Goal: Complete application form: Complete application form

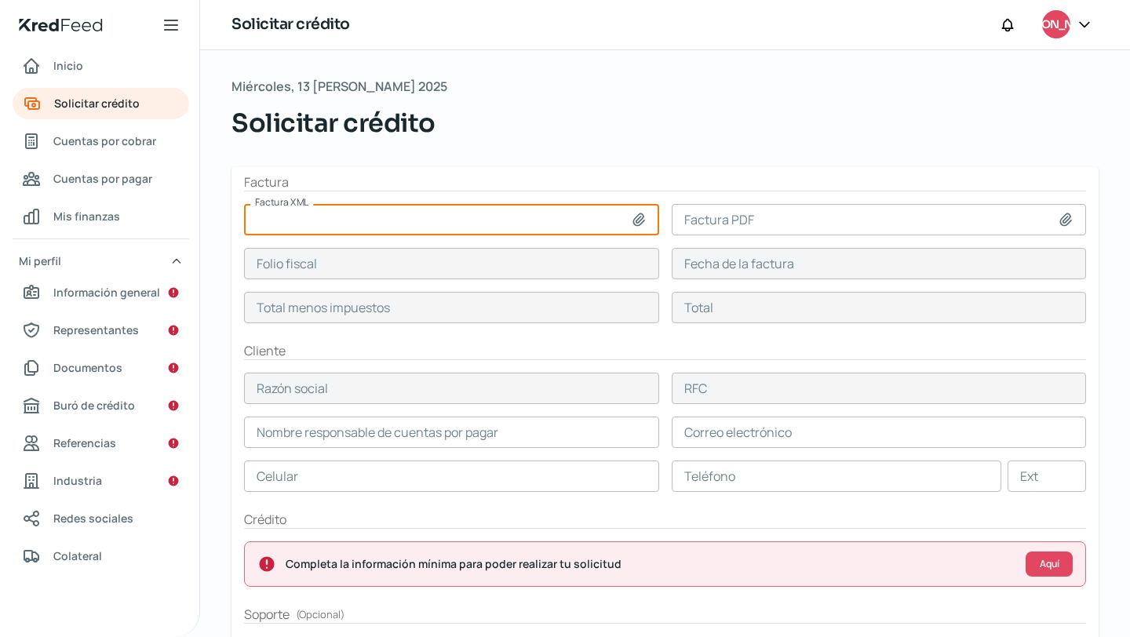
click at [550, 147] on div "Miércoles, 13 de agosto 2025 Solicitar crédito" at bounding box center [665, 121] width 867 height 92
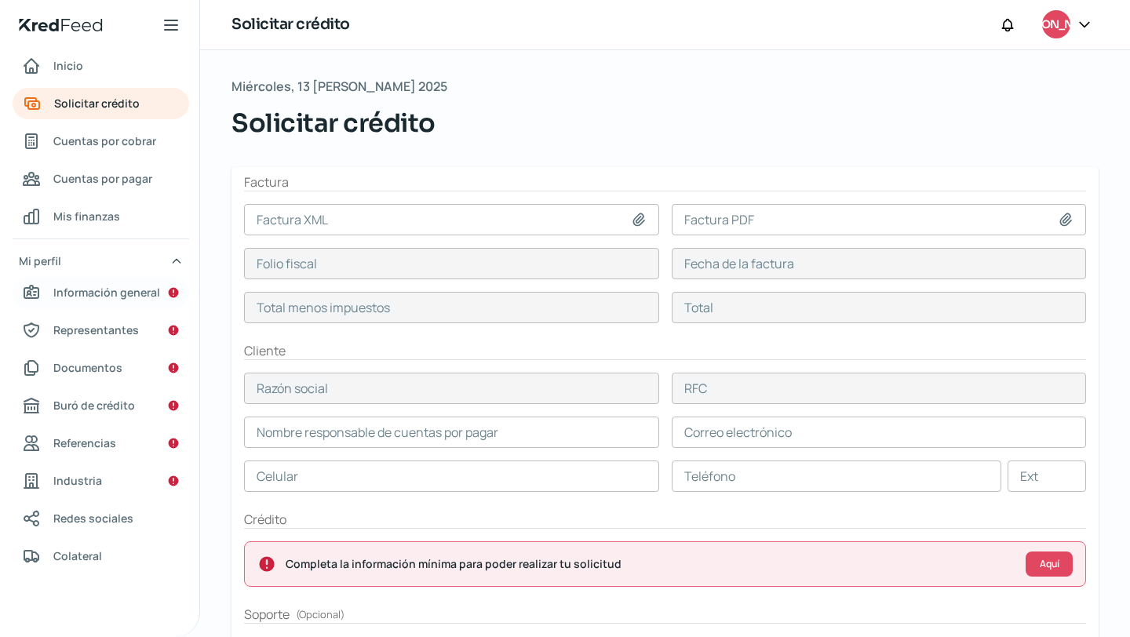
click at [114, 288] on span "Información general" at bounding box center [106, 293] width 107 height 20
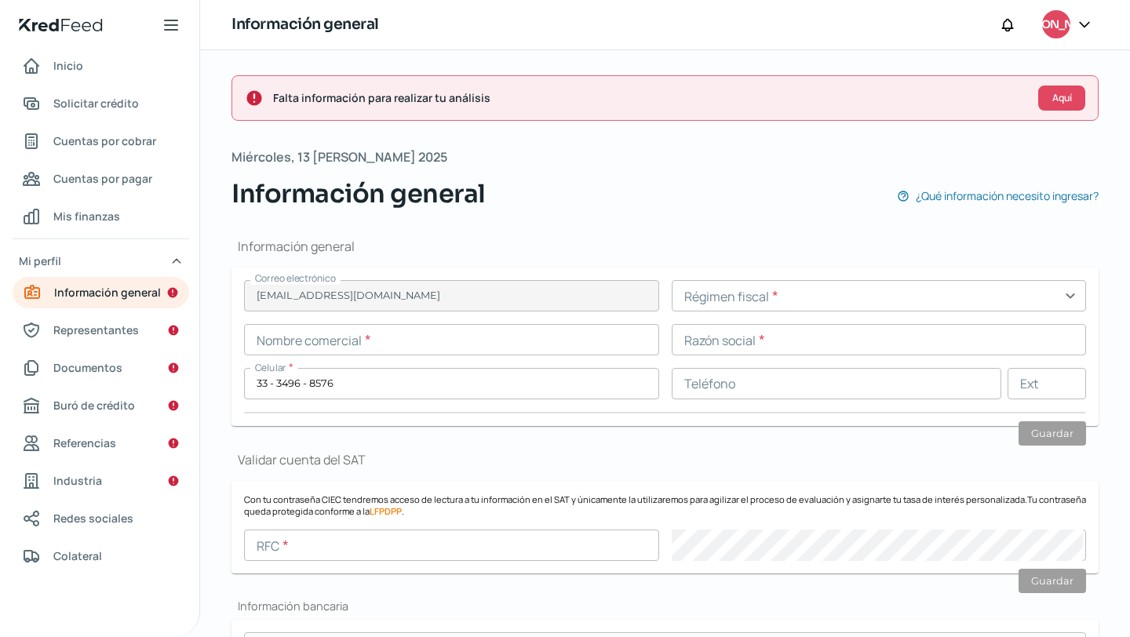
click at [794, 301] on input "text" at bounding box center [879, 295] width 415 height 31
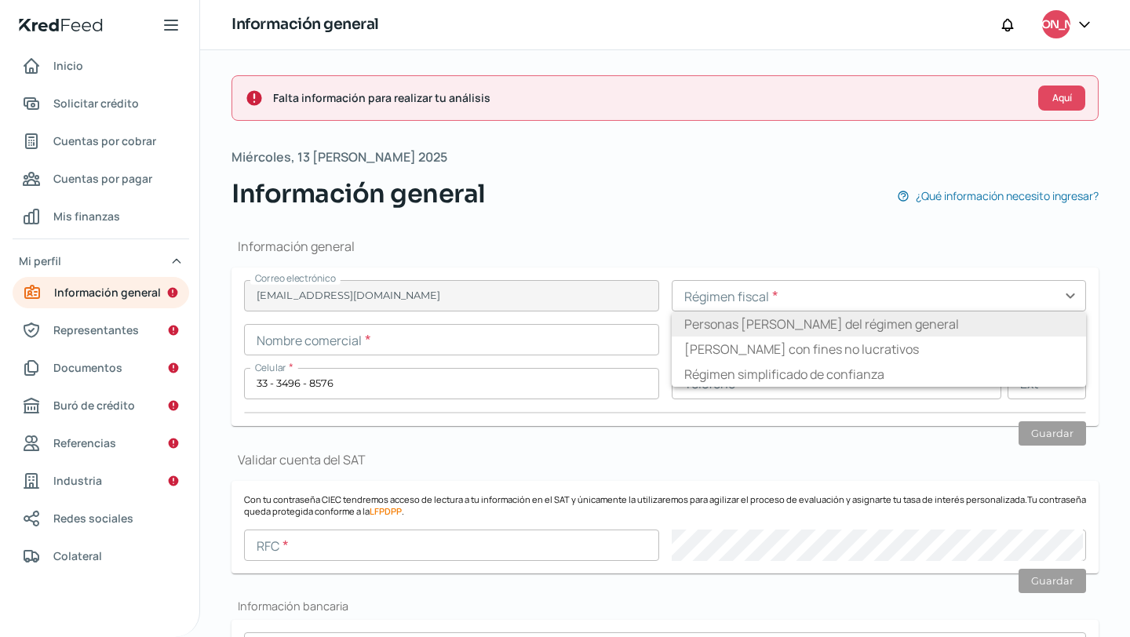
click at [878, 326] on li "Personas [PERSON_NAME] del régimen general" at bounding box center [879, 324] width 415 height 25
type input "Personas [PERSON_NAME] del régimen general"
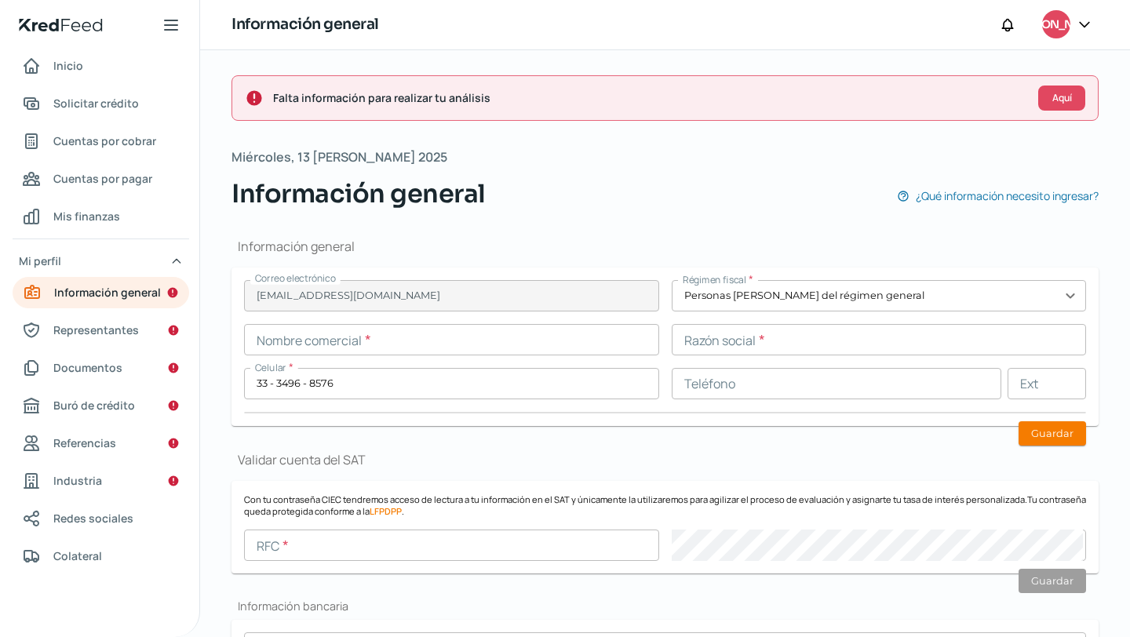
click at [560, 341] on input "text" at bounding box center [451, 339] width 415 height 31
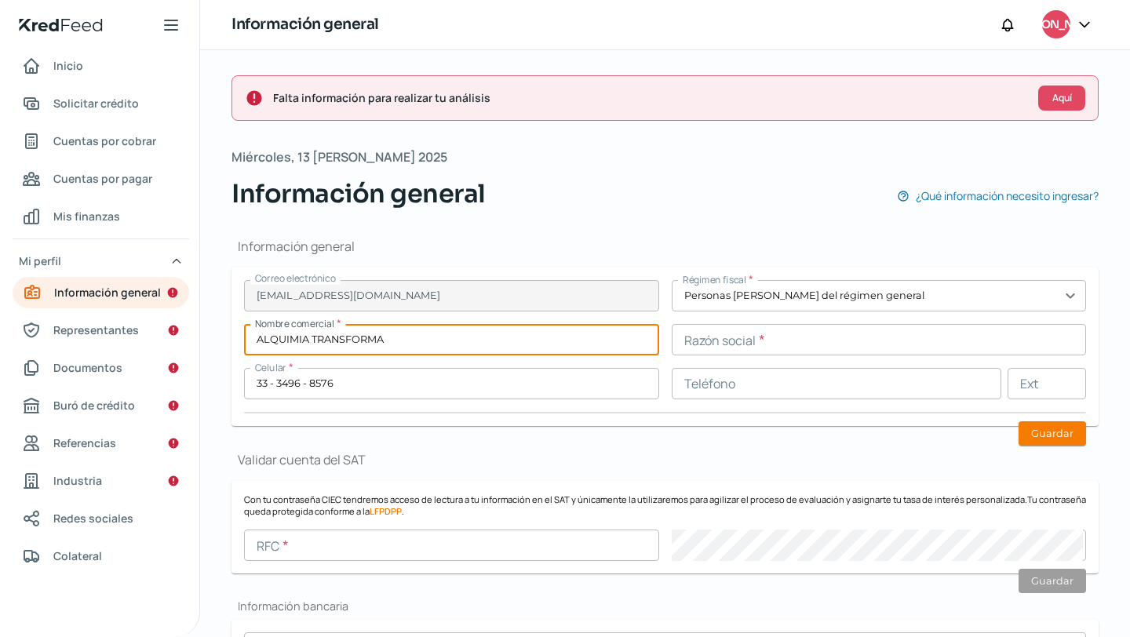
type input "ALQUIMIA TRANSFORMA"
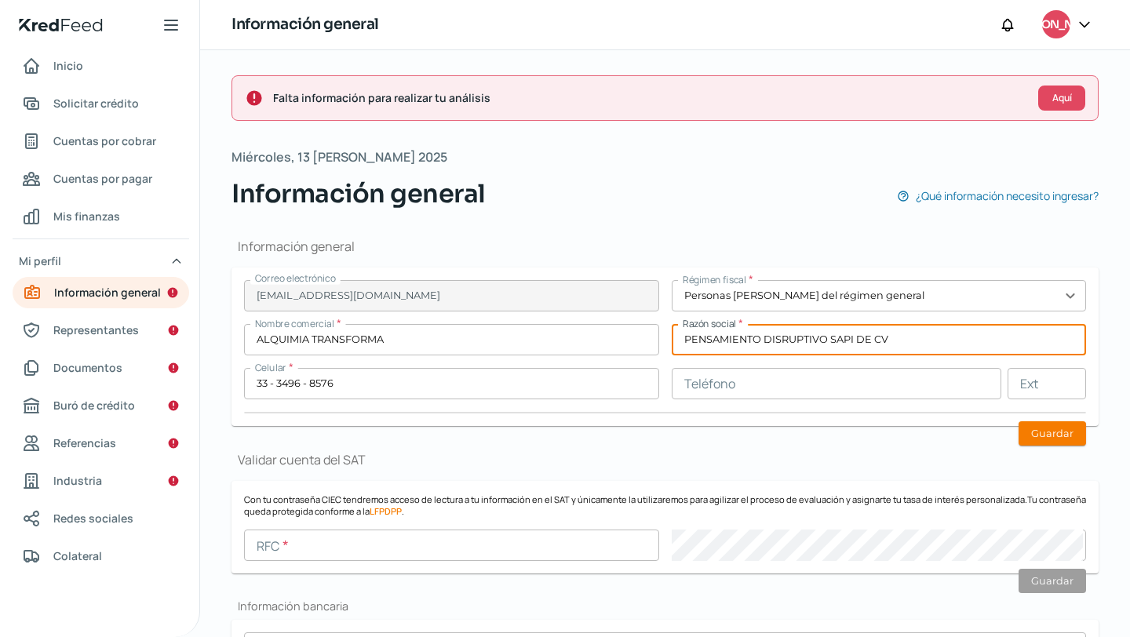
type input "PENSAMIENTO DISRUPTIVO SAPI DE CV"
click at [788, 370] on input "text" at bounding box center [837, 383] width 330 height 31
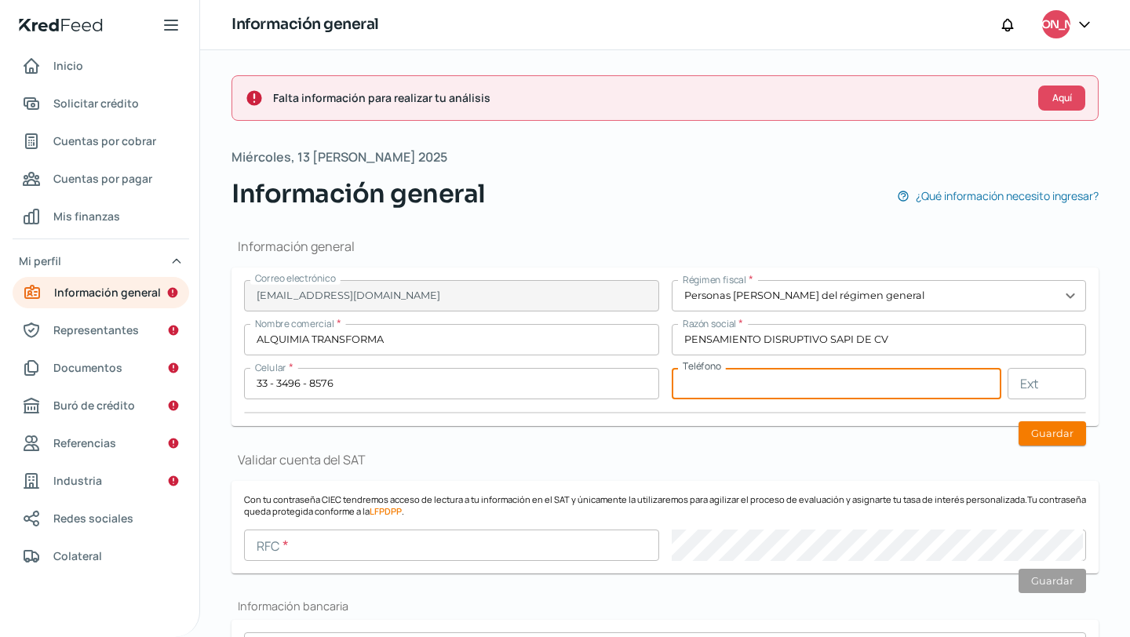
click at [785, 373] on input "text" at bounding box center [837, 383] width 330 height 31
click at [761, 421] on form "Correo electrónico jorgem.mumar@gmail.com Régimen fiscal * Personas morales del…" at bounding box center [665, 347] width 867 height 159
click at [782, 393] on input "text" at bounding box center [837, 383] width 330 height 31
click at [759, 530] on form "Con tu contraseña CIEC tendremos acceso de lectura a tu información en el SAT y…" at bounding box center [665, 527] width 867 height 93
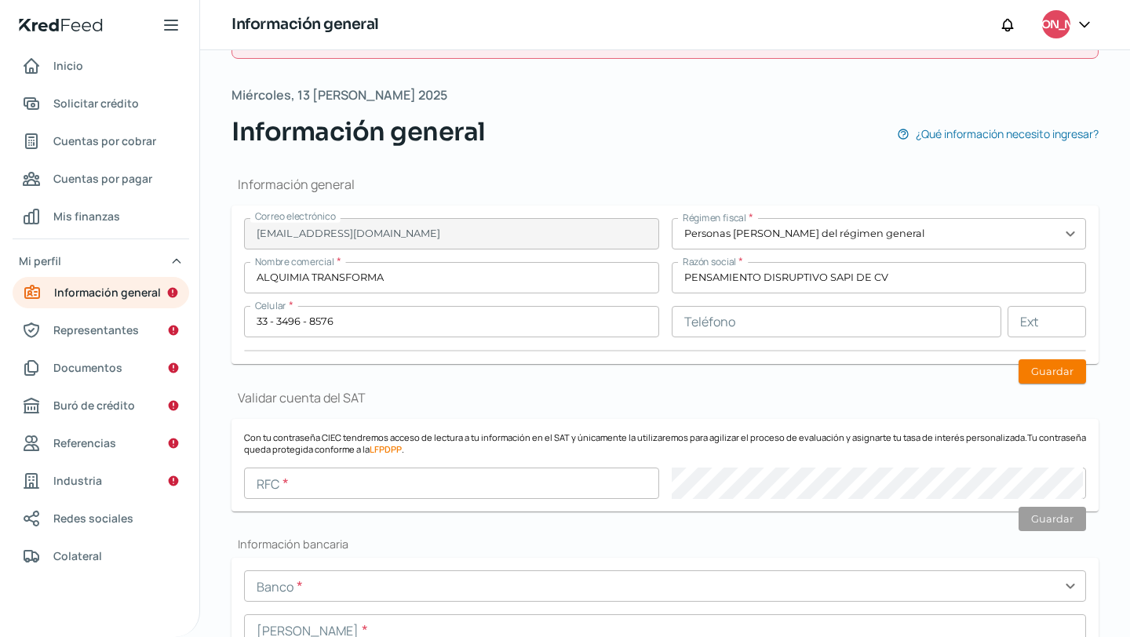
scroll to position [163, 0]
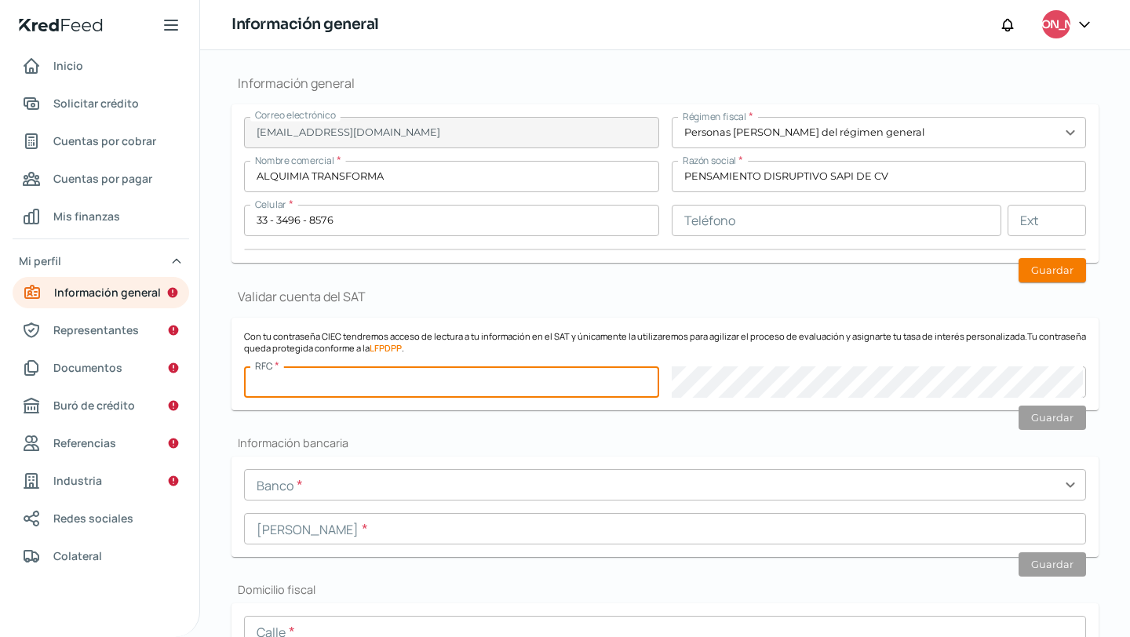
click at [347, 379] on input "text" at bounding box center [451, 382] width 415 height 31
paste input "PDI210825RI2"
type input "PDI210825RI2"
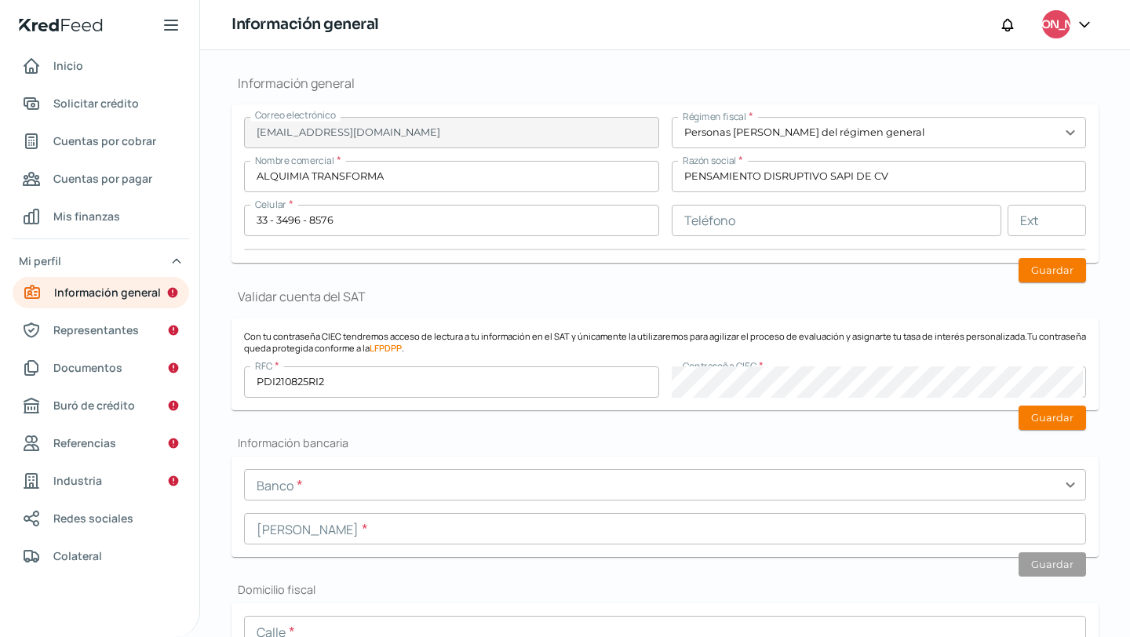
click at [790, 319] on form "Con tu contraseña CIEC tendremos acceso de lectura a tu información en el SAT y…" at bounding box center [665, 364] width 867 height 93
click at [382, 525] on input "text" at bounding box center [665, 528] width 842 height 31
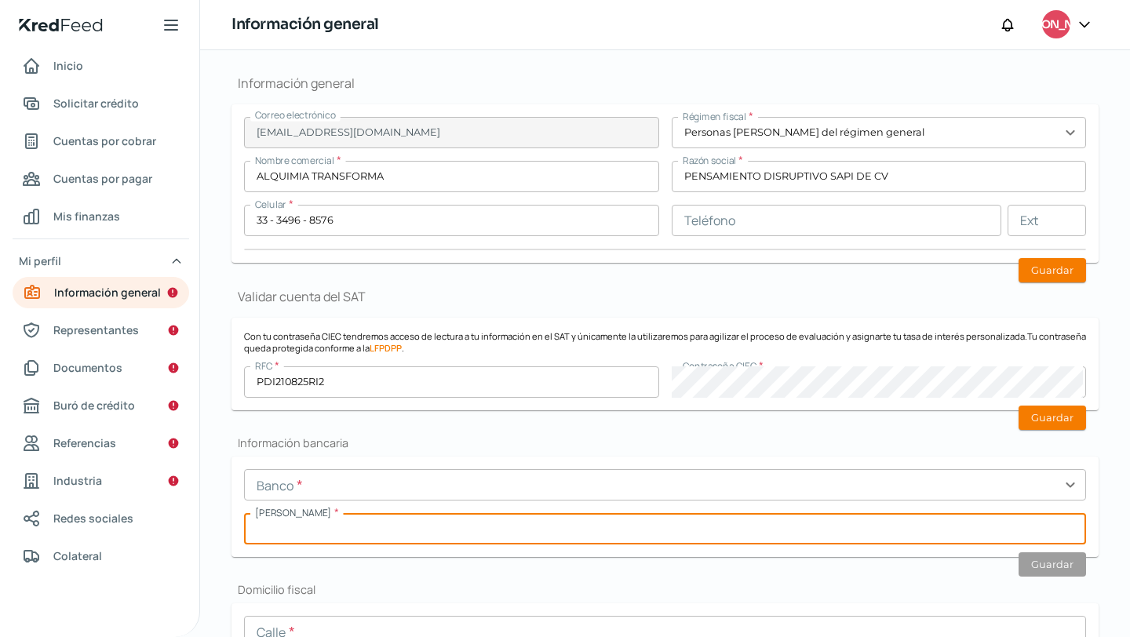
paste input "012320001200469736"
type input "012320001200469736"
click at [360, 484] on input "text" at bounding box center [665, 484] width 842 height 31
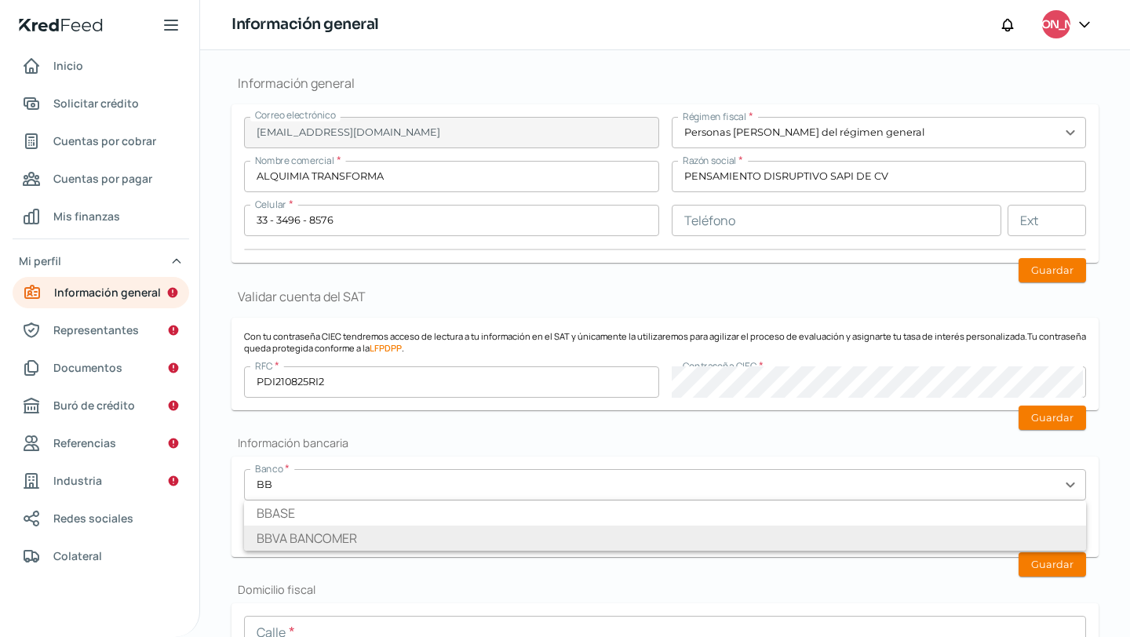
click at [347, 536] on li "BBVA BANCOMER" at bounding box center [665, 538] width 842 height 25
type input "BBVA BANCOMER"
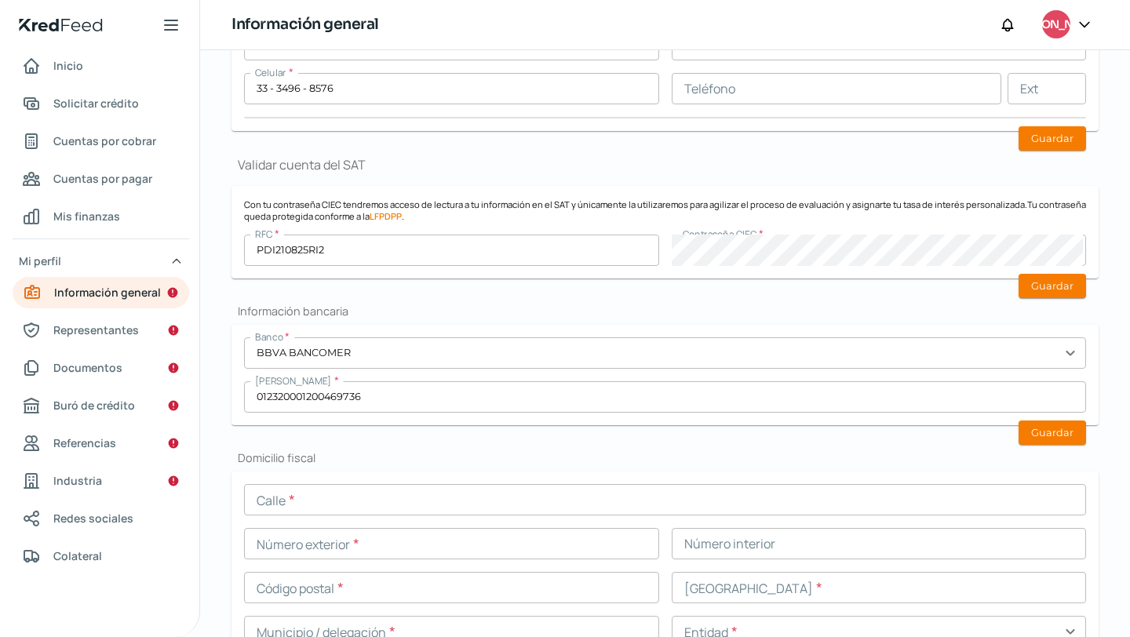
scroll to position [302, 0]
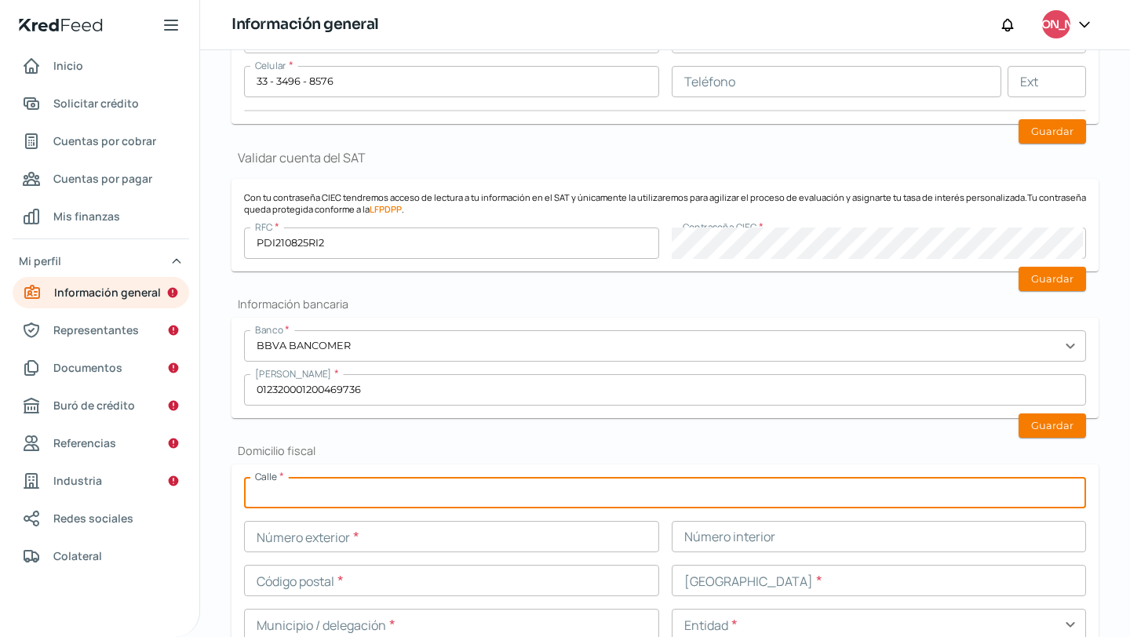
click at [373, 499] on input "text" at bounding box center [665, 492] width 842 height 31
type input "AV LA PAZ"
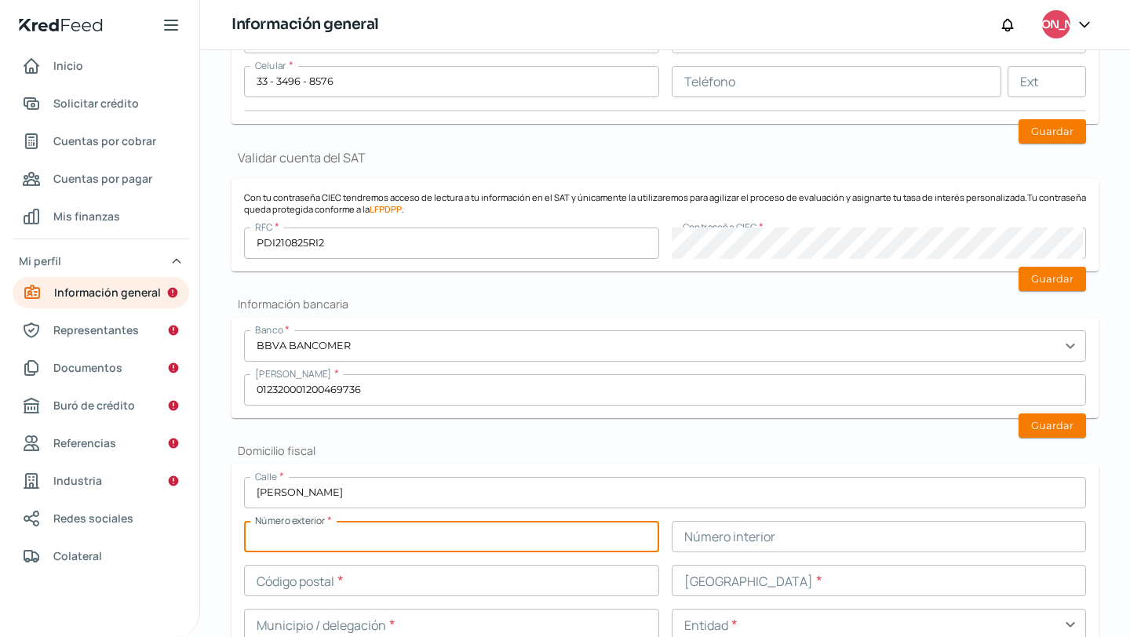
click at [380, 533] on input "text" at bounding box center [451, 536] width 415 height 31
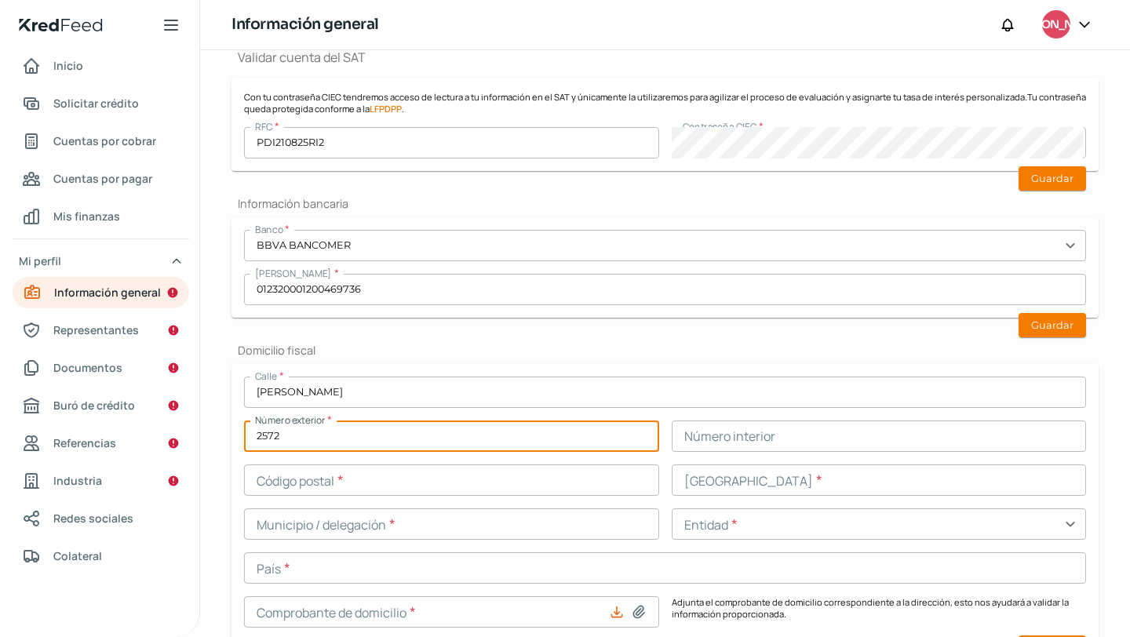
scroll to position [403, 0]
type input "2572"
click at [232, 491] on form "Calle * AV LA PAZ Número exterior * 2572 Número interior Código postal * Coloni…" at bounding box center [665, 501] width 867 height 276
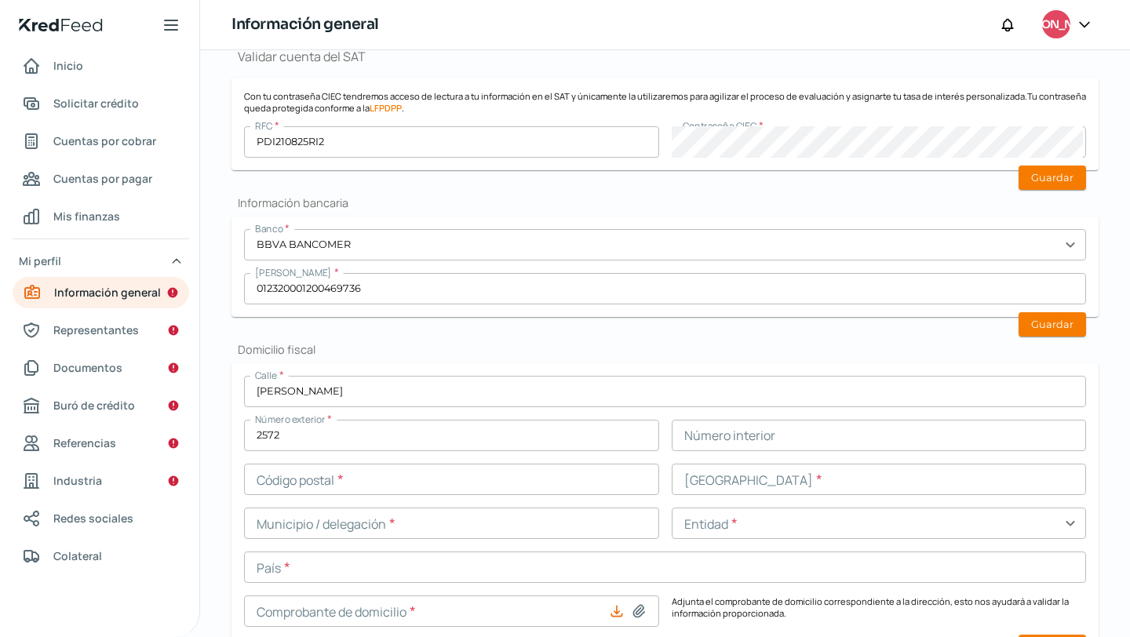
click at [696, 451] on input "text" at bounding box center [879, 435] width 415 height 31
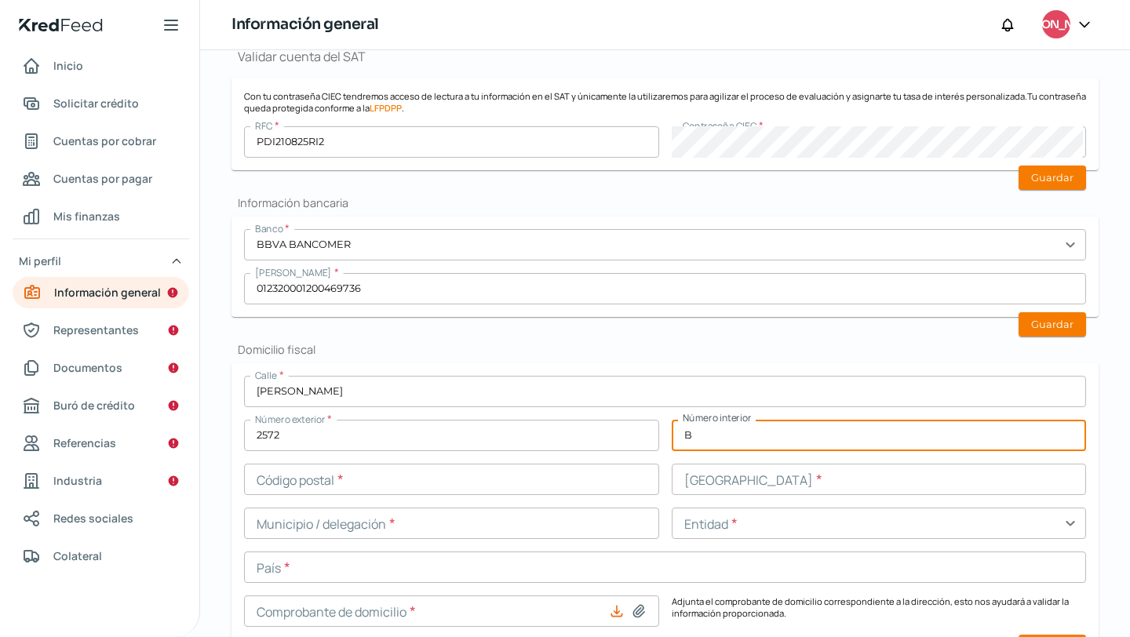
type input "B"
click at [542, 494] on input "text" at bounding box center [451, 479] width 415 height 31
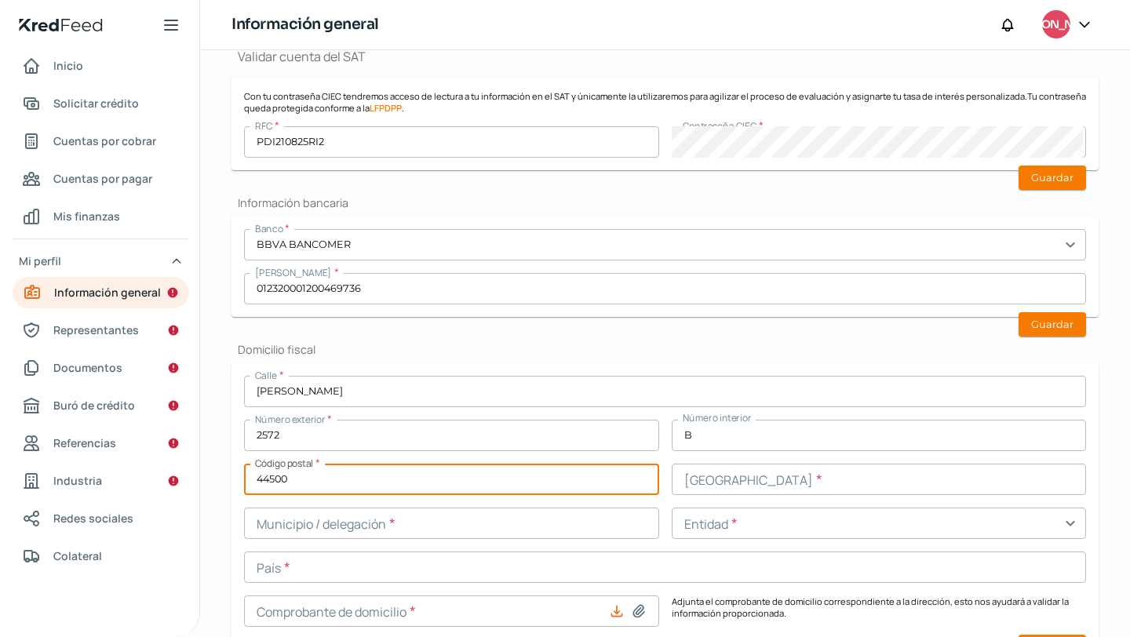
type input "44500"
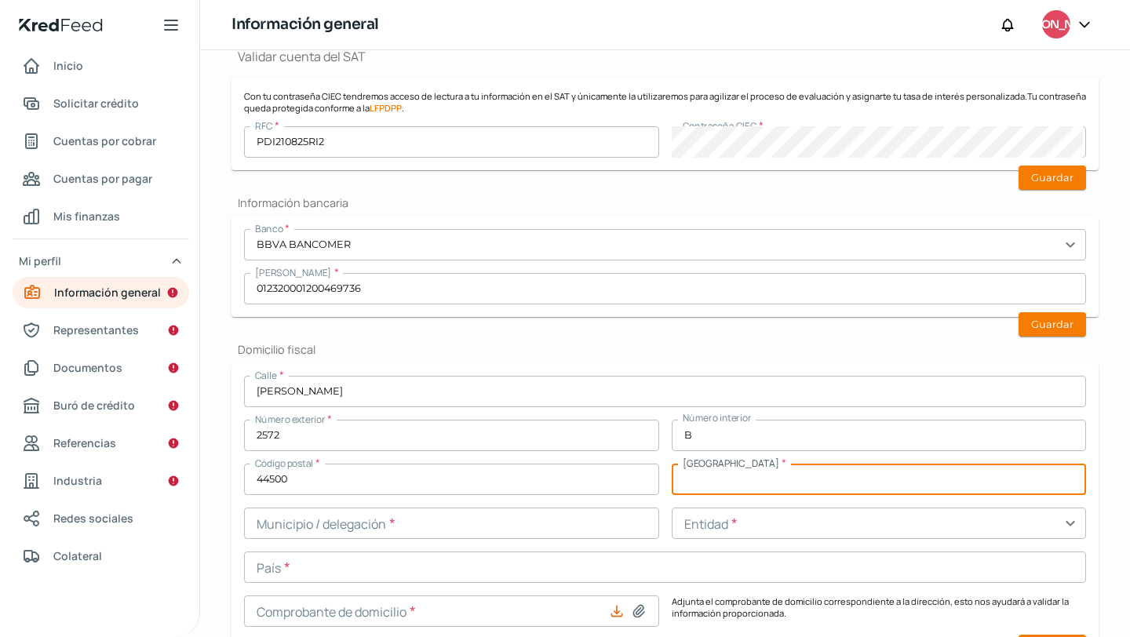
click at [814, 474] on input "text" at bounding box center [879, 479] width 415 height 31
type input "ARCOS SUR"
click at [609, 524] on input "text" at bounding box center [451, 523] width 415 height 31
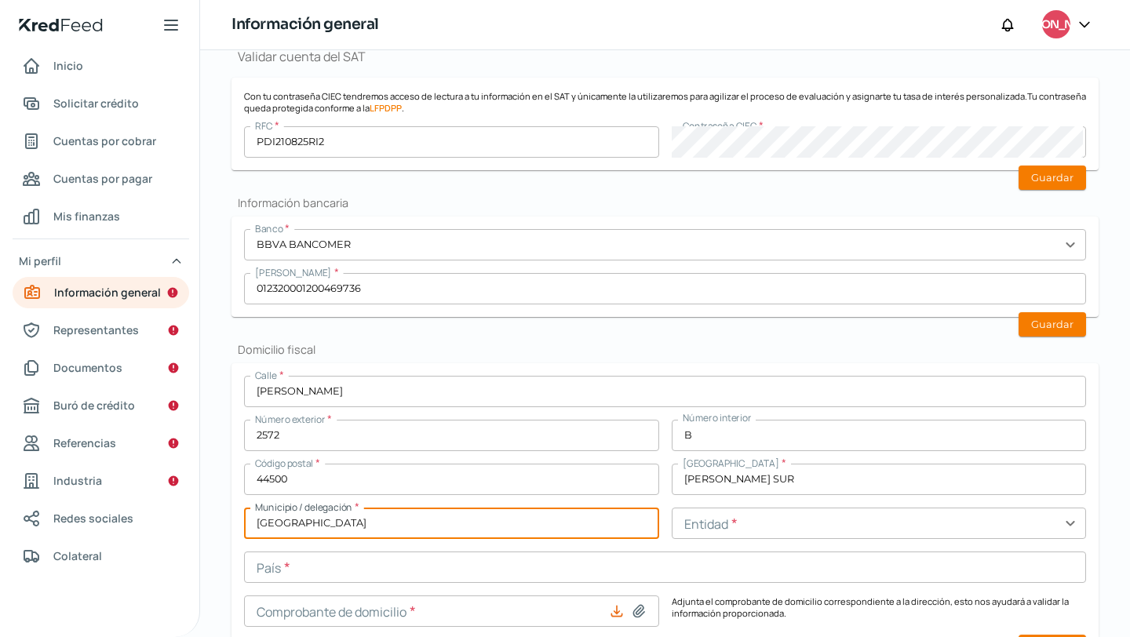
type input "[GEOGRAPHIC_DATA]"
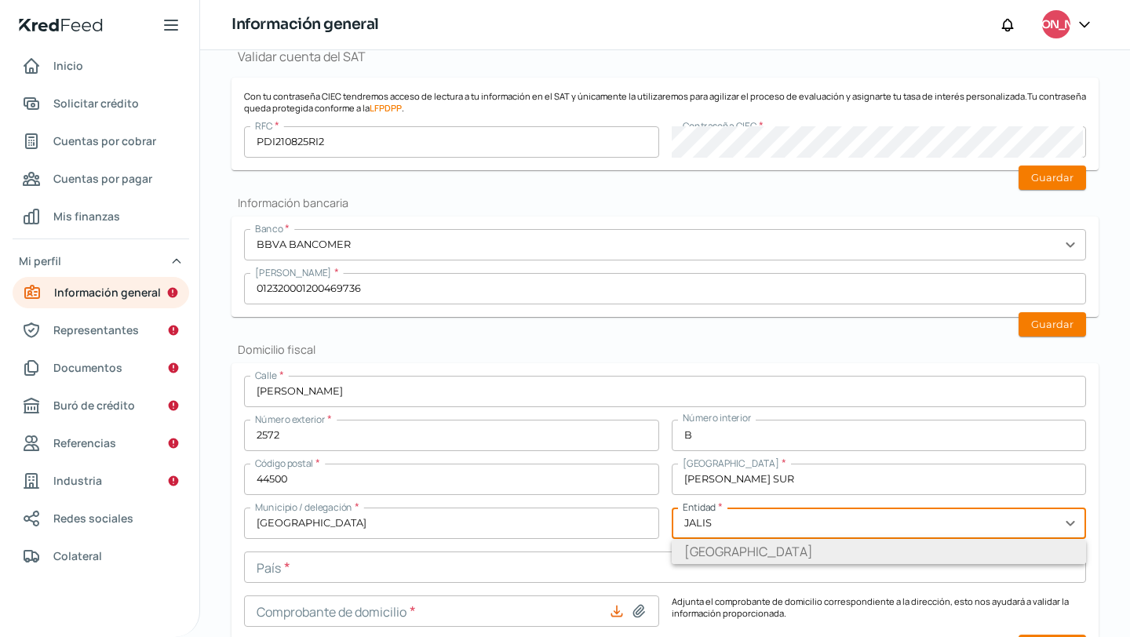
click at [696, 564] on li "[GEOGRAPHIC_DATA]" at bounding box center [879, 551] width 415 height 25
type input "[GEOGRAPHIC_DATA]"
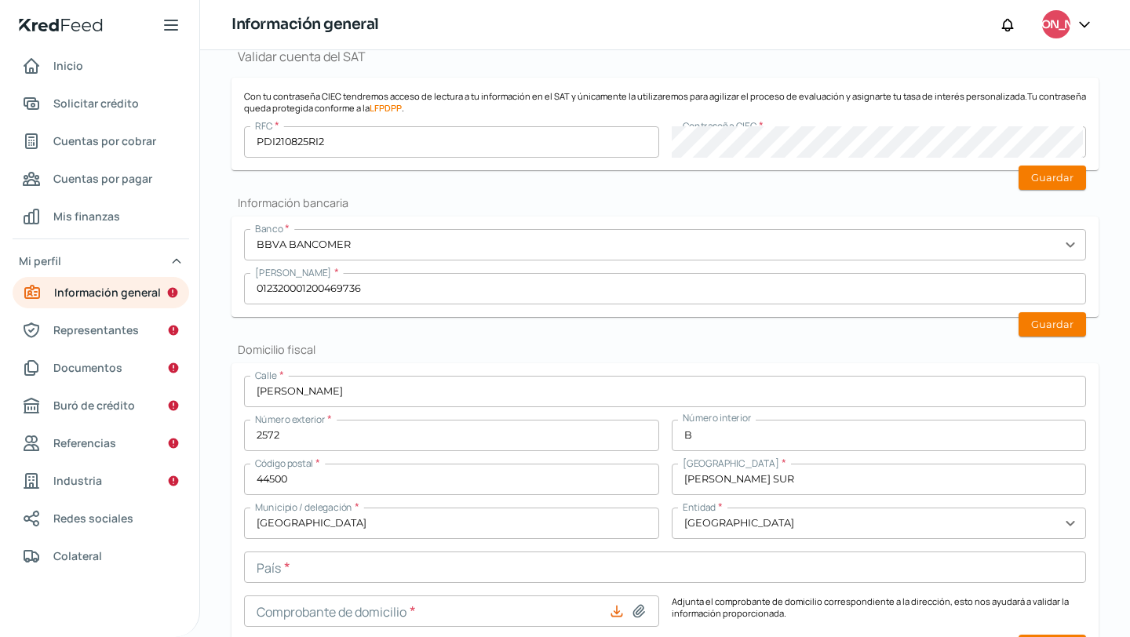
scroll to position [509, 0]
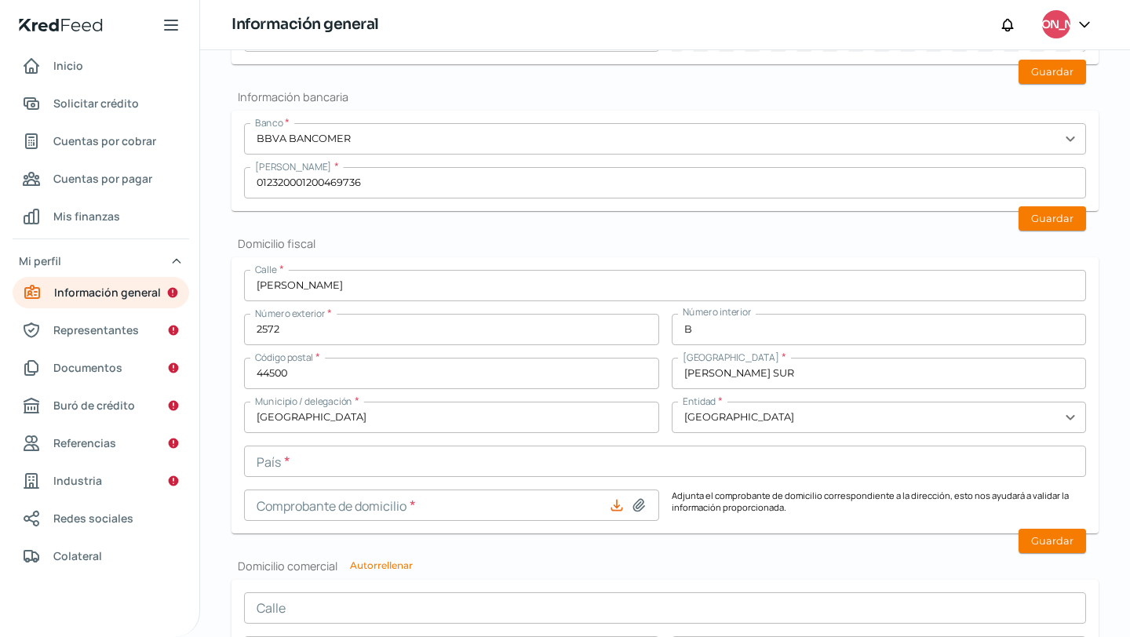
click at [591, 470] on input "text" at bounding box center [665, 461] width 842 height 31
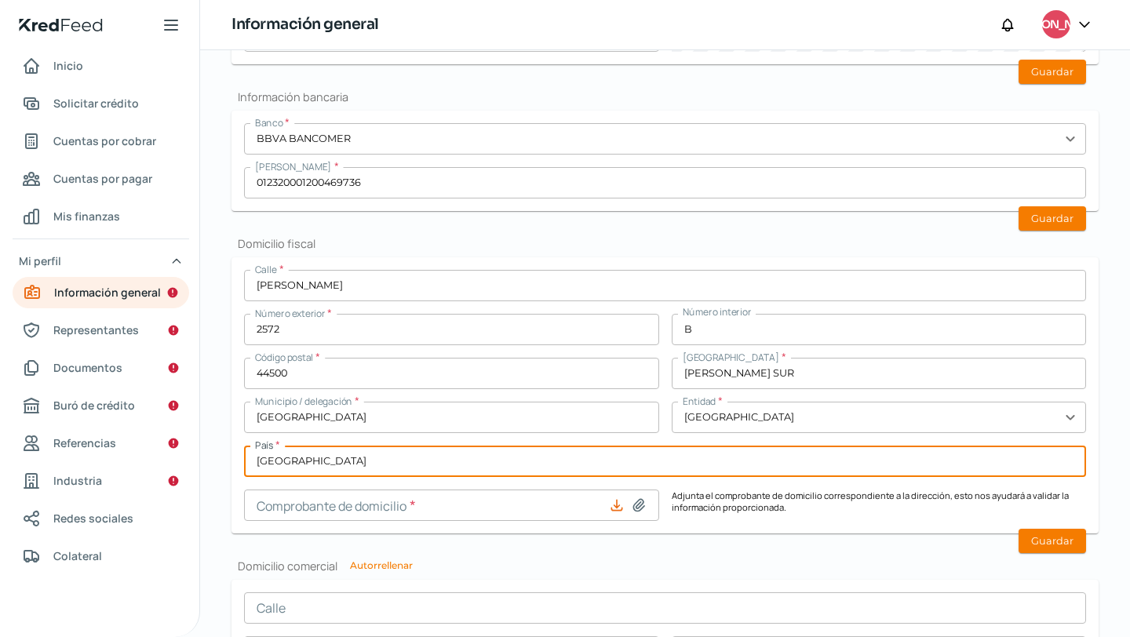
scroll to position [618, 0]
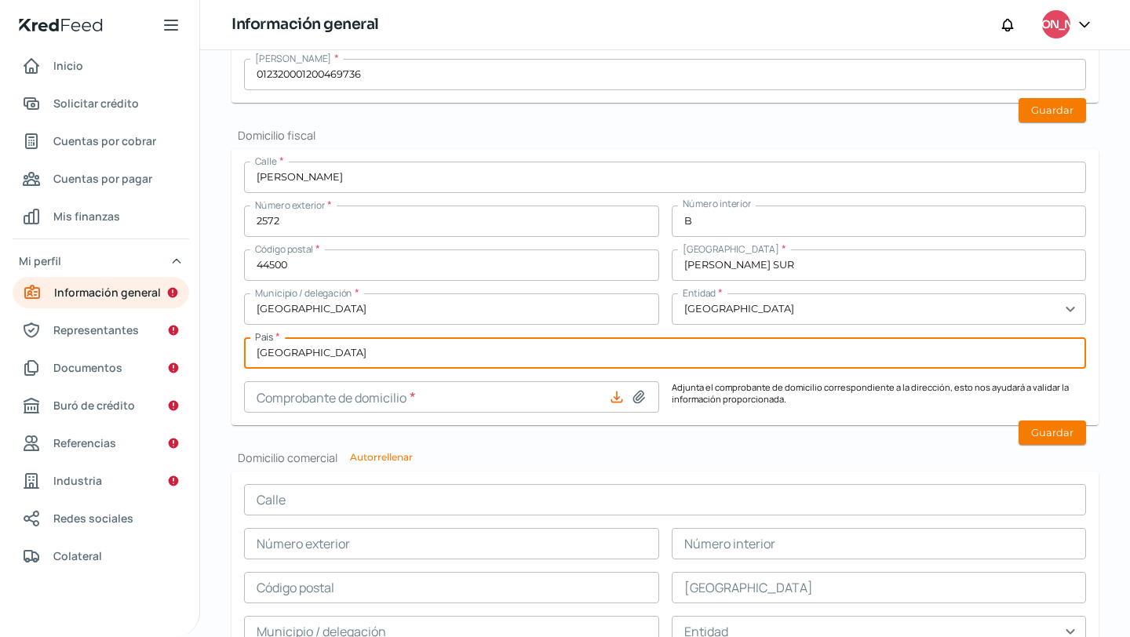
type input "[GEOGRAPHIC_DATA]"
click at [615, 400] on icon at bounding box center [616, 397] width 10 height 10
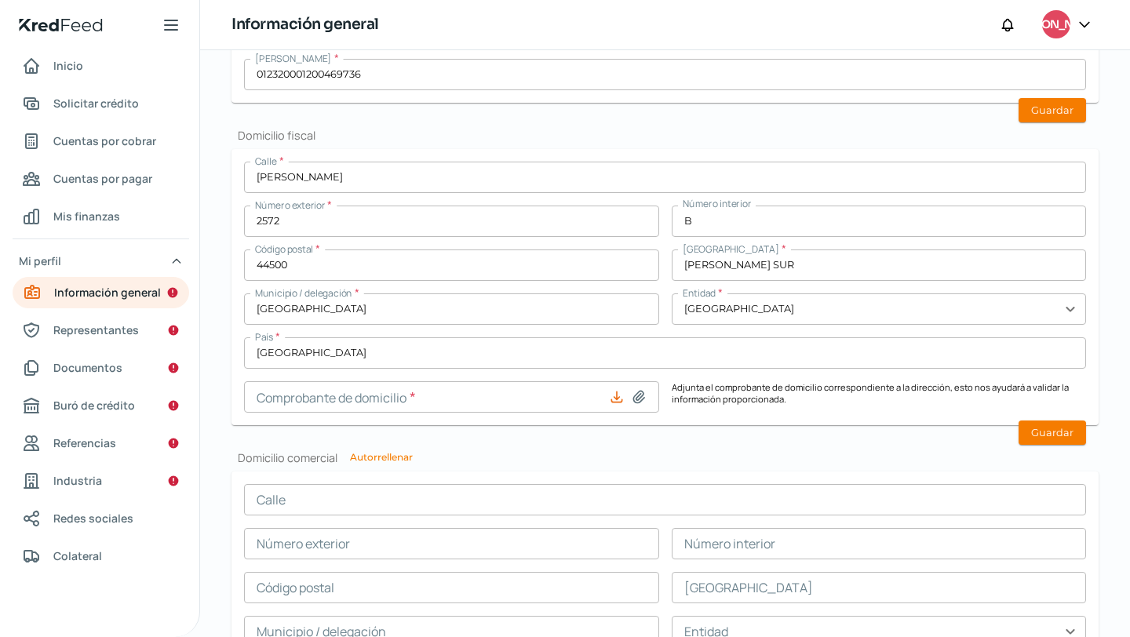
click at [633, 398] on icon at bounding box center [639, 397] width 16 height 16
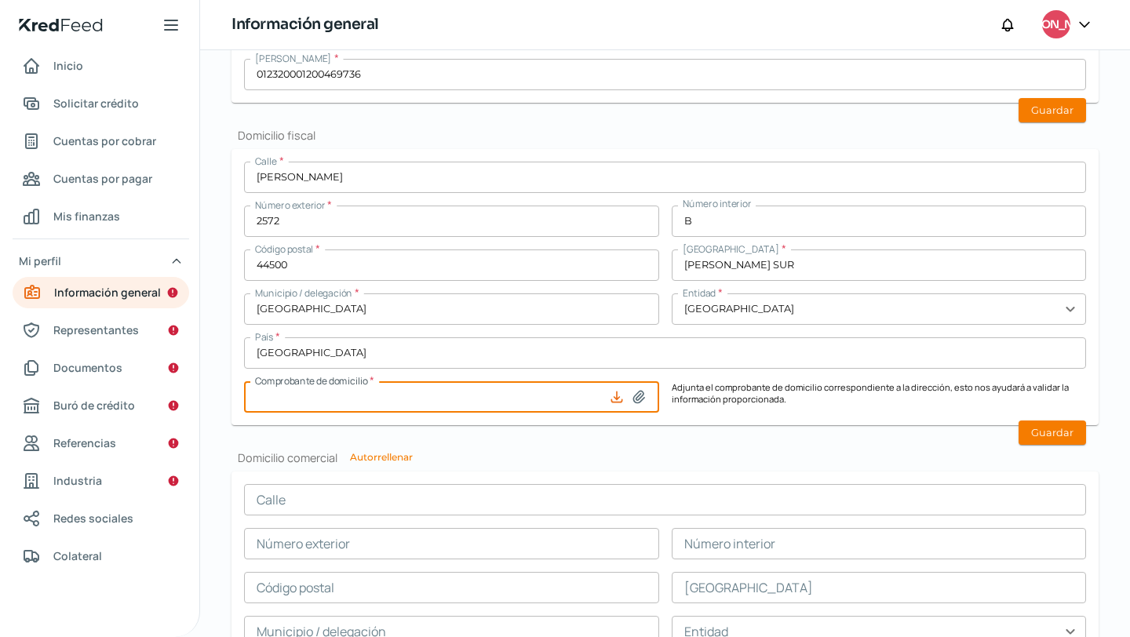
click at [492, 396] on input at bounding box center [451, 396] width 415 height 31
type input "C:\fakepath\20250805. CSF Pensamiento.pdf"
type input "20250805. CSF Pensamiento.pdf"
click at [564, 403] on input at bounding box center [451, 396] width 415 height 31
type input "C:\fakepath\20250805. CSF Pensamiento.pdf"
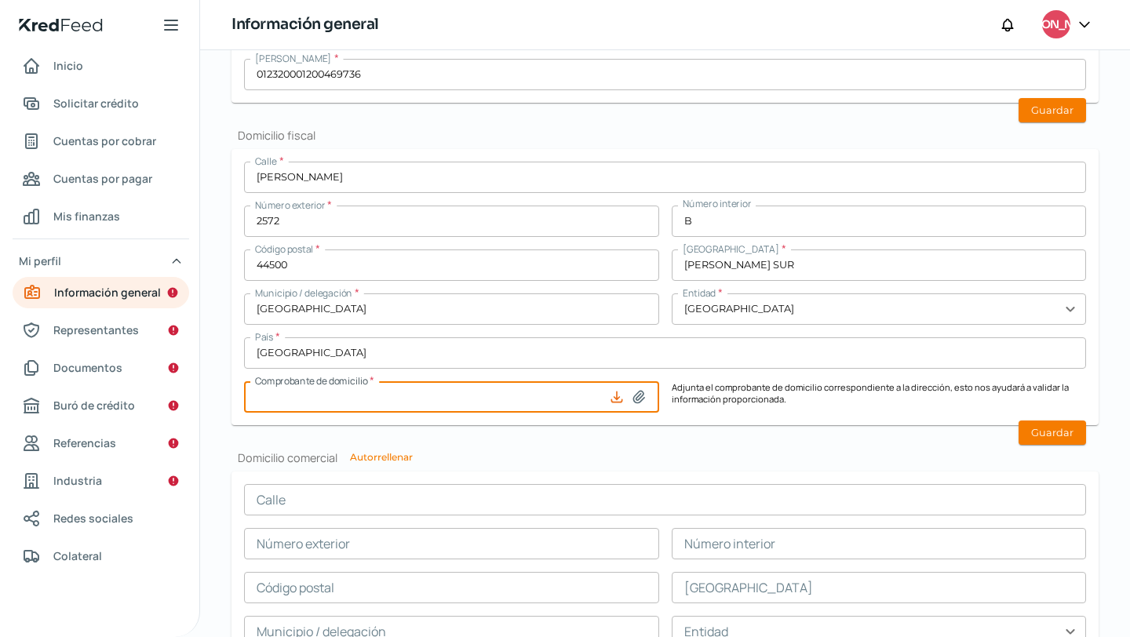
type input "20250805. CSF Pensamiento.pdf"
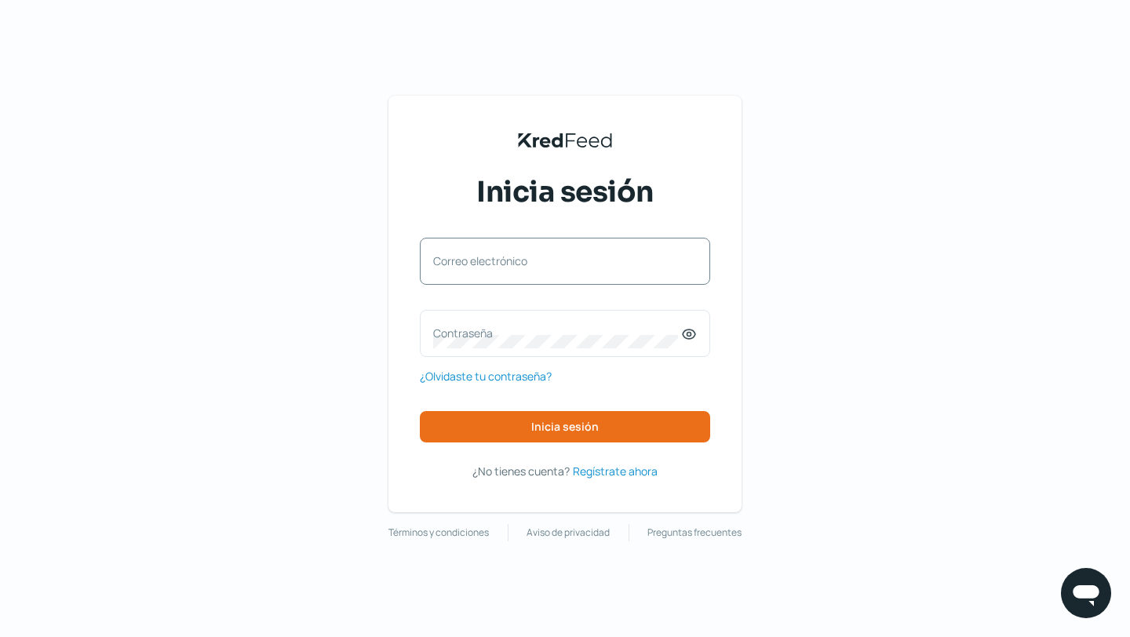
click at [659, 254] on label "Correo electrónico" at bounding box center [557, 261] width 248 height 15
click at [659, 262] on input "Correo electrónico" at bounding box center [565, 269] width 264 height 14
click at [626, 283] on div "Correo electrónico" at bounding box center [565, 261] width 290 height 47
type input "[EMAIL_ADDRESS][DOMAIN_NAME]"
click at [576, 323] on div "Contraseña" at bounding box center [565, 333] width 290 height 47
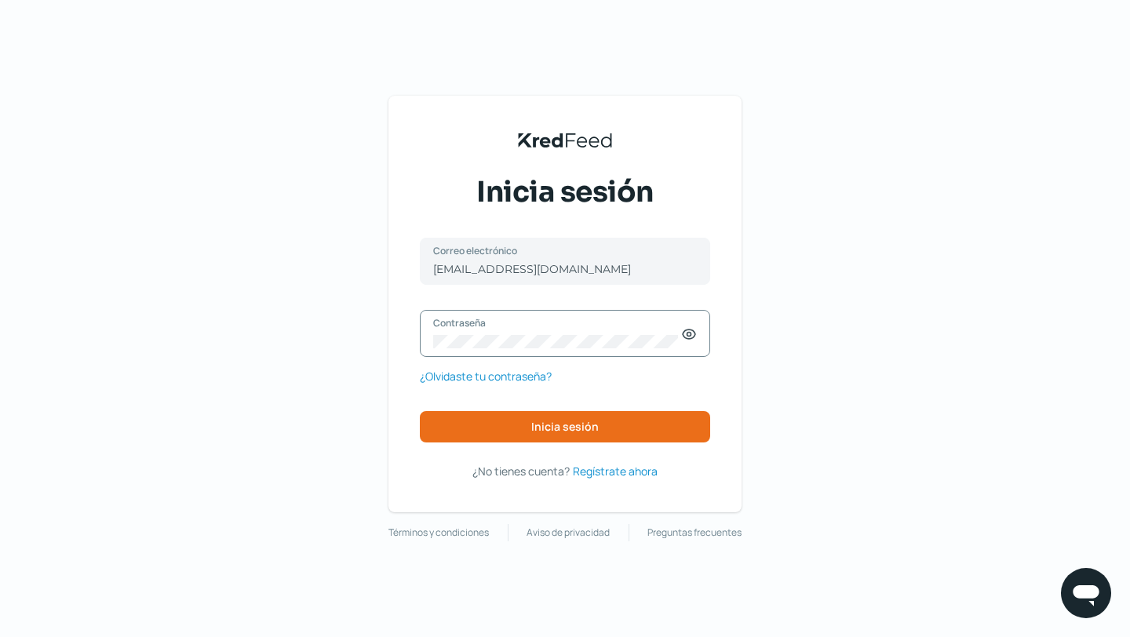
click at [692, 334] on icon at bounding box center [689, 335] width 16 height 16
click at [627, 430] on button "Inicia sesión" at bounding box center [565, 426] width 290 height 31
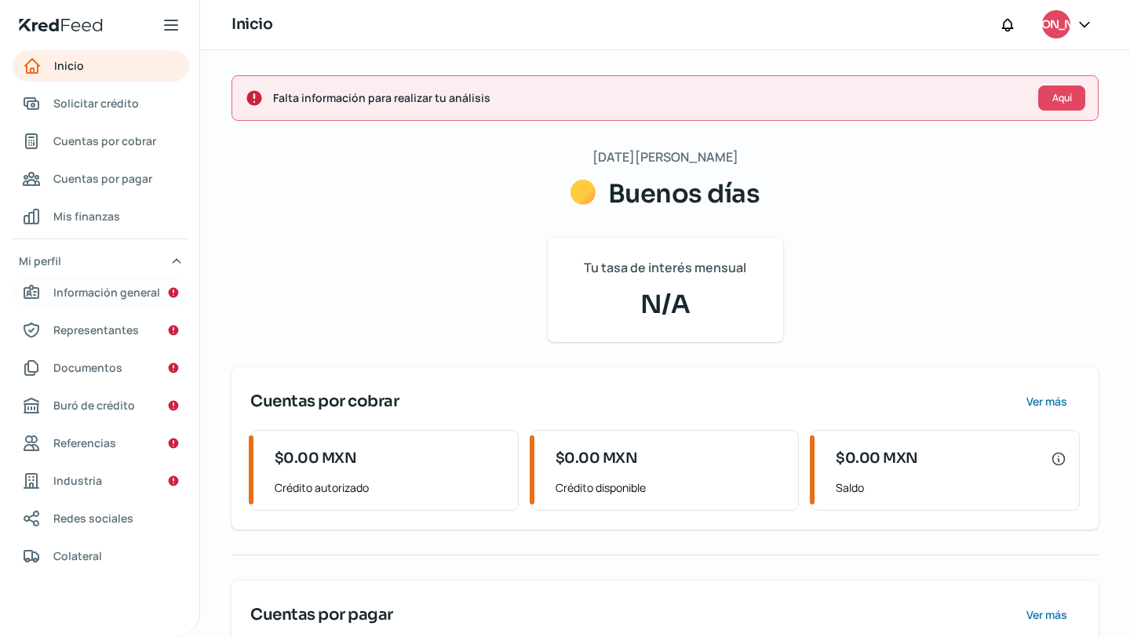
click at [95, 292] on span "Información general" at bounding box center [106, 293] width 107 height 20
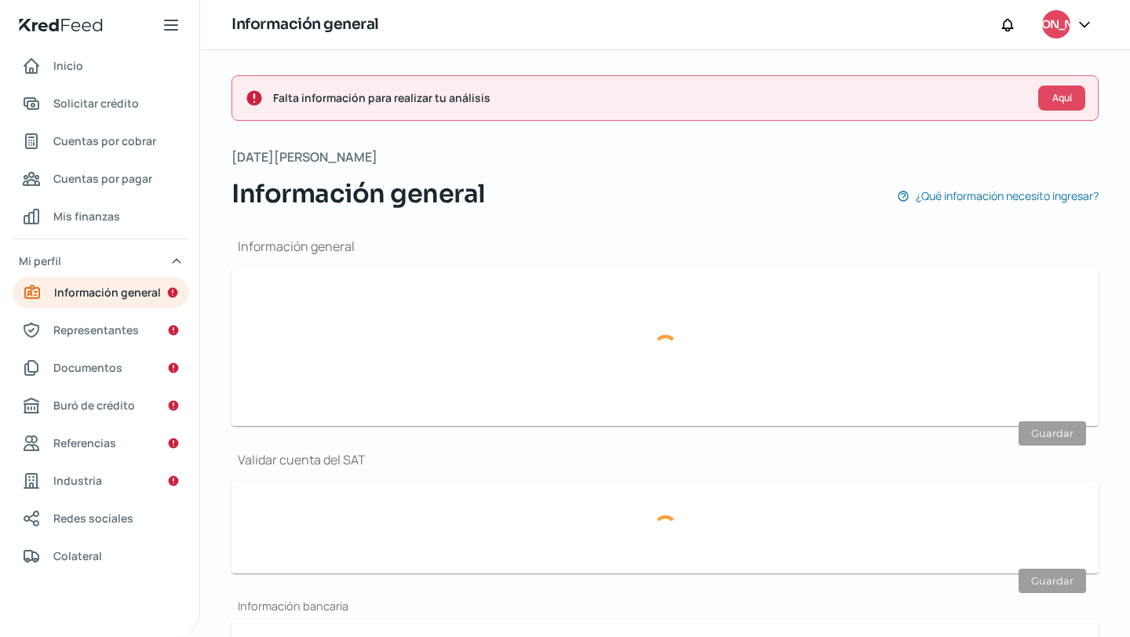
type input "[EMAIL_ADDRESS][DOMAIN_NAME]"
type input "33 - 3496 - 8576"
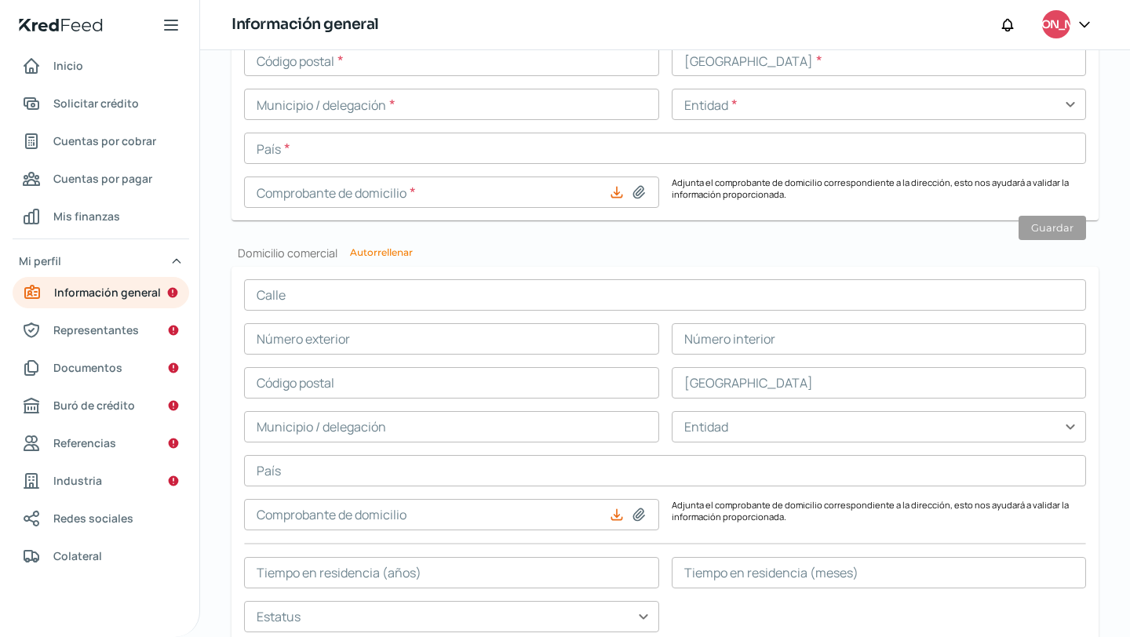
scroll to position [896, 0]
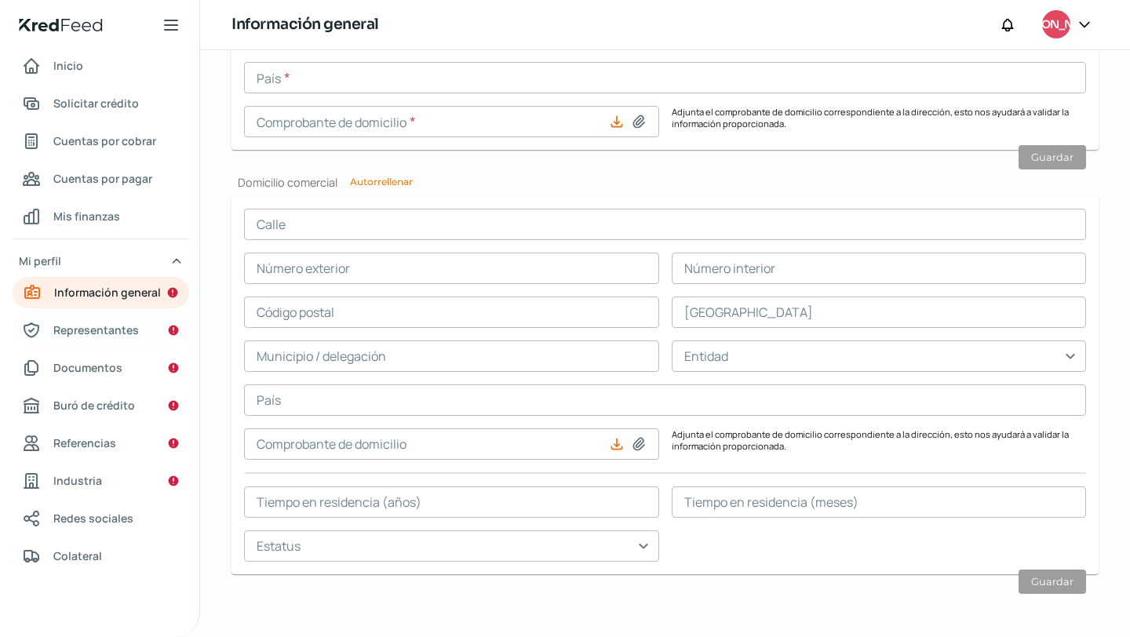
click at [149, 327] on link "Representantes" at bounding box center [101, 330] width 177 height 31
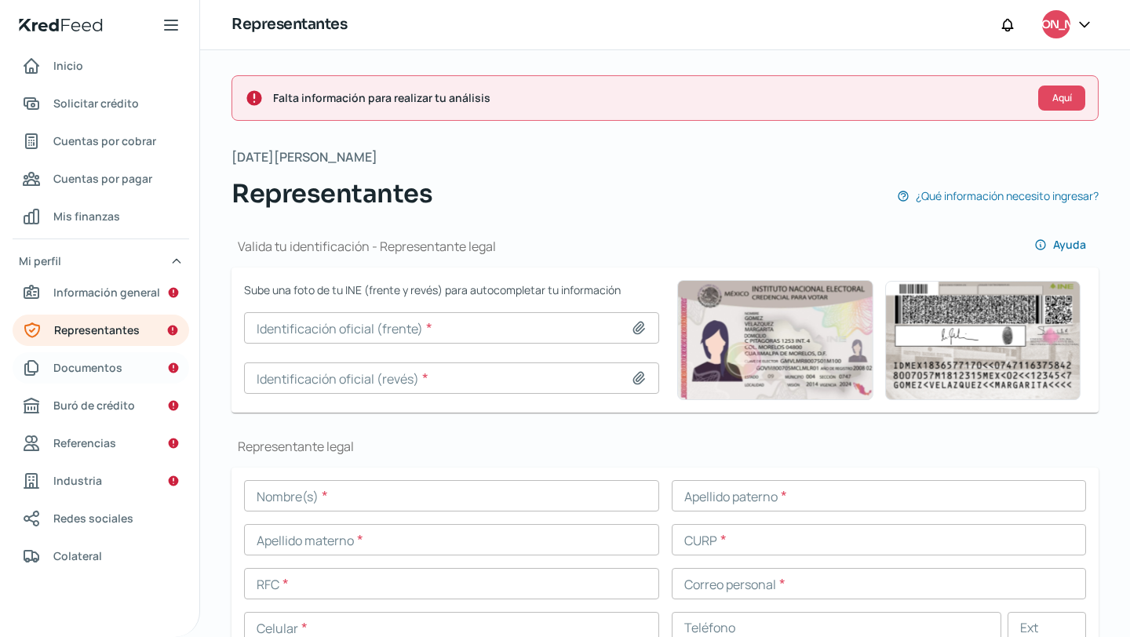
click at [133, 361] on link "Documentos" at bounding box center [101, 367] width 177 height 31
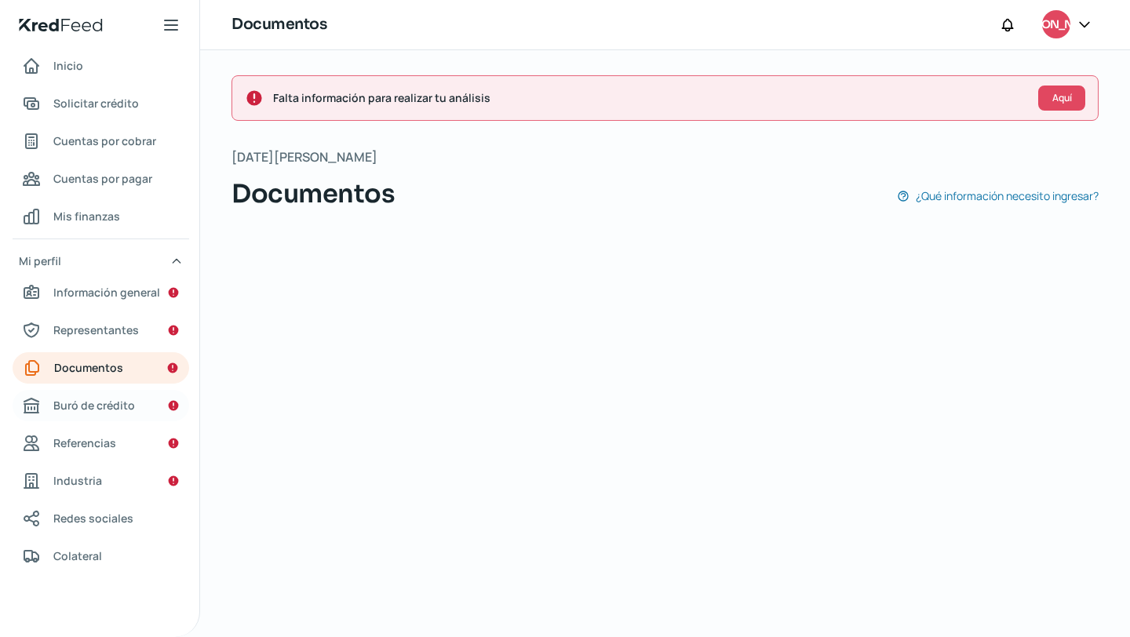
click at [127, 390] on link "Buró de crédito" at bounding box center [101, 405] width 177 height 31
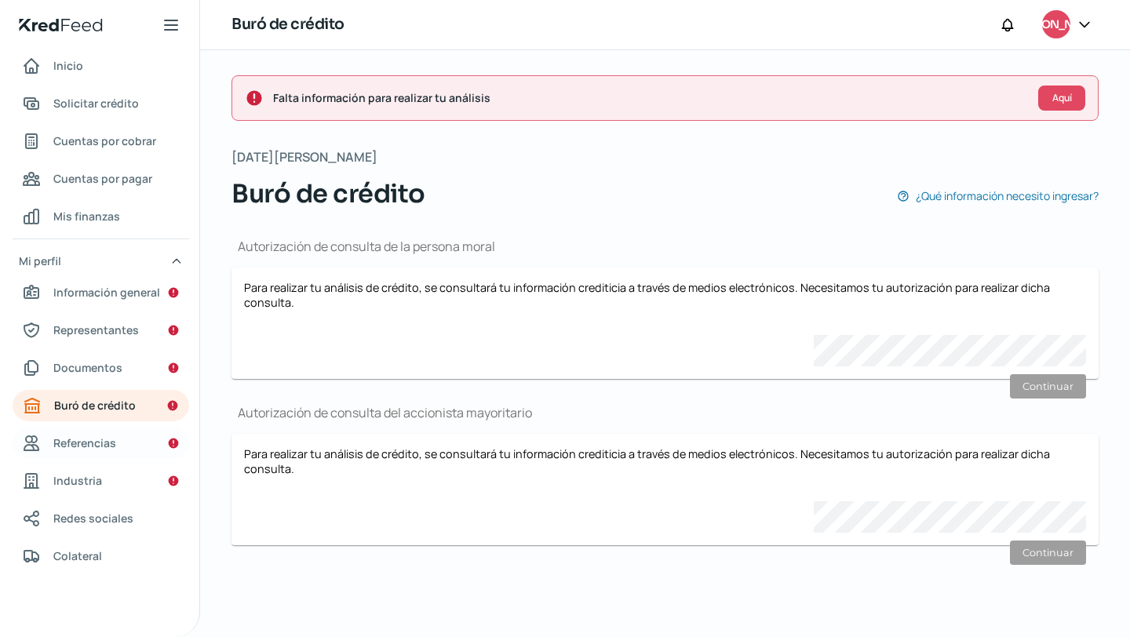
click at [118, 434] on link "Referencias" at bounding box center [101, 443] width 177 height 31
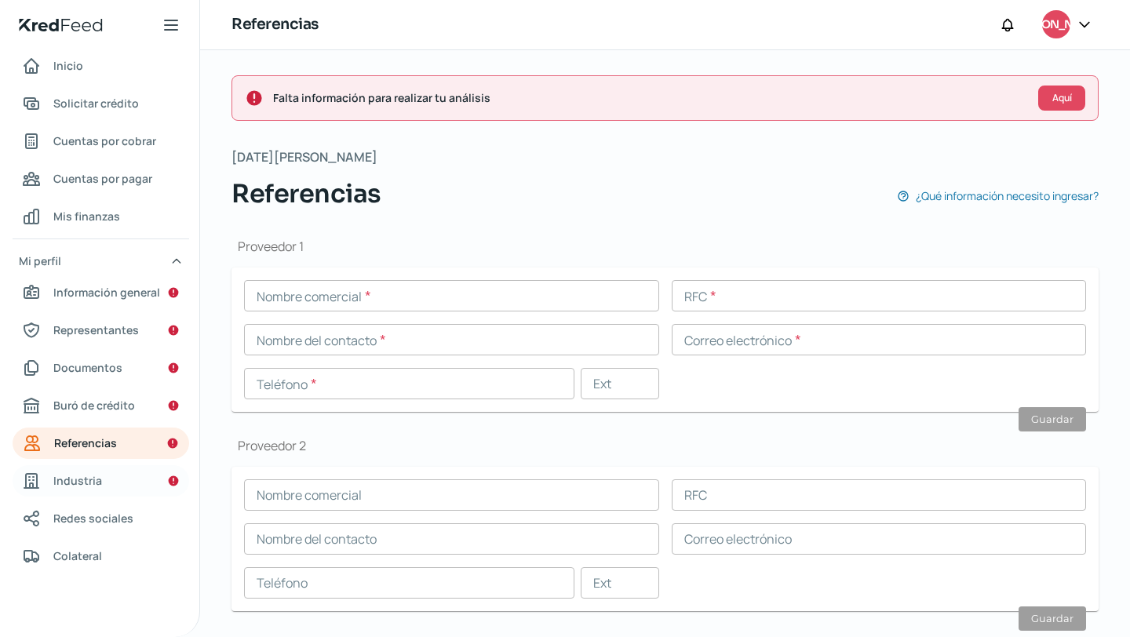
click at [104, 490] on link "Industria" at bounding box center [101, 480] width 177 height 31
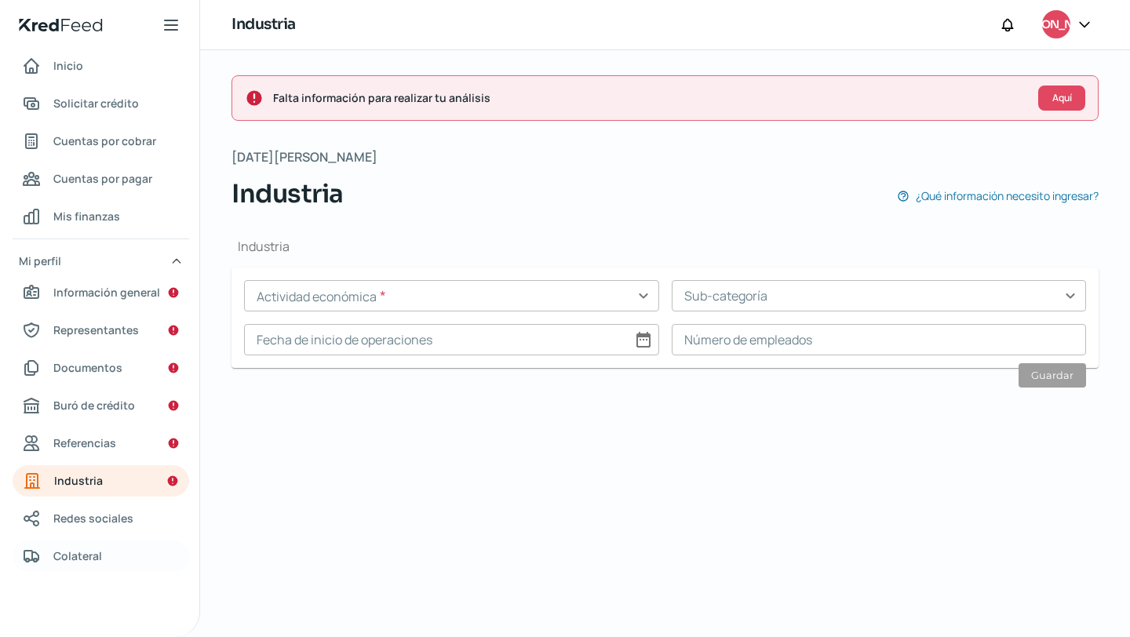
click at [119, 541] on link "Colateral" at bounding box center [101, 556] width 177 height 31
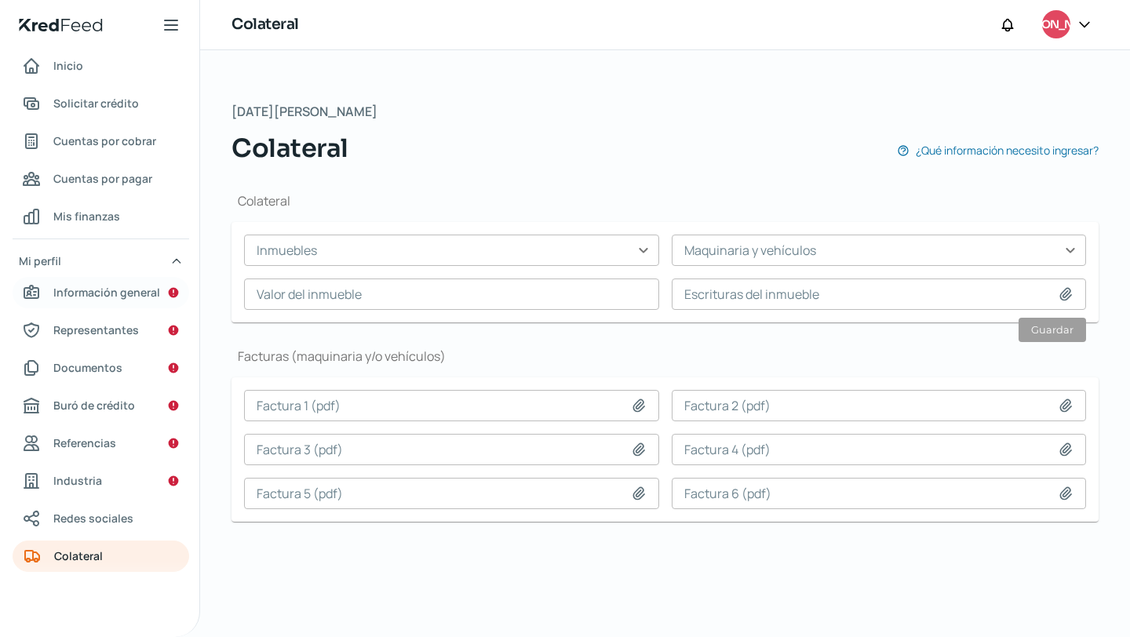
click at [88, 291] on span "Información general" at bounding box center [106, 293] width 107 height 20
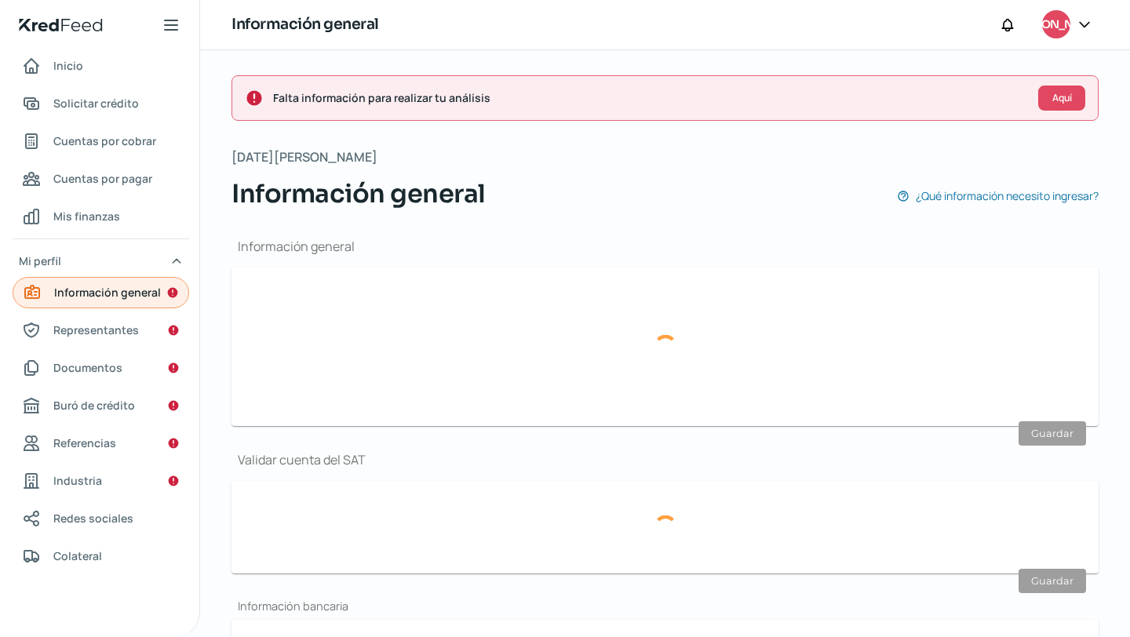
type input "[EMAIL_ADDRESS][DOMAIN_NAME]"
type input "33 - 3496 - 8576"
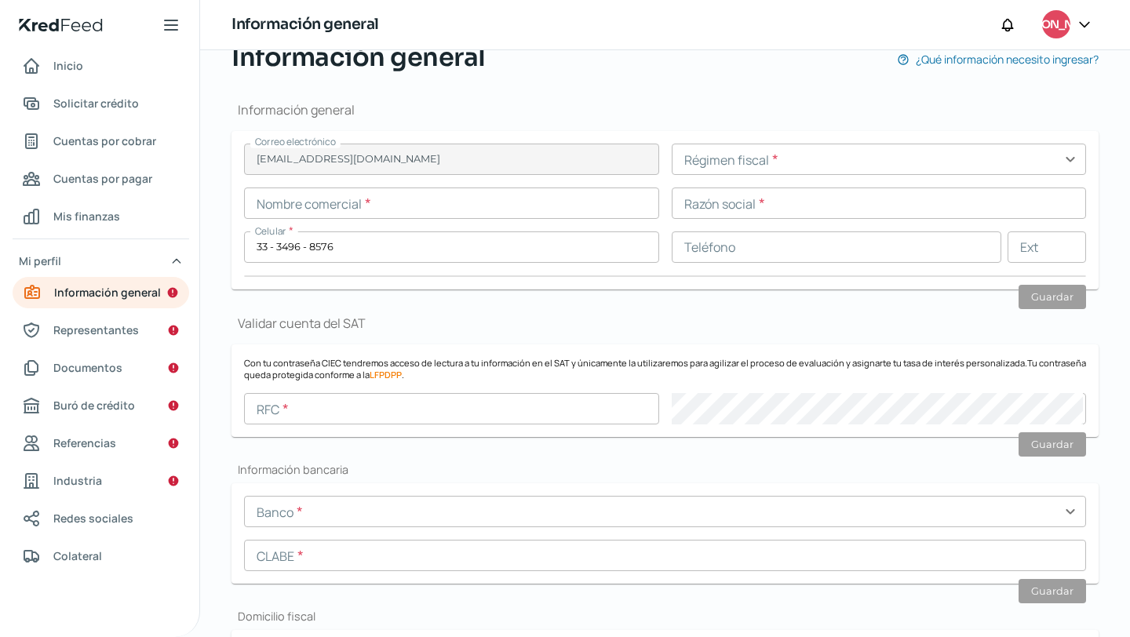
scroll to position [137, 0]
click at [348, 413] on input "text" at bounding box center [451, 407] width 415 height 31
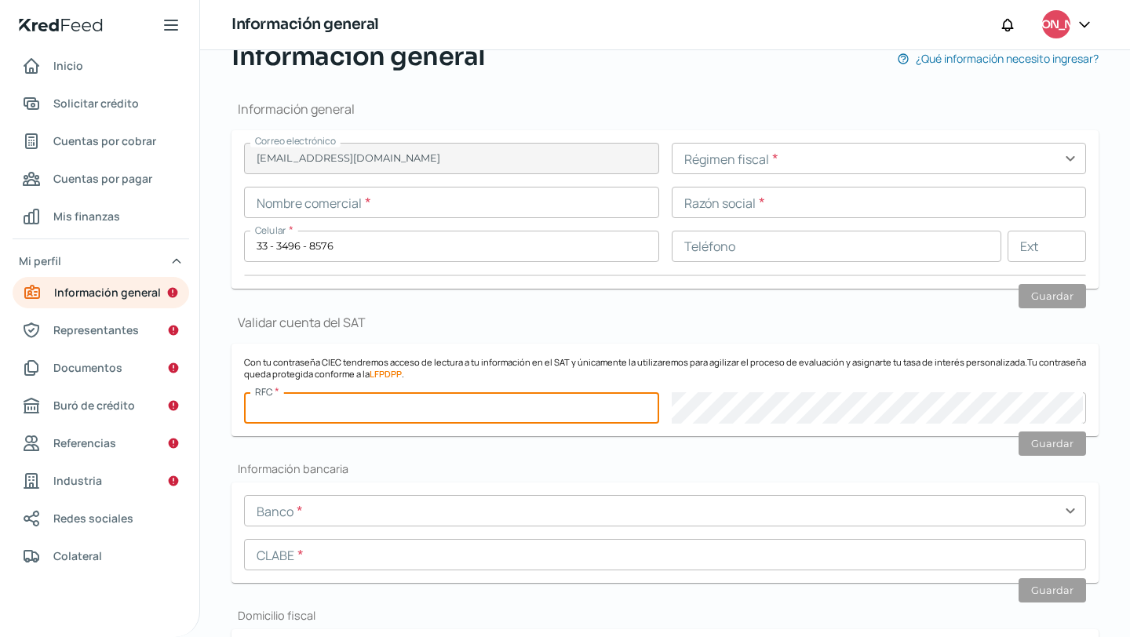
paste input "PDI210825RI2"
type input "PDI210825RI2"
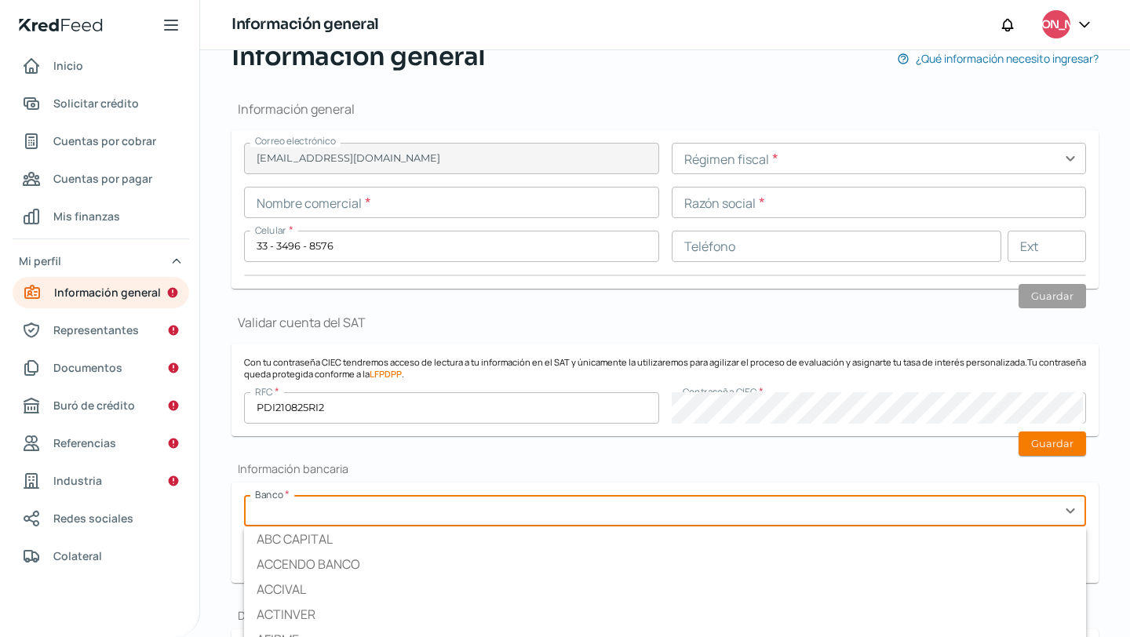
click at [599, 516] on input "text" at bounding box center [665, 510] width 842 height 31
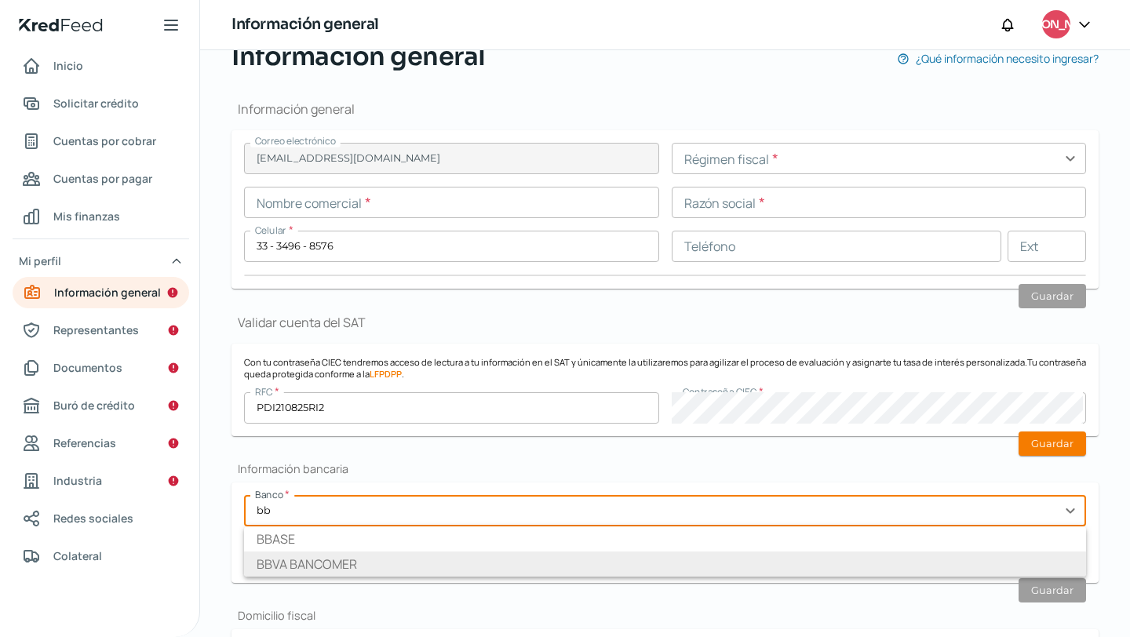
click at [540, 558] on li "BBVA BANCOMER" at bounding box center [665, 564] width 842 height 25
type input "BBVA BANCOMER"
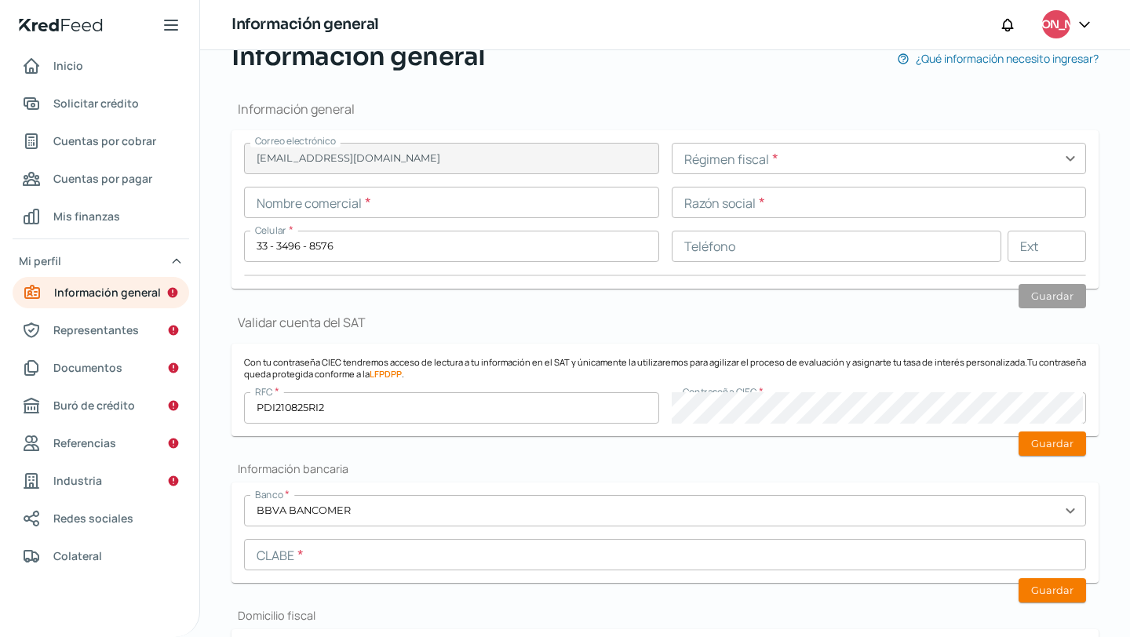
click at [334, 549] on input "text" at bounding box center [665, 554] width 842 height 31
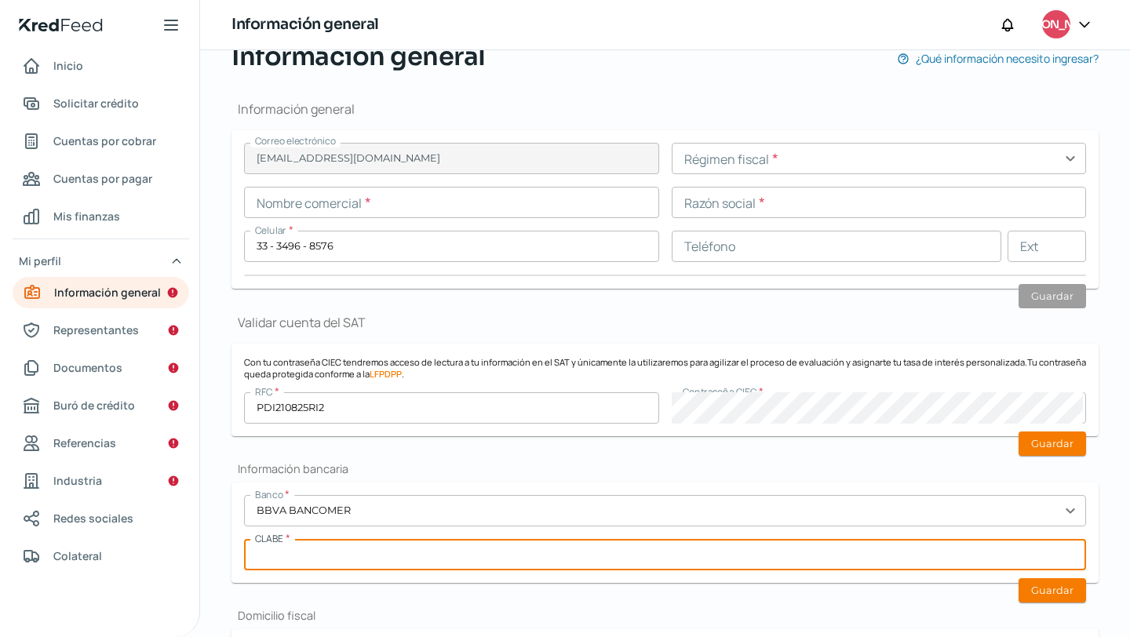
paste input "012320001200469736"
type input "012320001200469736"
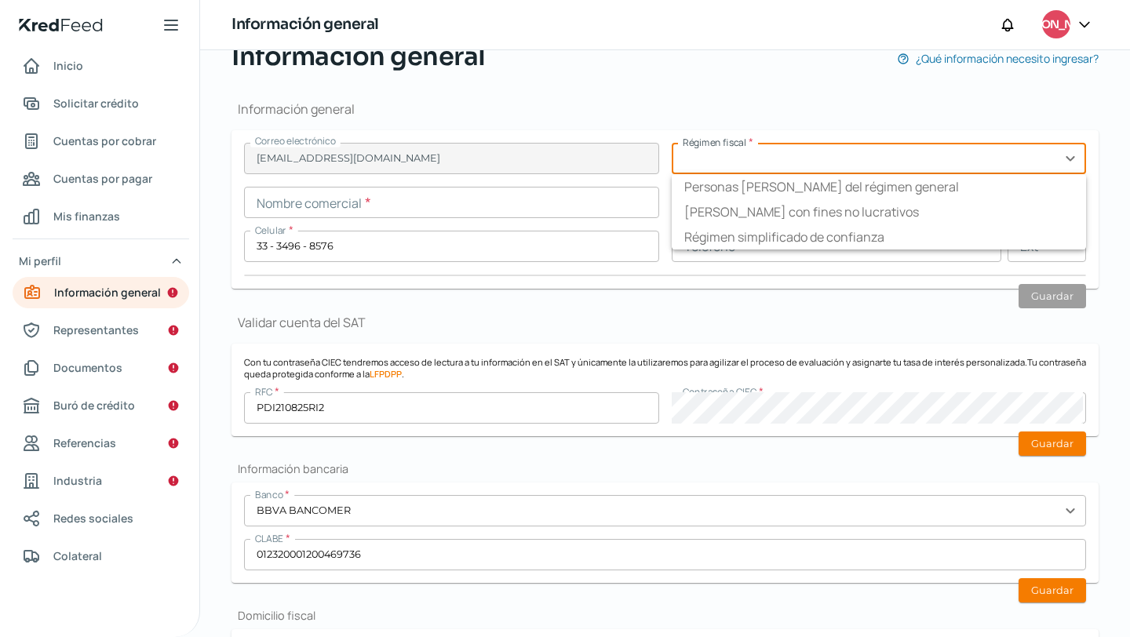
click at [776, 171] on input "text" at bounding box center [879, 158] width 415 height 31
click at [804, 189] on li "Personas [PERSON_NAME] del régimen general" at bounding box center [879, 186] width 415 height 25
type input "Personas [PERSON_NAME] del régimen general"
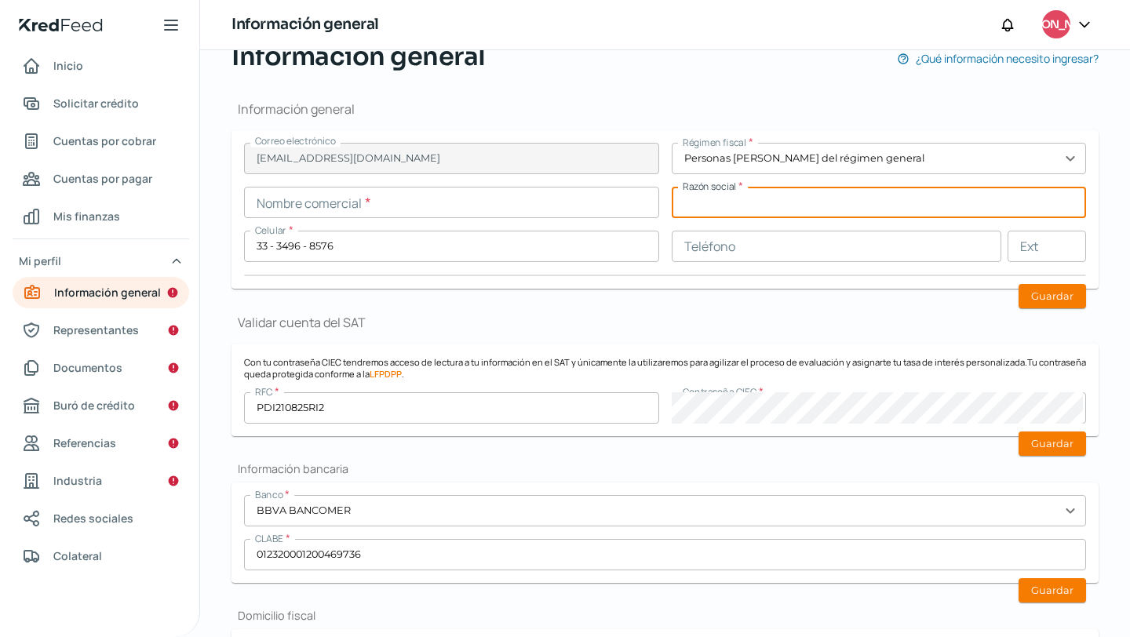
click at [814, 201] on input "text" at bounding box center [879, 202] width 415 height 31
click at [752, 200] on input "PENA" at bounding box center [879, 202] width 415 height 31
paste input "SAMIENTO DISRUPTIVO S.A.P.I. DE C.V."
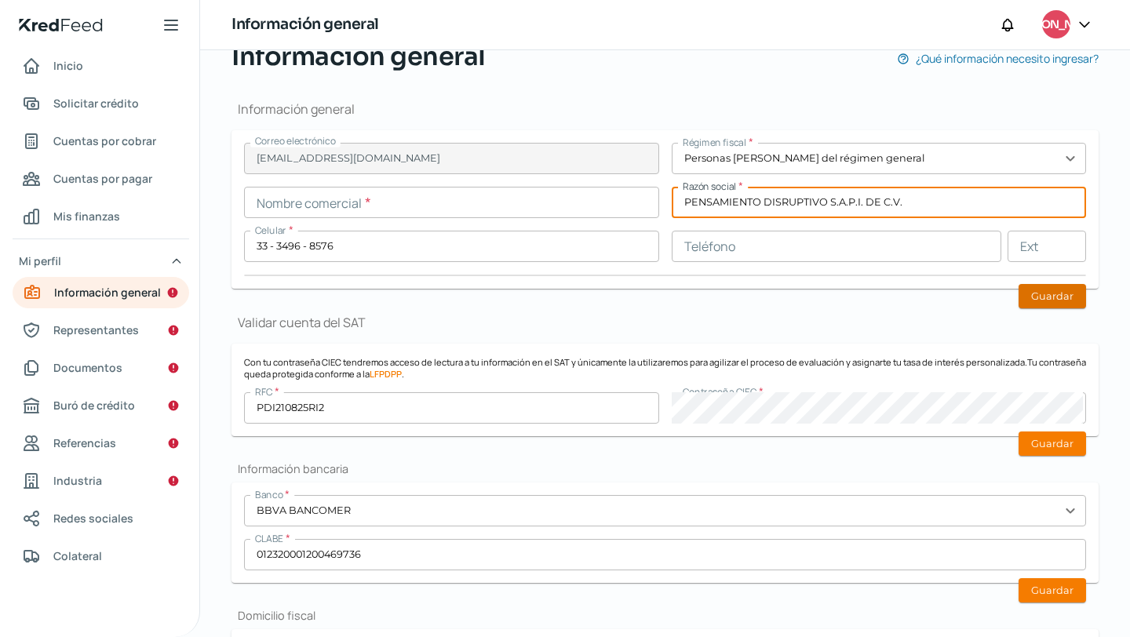
type input "PENSAMIENTO DISRUPTIVO S.A.P.I. DE C.V."
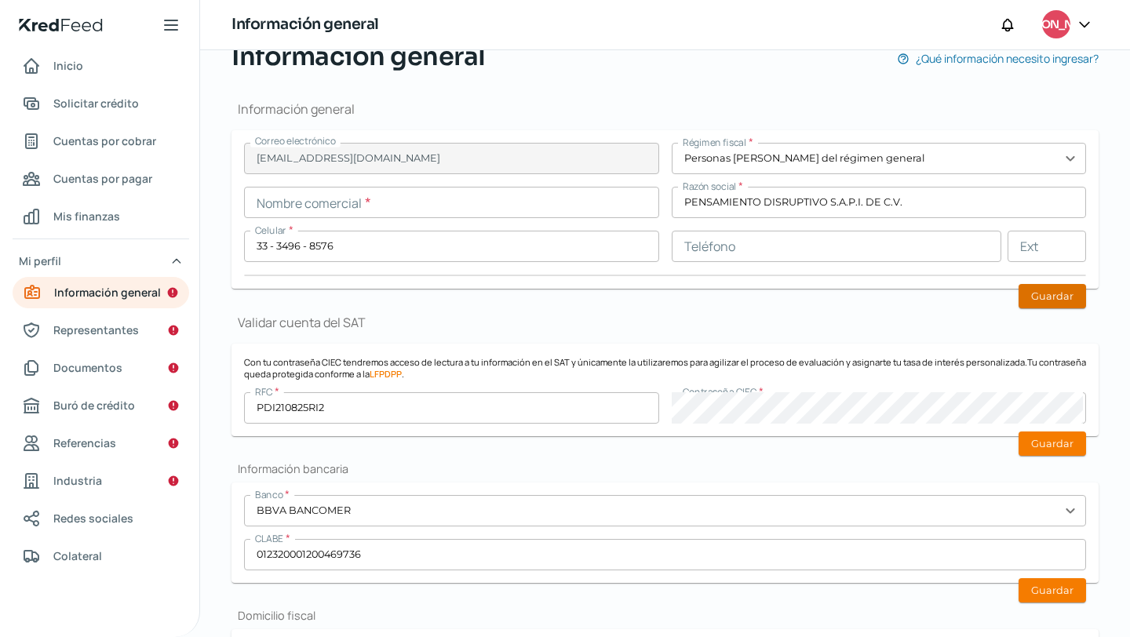
click at [1048, 297] on button "Guardar" at bounding box center [1053, 296] width 68 height 24
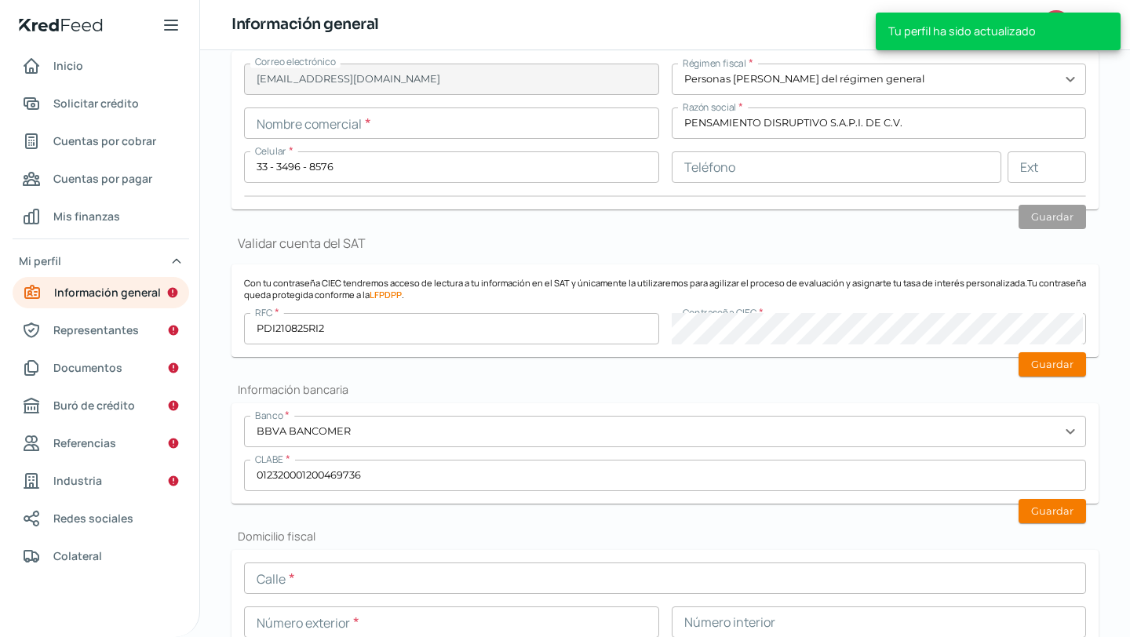
scroll to position [227, 0]
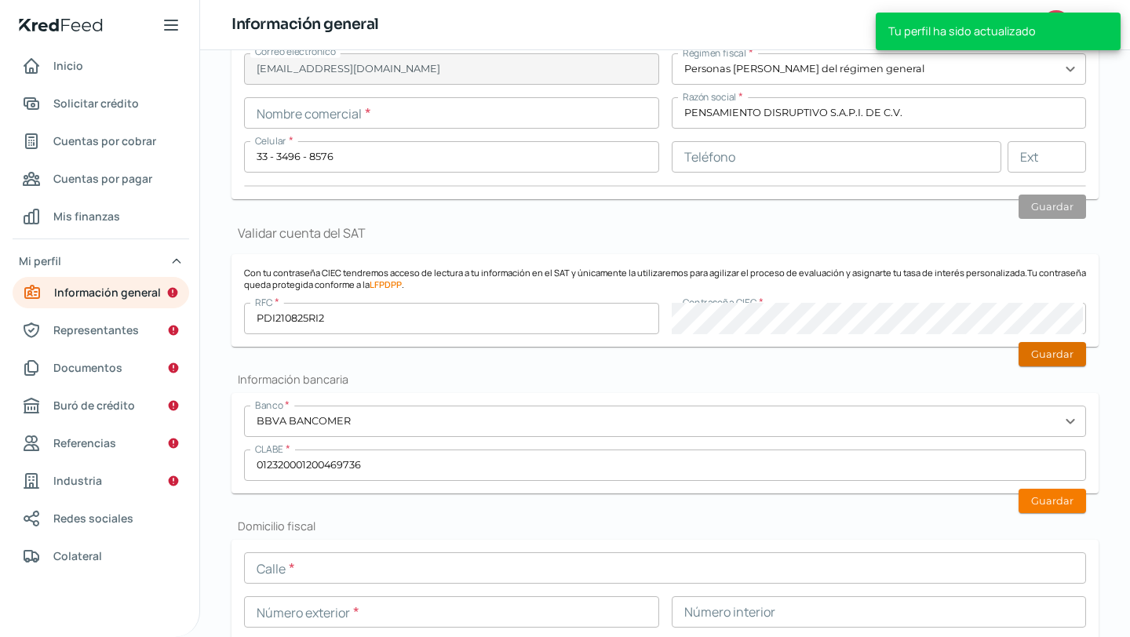
click at [1041, 354] on button "Guardar" at bounding box center [1053, 354] width 68 height 24
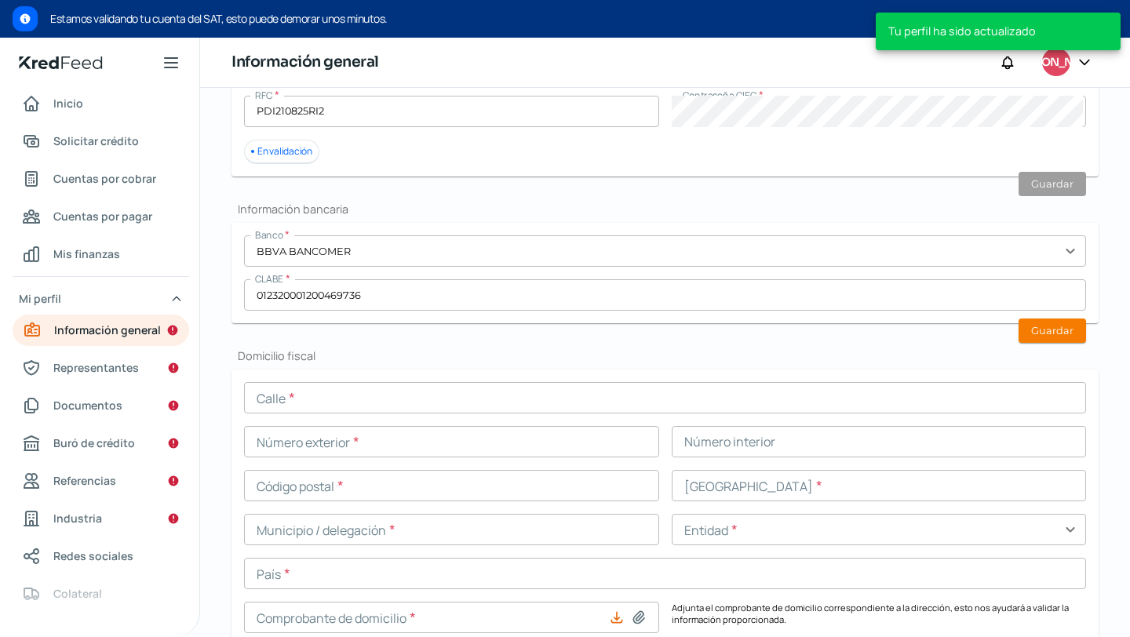
scroll to position [586, 0]
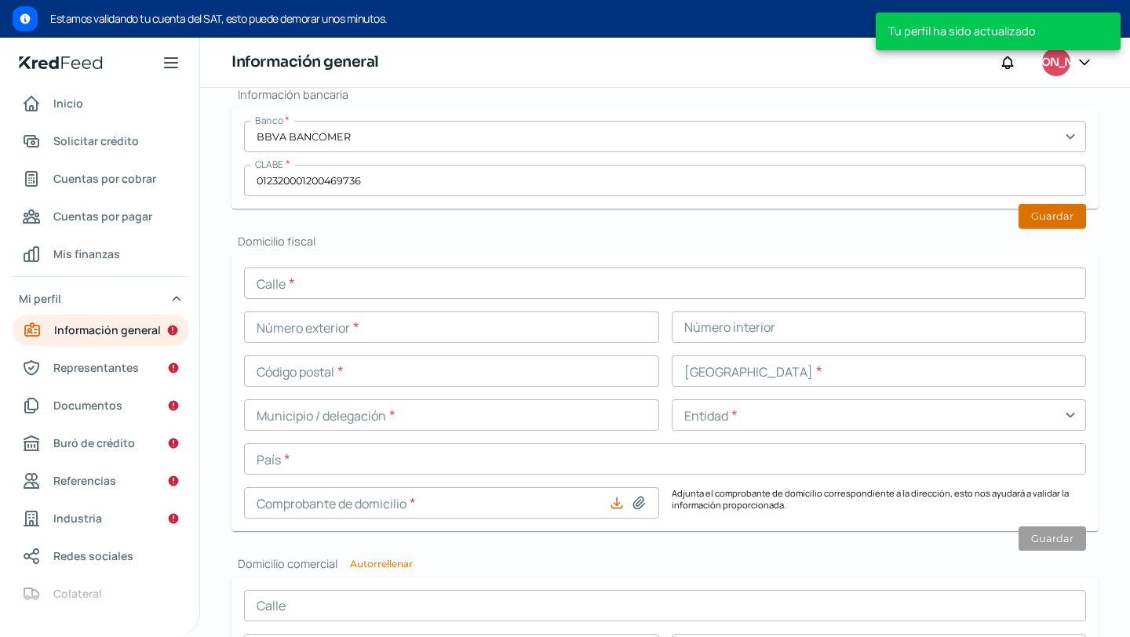
click at [1041, 225] on button "Guardar" at bounding box center [1053, 216] width 68 height 24
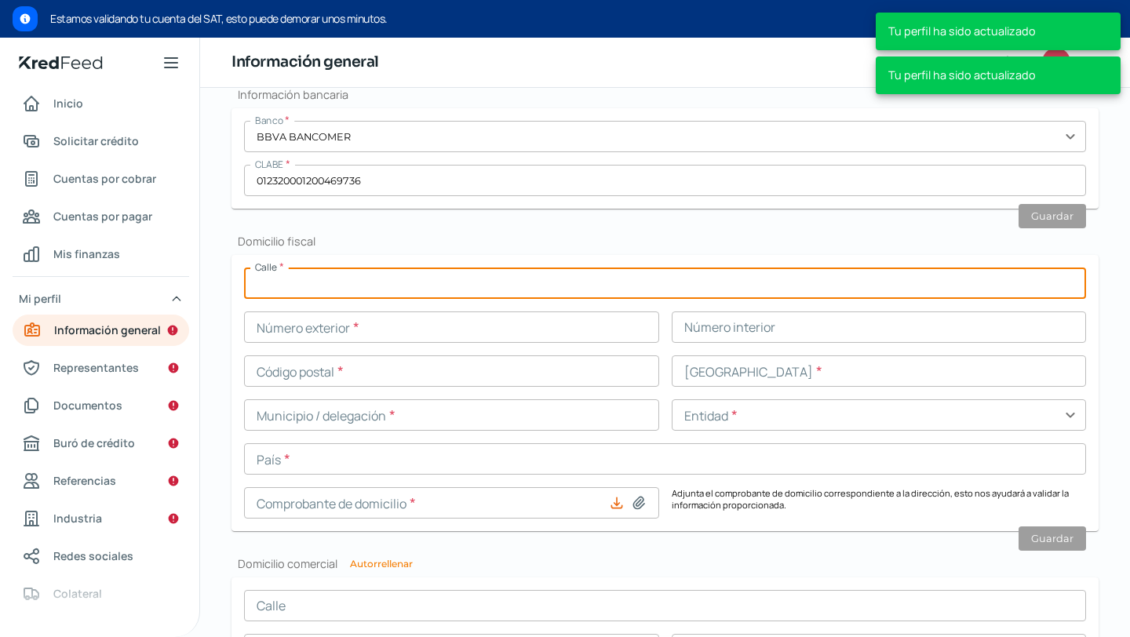
click at [339, 294] on input "text" at bounding box center [665, 283] width 842 height 31
type input "AV LA PAZ"
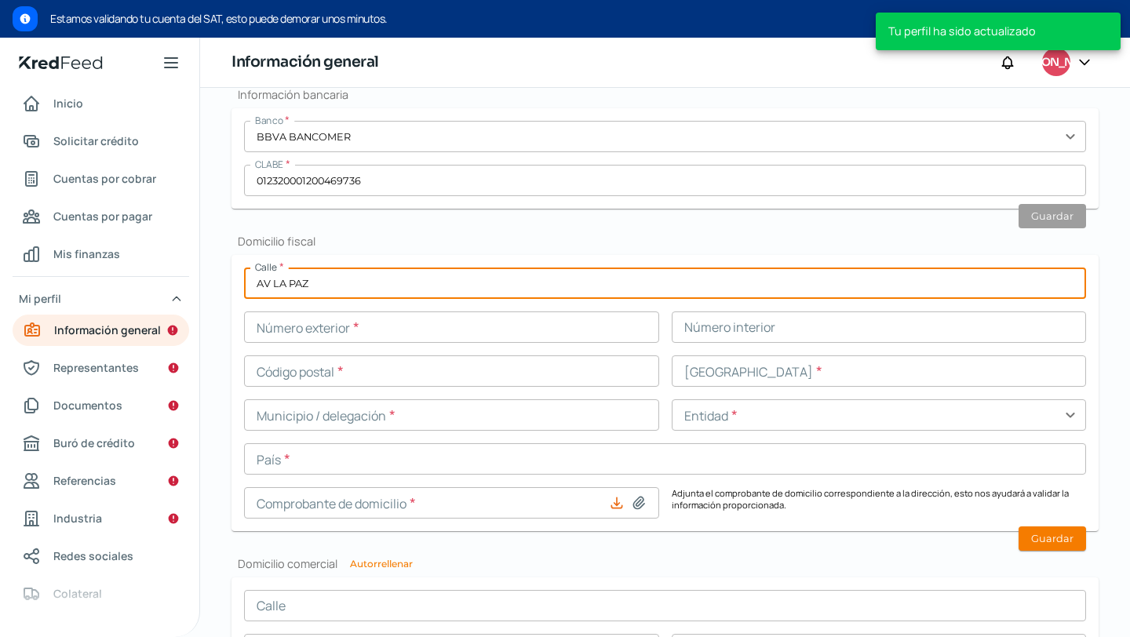
click at [480, 323] on input "text" at bounding box center [451, 327] width 415 height 31
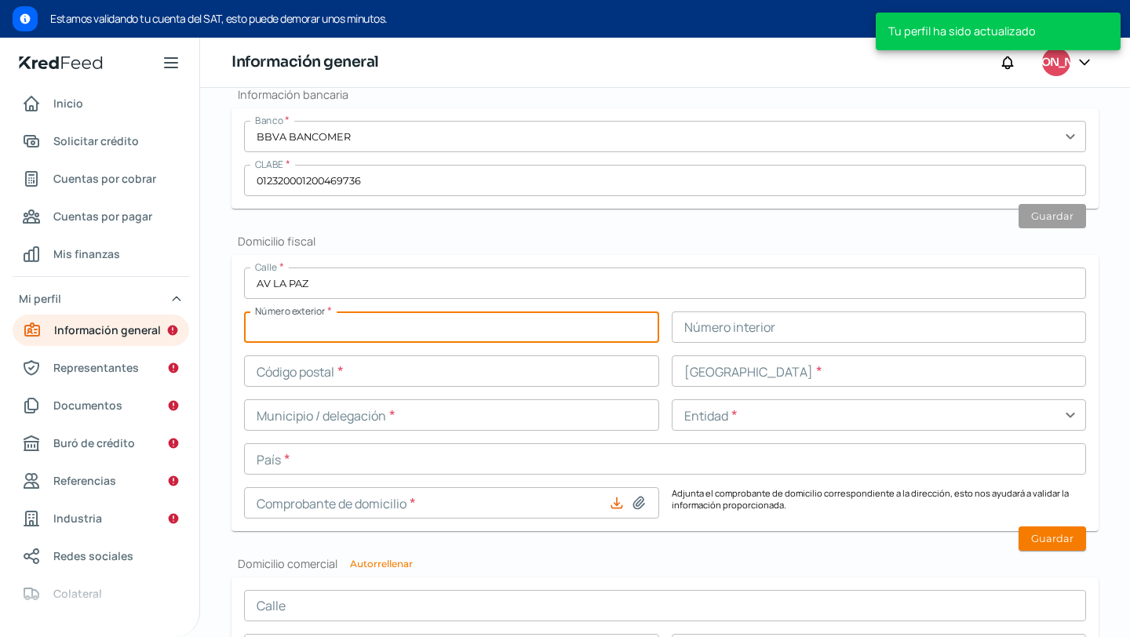
type input "2572"
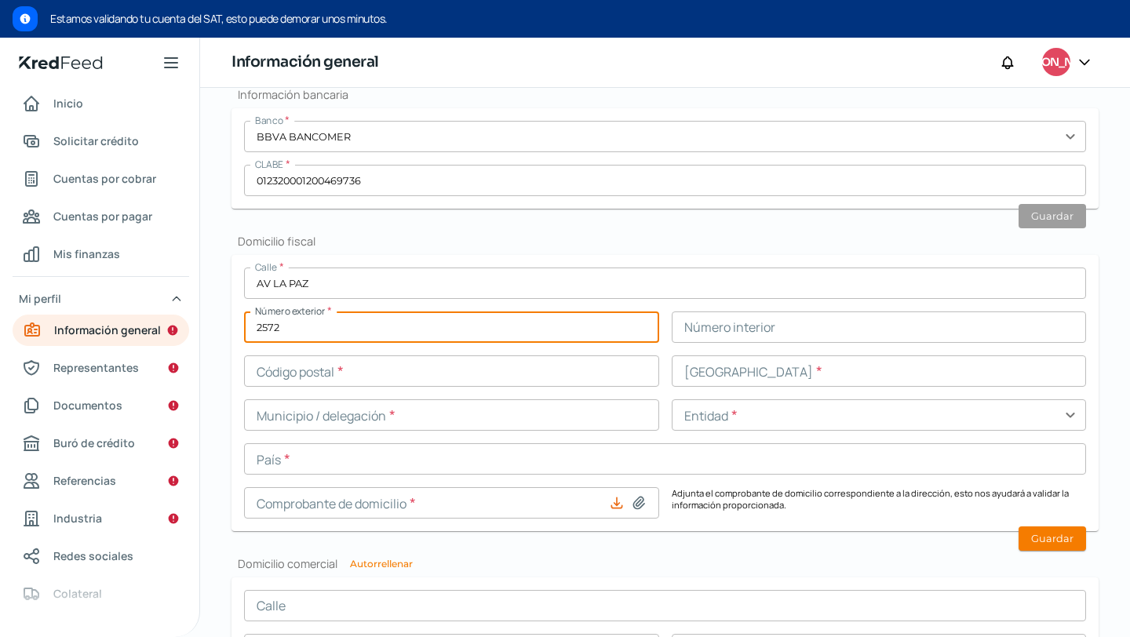
click at [718, 335] on input "text" at bounding box center [879, 327] width 415 height 31
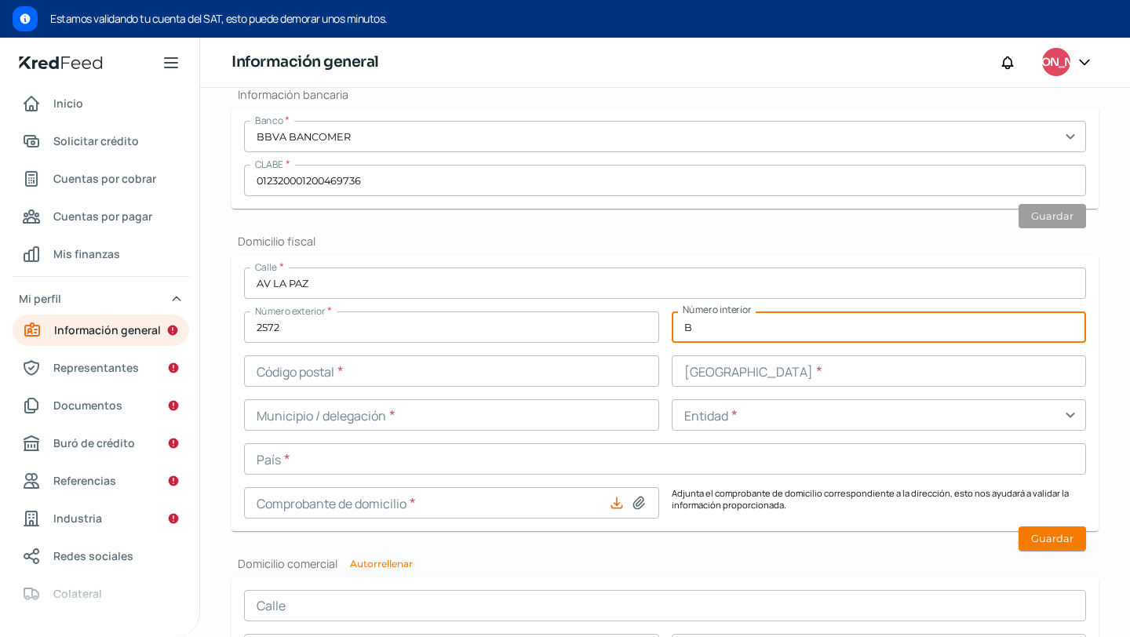
type input "B"
click at [429, 378] on input "text" at bounding box center [451, 371] width 415 height 31
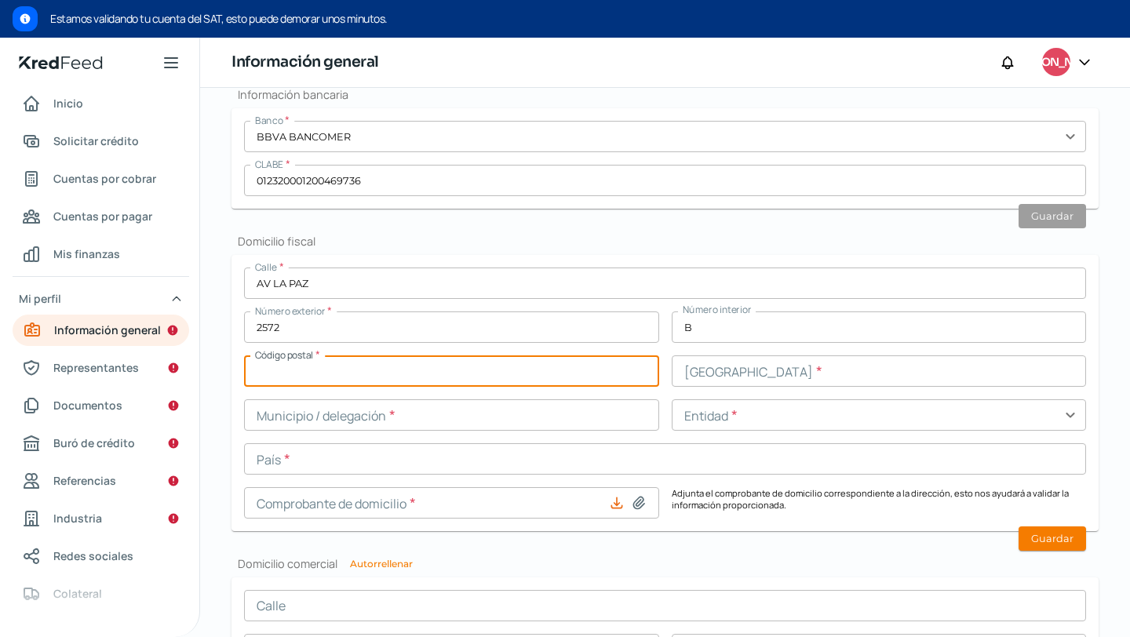
type input "44500"
click at [735, 362] on input "text" at bounding box center [879, 371] width 415 height 31
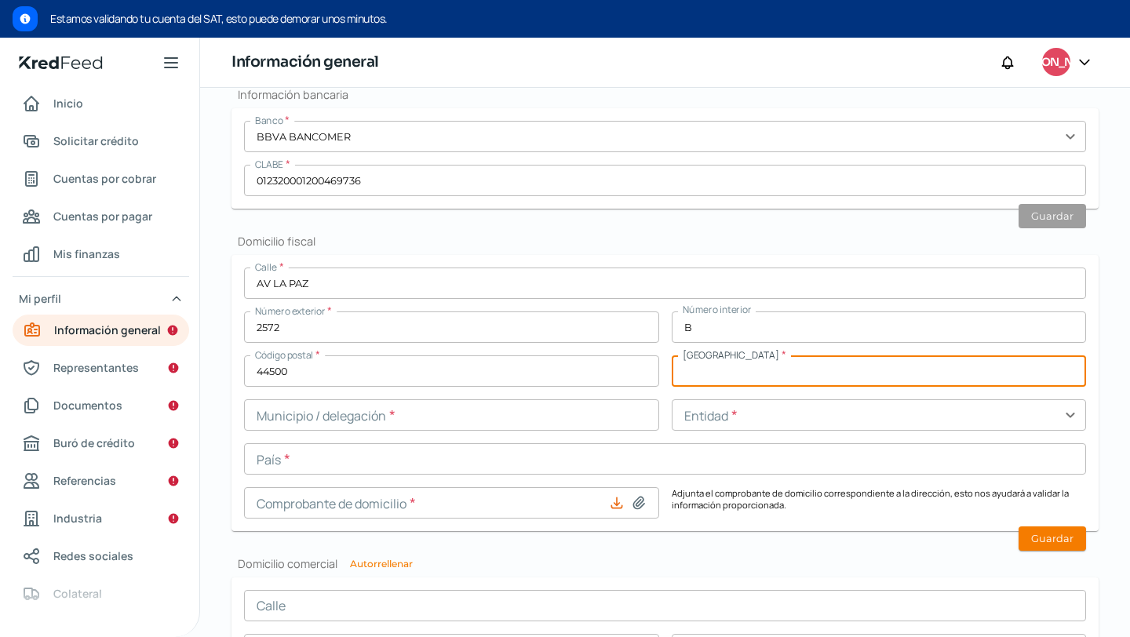
type input "ARCOS SUR"
click at [490, 424] on input "text" at bounding box center [451, 415] width 415 height 31
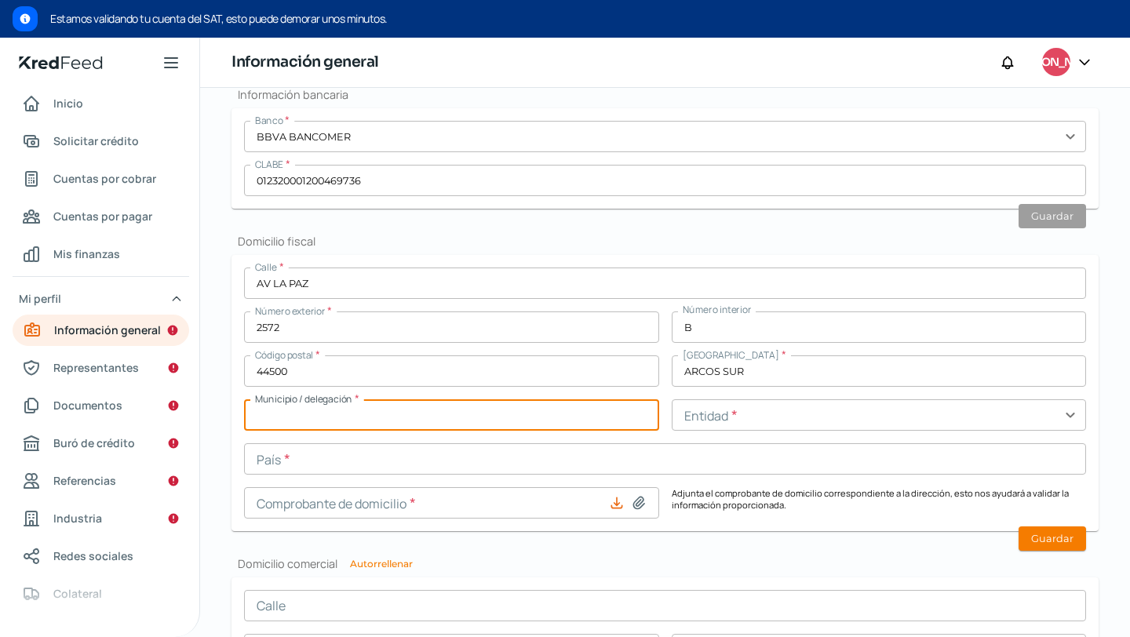
type input "[GEOGRAPHIC_DATA]"
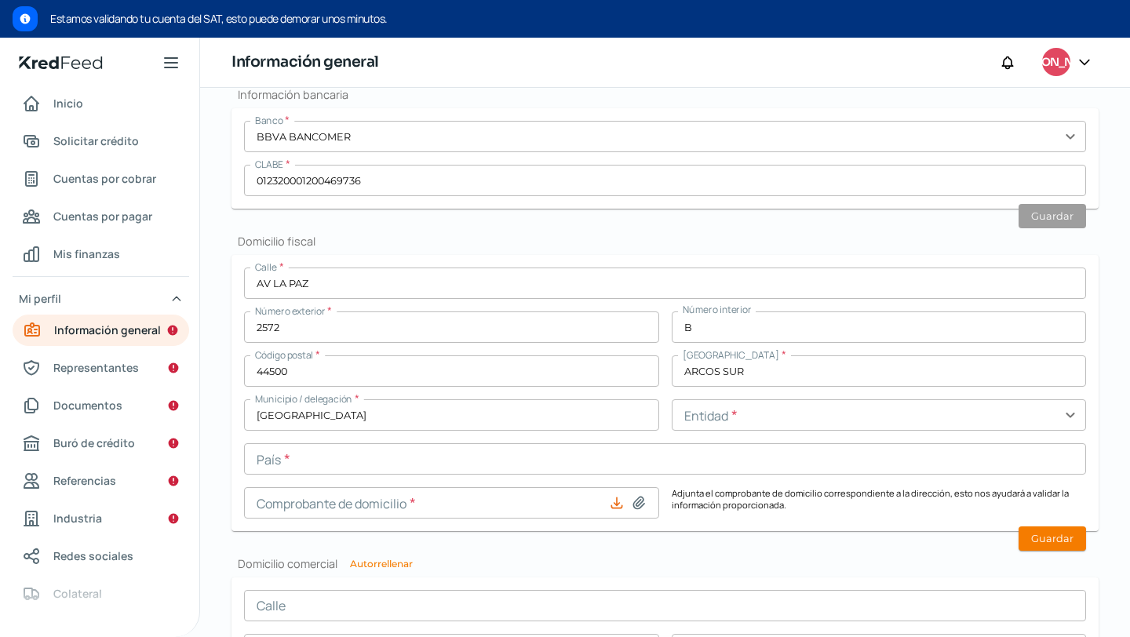
click at [722, 433] on div "Calle * AV LA PAZ Número exterior * 2572 Número interior B Código postal * 4450…" at bounding box center [665, 393] width 842 height 251
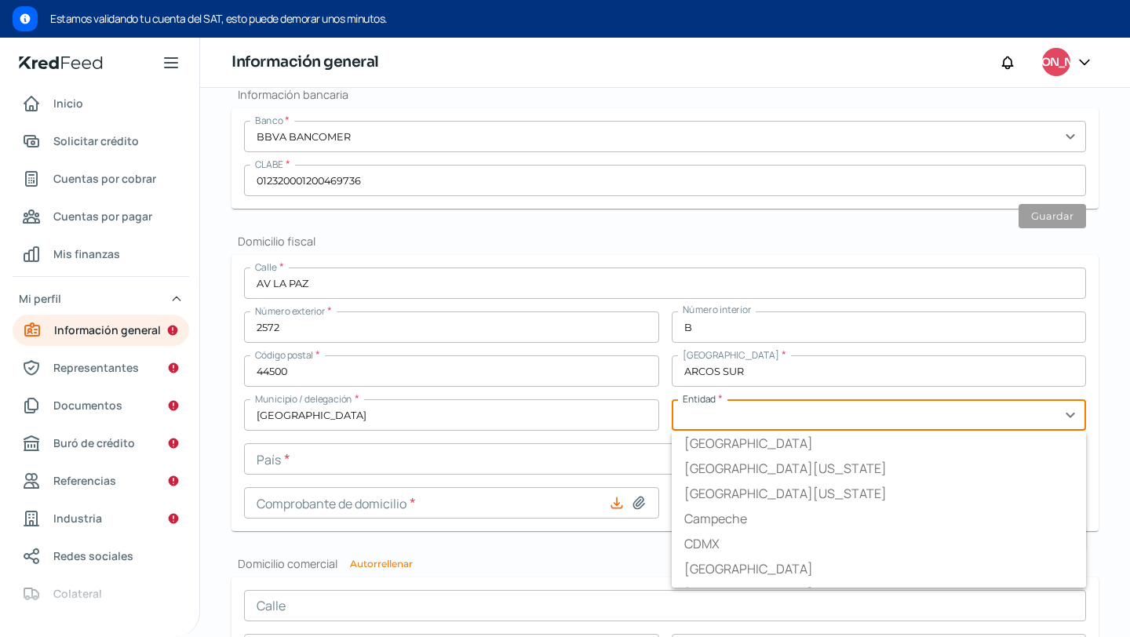
click at [718, 431] on input "text" at bounding box center [879, 415] width 415 height 31
type input "[GEOGRAPHIC_DATA]"
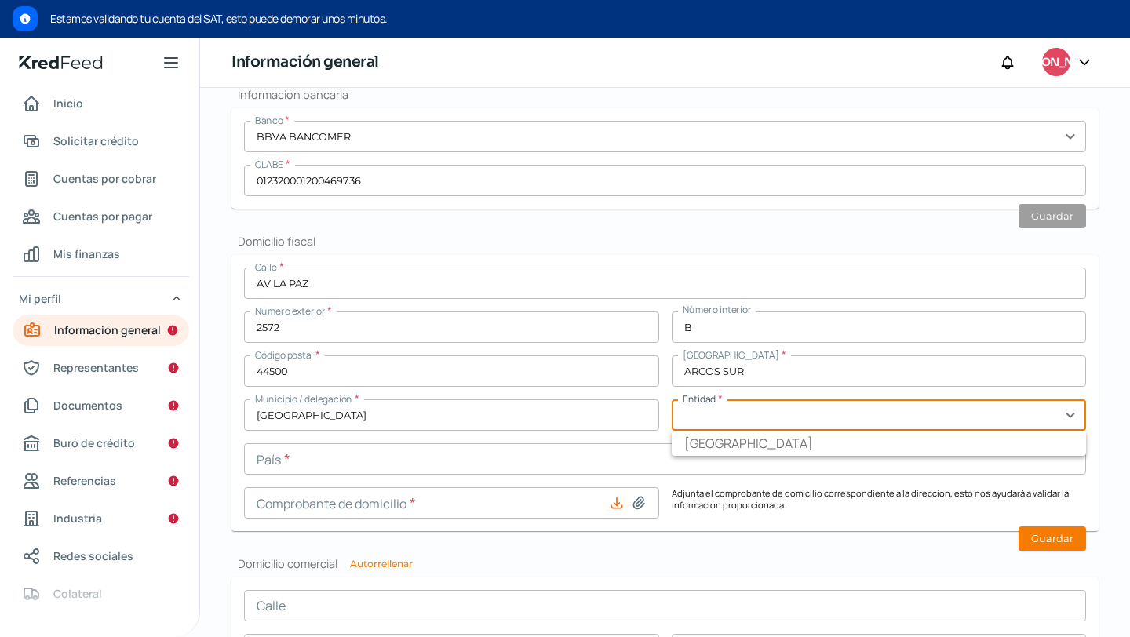
click at [440, 469] on input "text" at bounding box center [665, 458] width 842 height 31
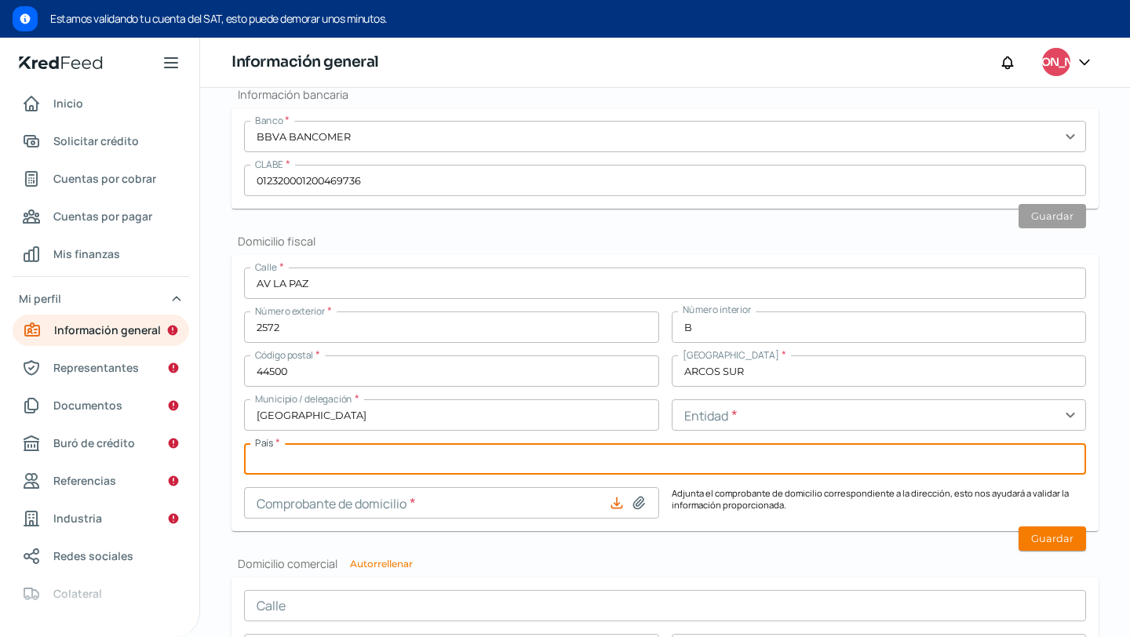
type input "[GEOGRAPHIC_DATA]"
click at [674, 528] on form "Calle * AV LA PAZ Número exterior * 2572 Número interior B Código postal * 4450…" at bounding box center [665, 393] width 867 height 276
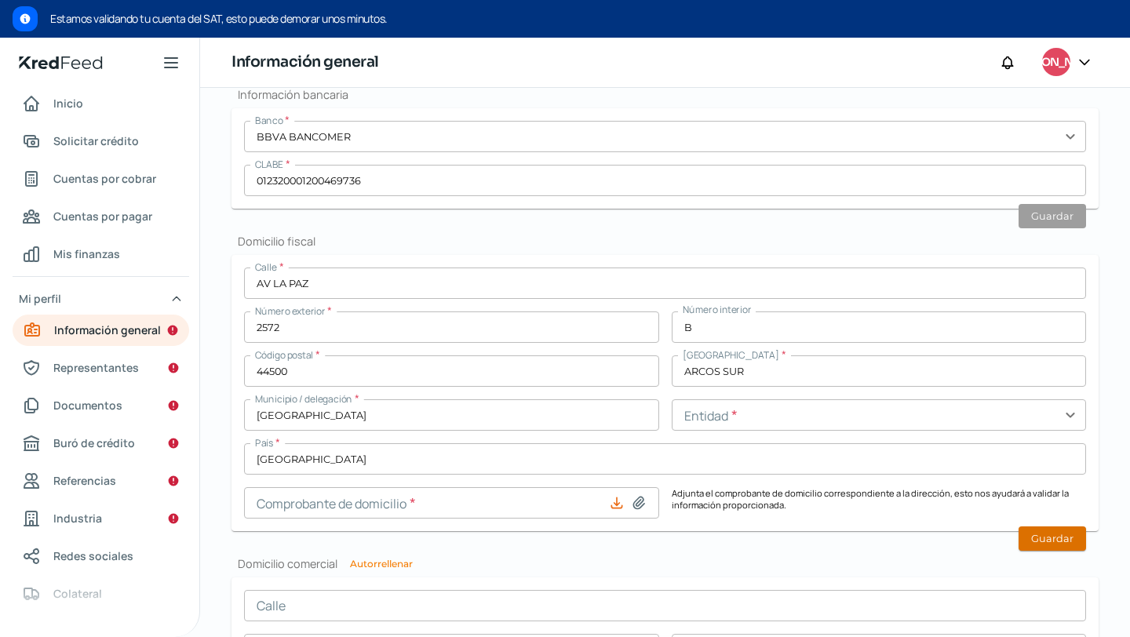
click at [1022, 545] on button "Guardar" at bounding box center [1053, 539] width 68 height 24
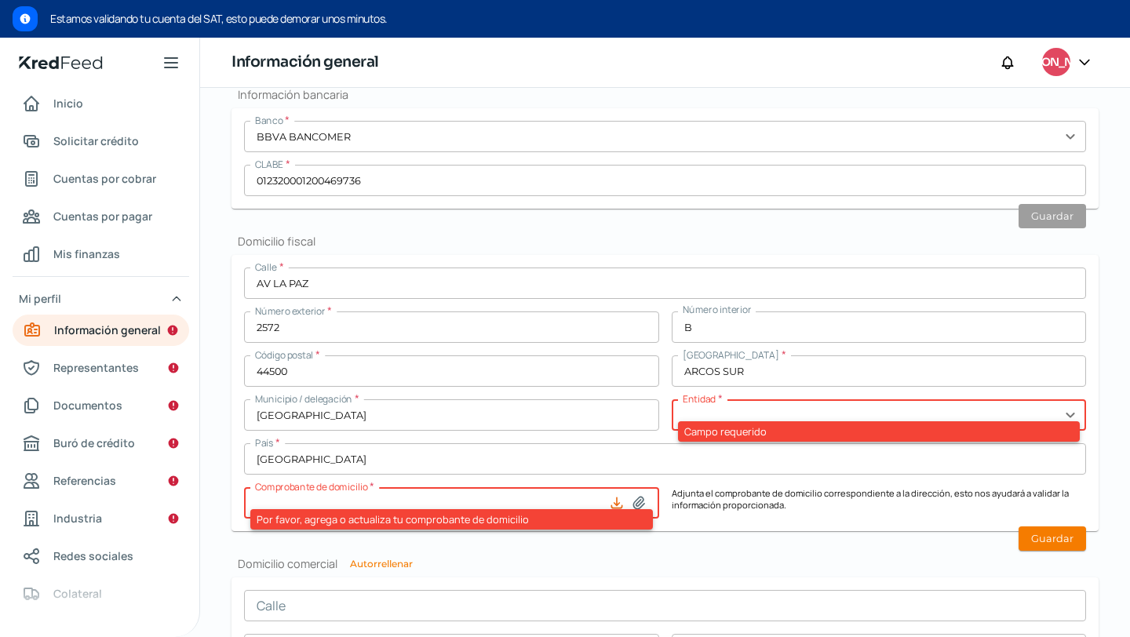
click at [826, 416] on input "text" at bounding box center [879, 415] width 415 height 31
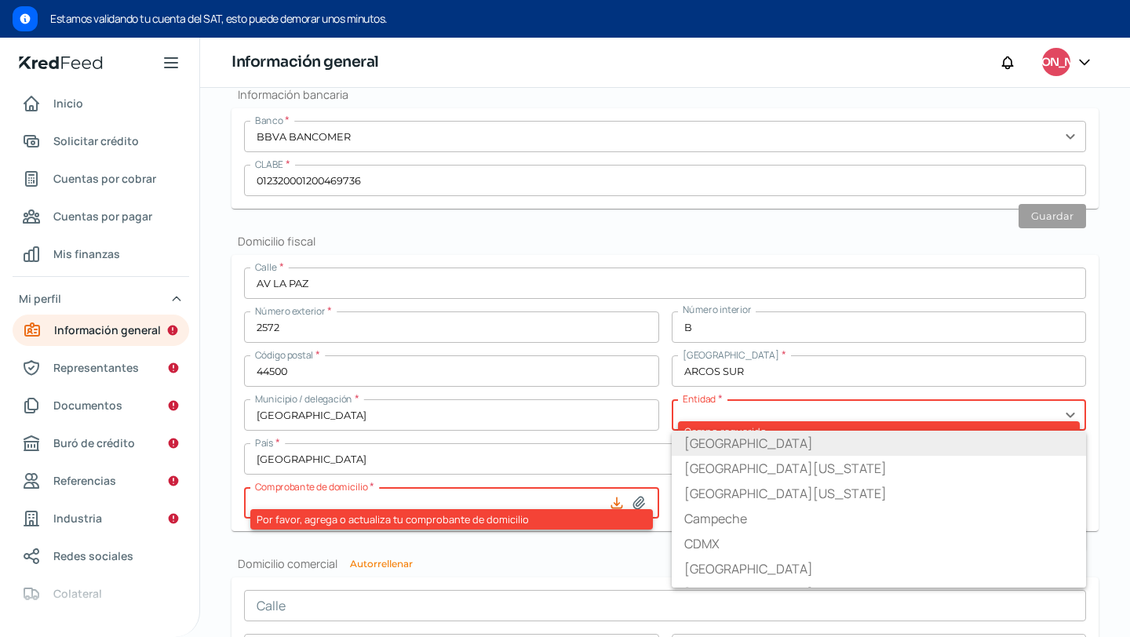
type input "[GEOGRAPHIC_DATA]"
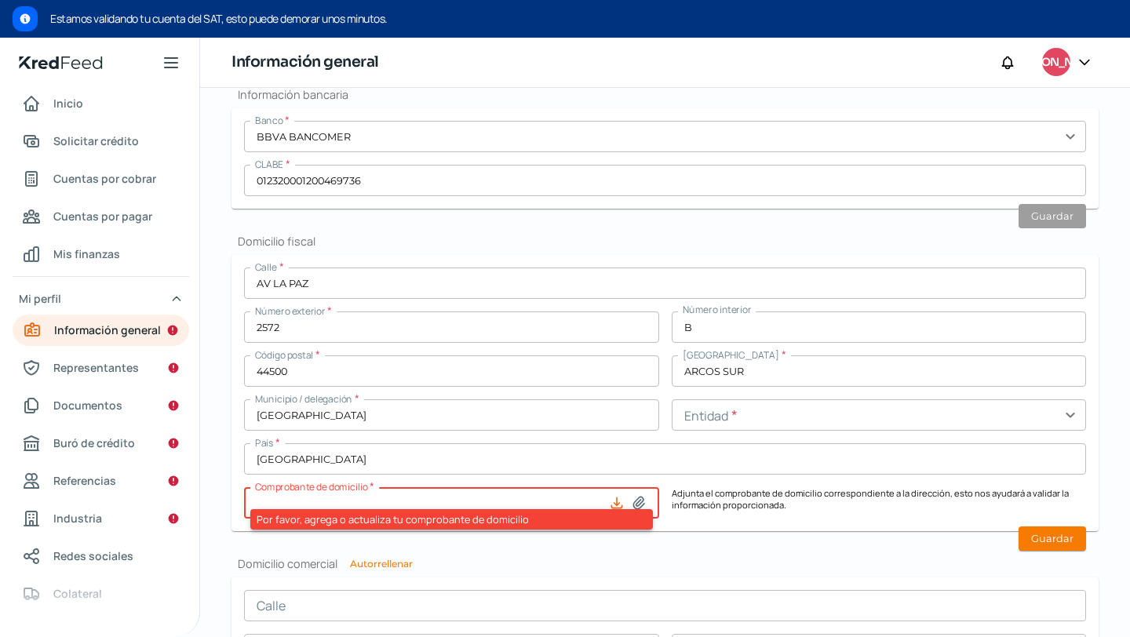
click at [750, 506] on p "Adjunta el comprobante de domicilio correspondiente a la dirección, esto nos ay…" at bounding box center [879, 502] width 415 height 31
click at [751, 418] on input "text" at bounding box center [879, 415] width 415 height 31
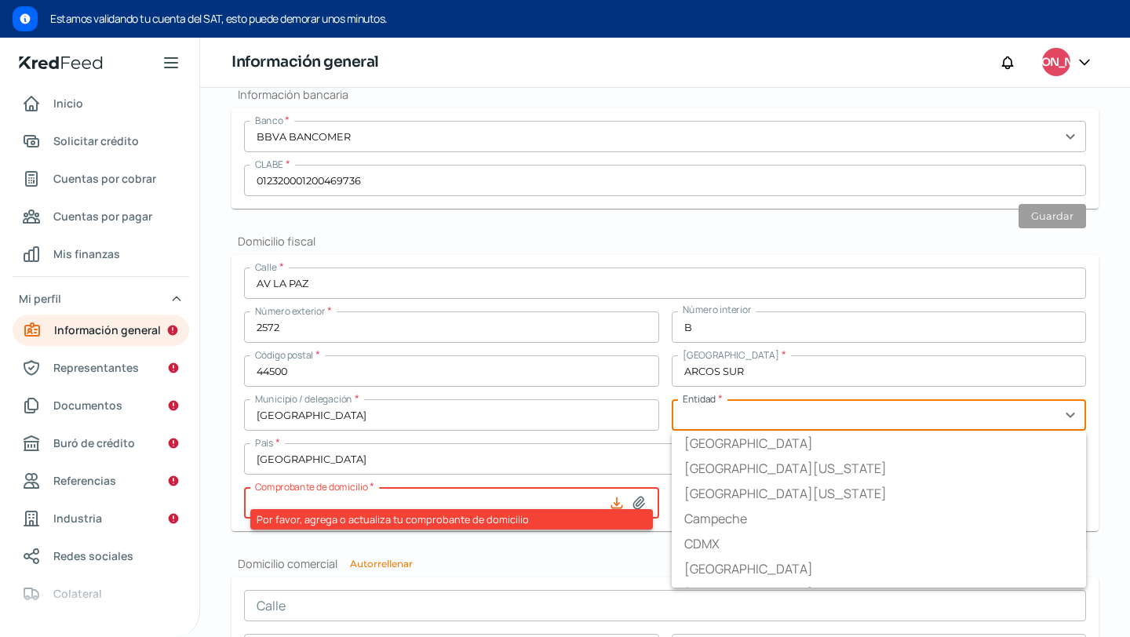
type input "[GEOGRAPHIC_DATA]"
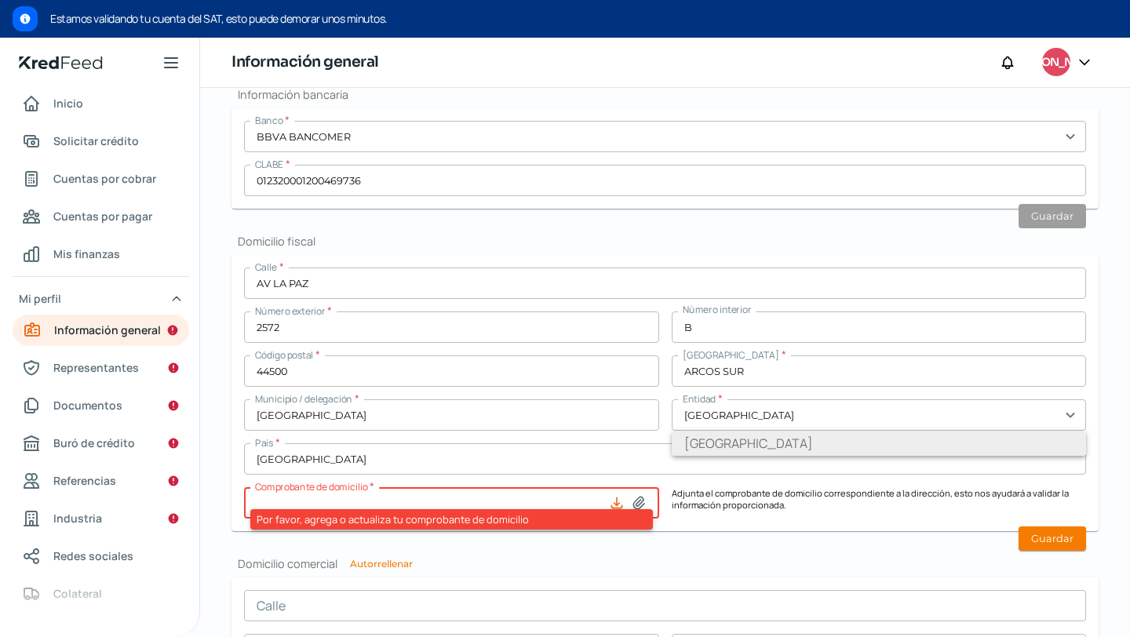
click at [705, 451] on li "[GEOGRAPHIC_DATA]" at bounding box center [879, 443] width 415 height 25
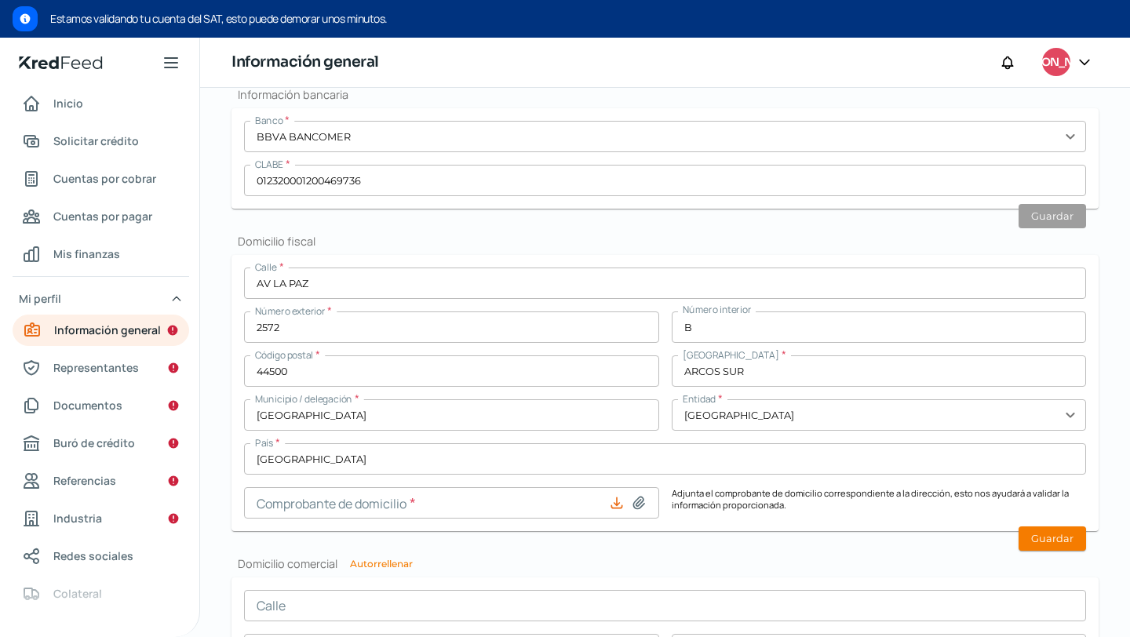
click at [614, 509] on icon at bounding box center [617, 503] width 16 height 16
click at [522, 502] on input at bounding box center [451, 502] width 415 height 31
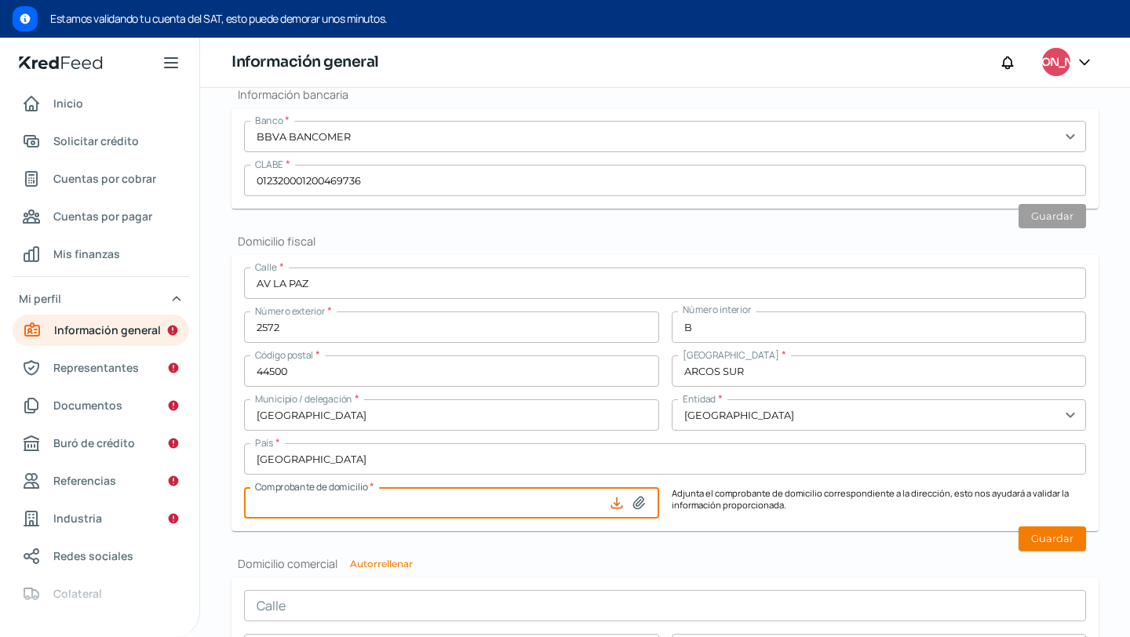
type input "C:\fakepath\COMPROBANTE DE DOMICILIO PD.png"
type input "COMPROBANTE DE DOMICILIO PD.png"
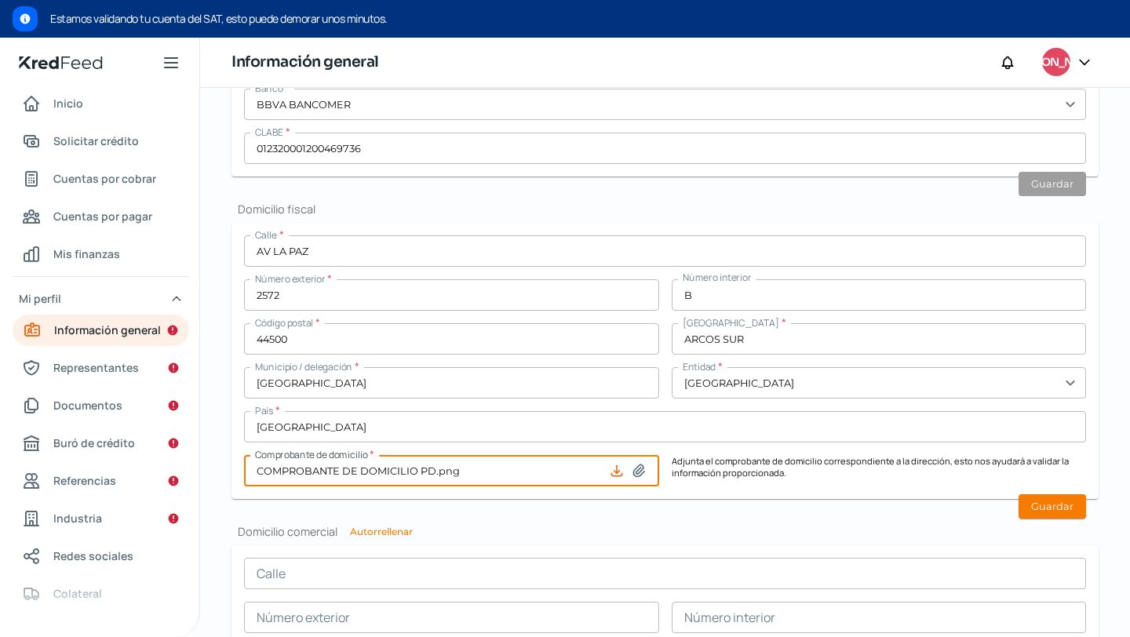
scroll to position [632, 0]
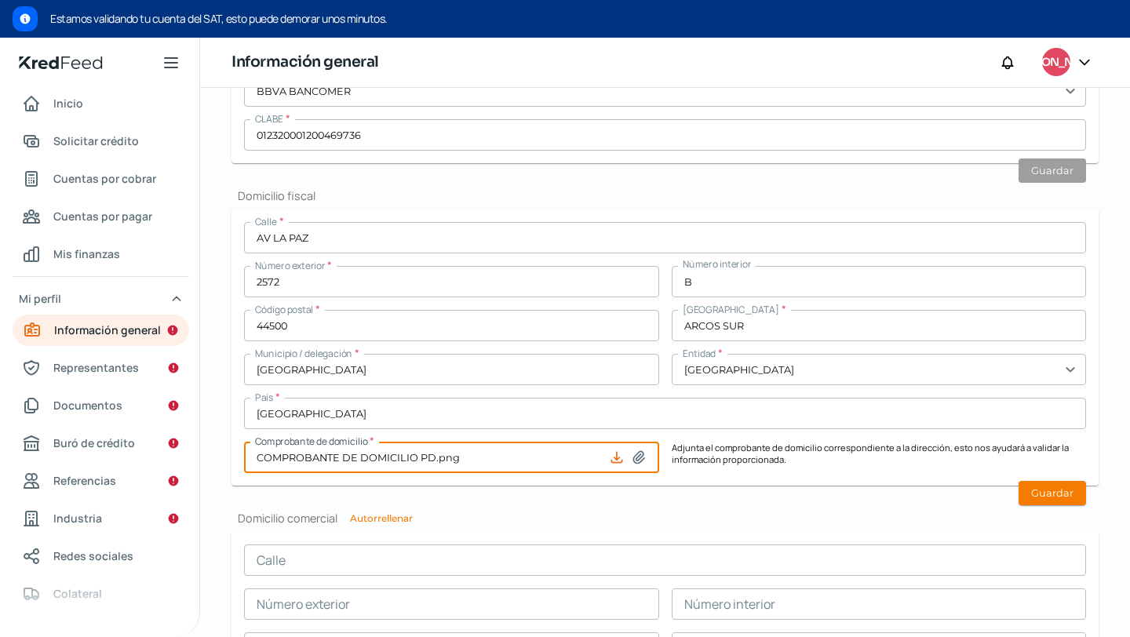
click at [1001, 480] on form "Calle * AV LA PAZ Número exterior * 2572 Número interior B Código postal * 4450…" at bounding box center [665, 348] width 867 height 276
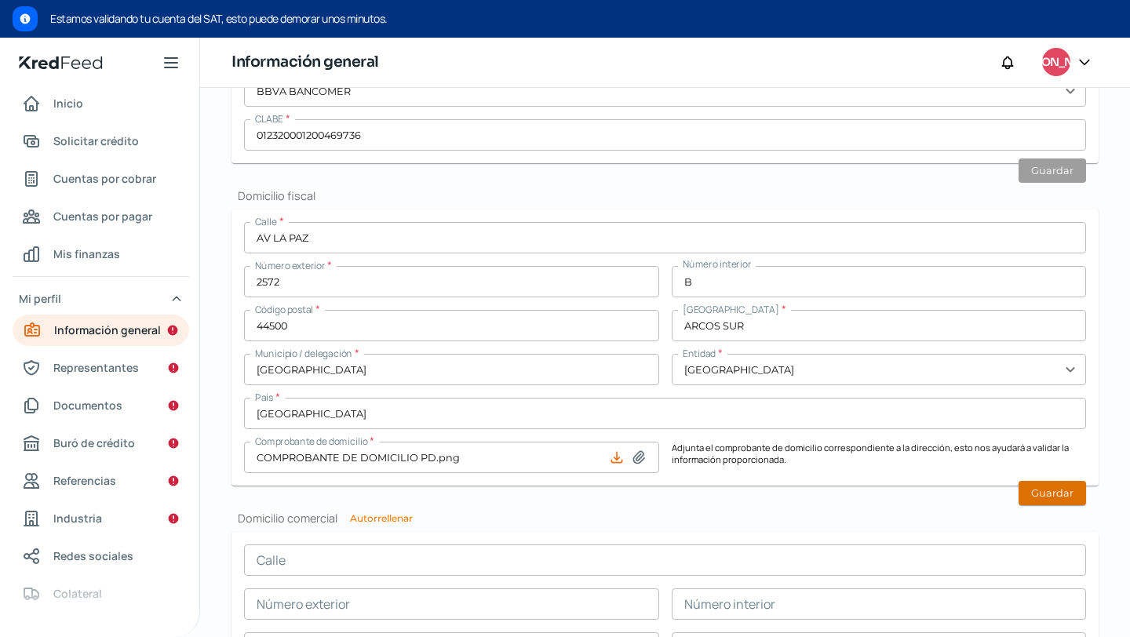
click at [1019, 484] on button "Guardar" at bounding box center [1053, 493] width 68 height 24
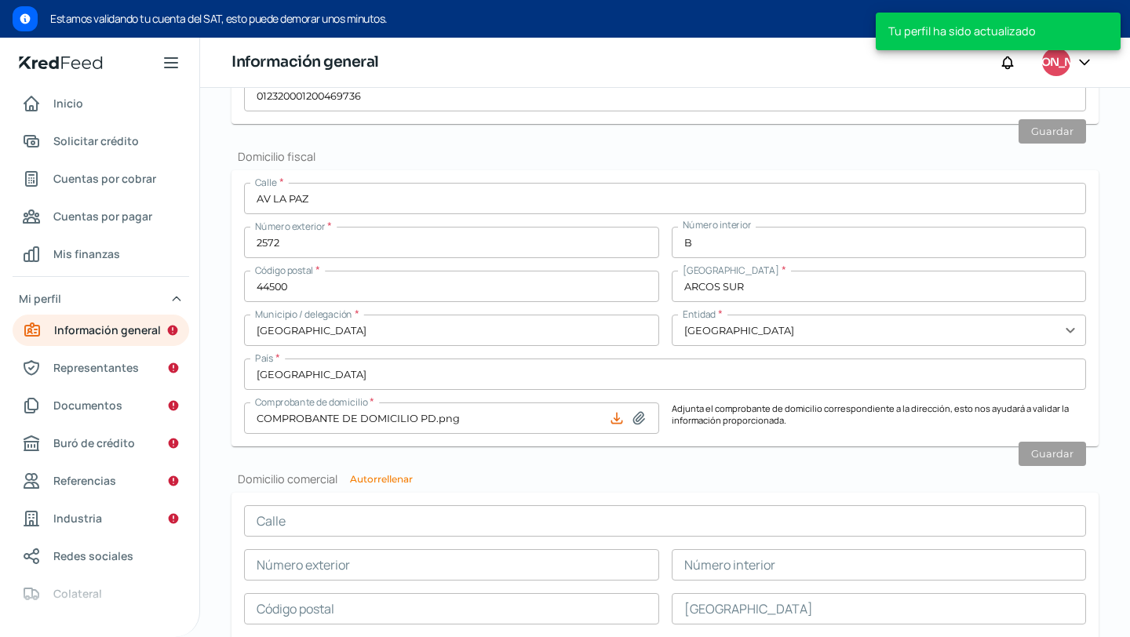
scroll to position [746, 0]
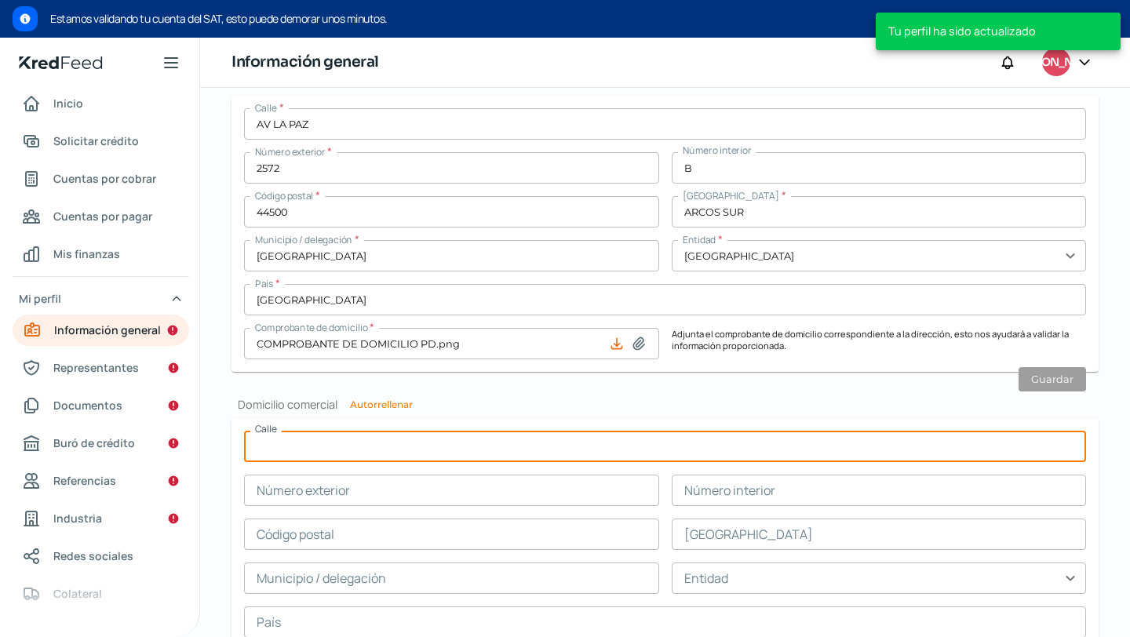
click at [430, 455] on input "text" at bounding box center [665, 446] width 842 height 31
type input "AV LA PAZ"
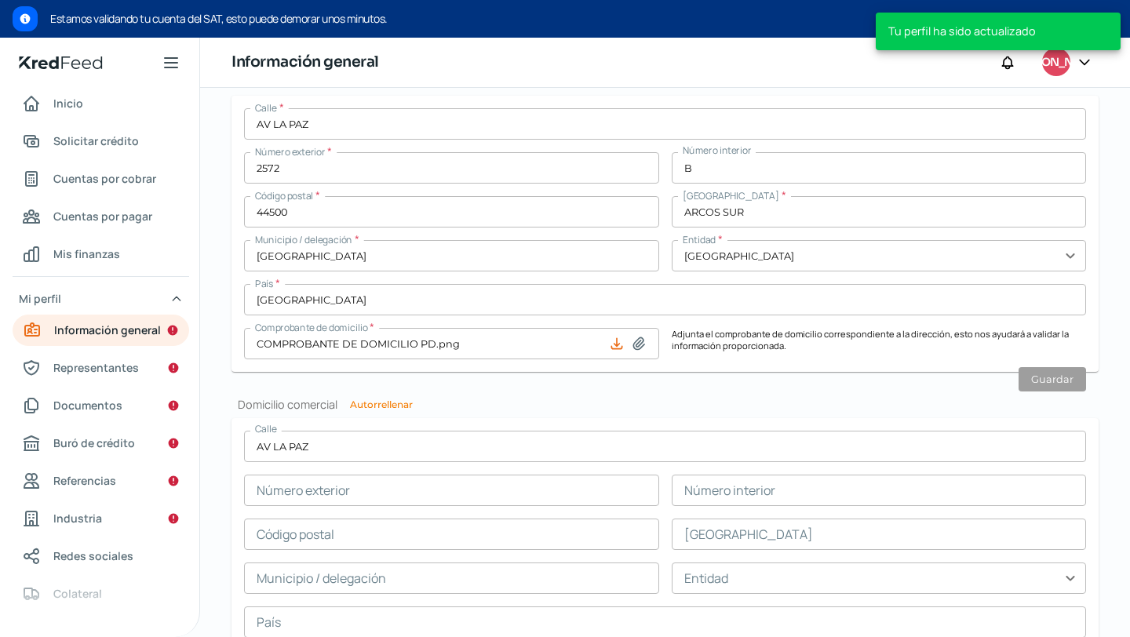
click at [415, 510] on div "Calle AV LA PAZ Número exterior Número interior Código postal Colonia Municipio…" at bounding box center [665, 607] width 842 height 353
click at [422, 495] on input "text" at bounding box center [451, 490] width 415 height 31
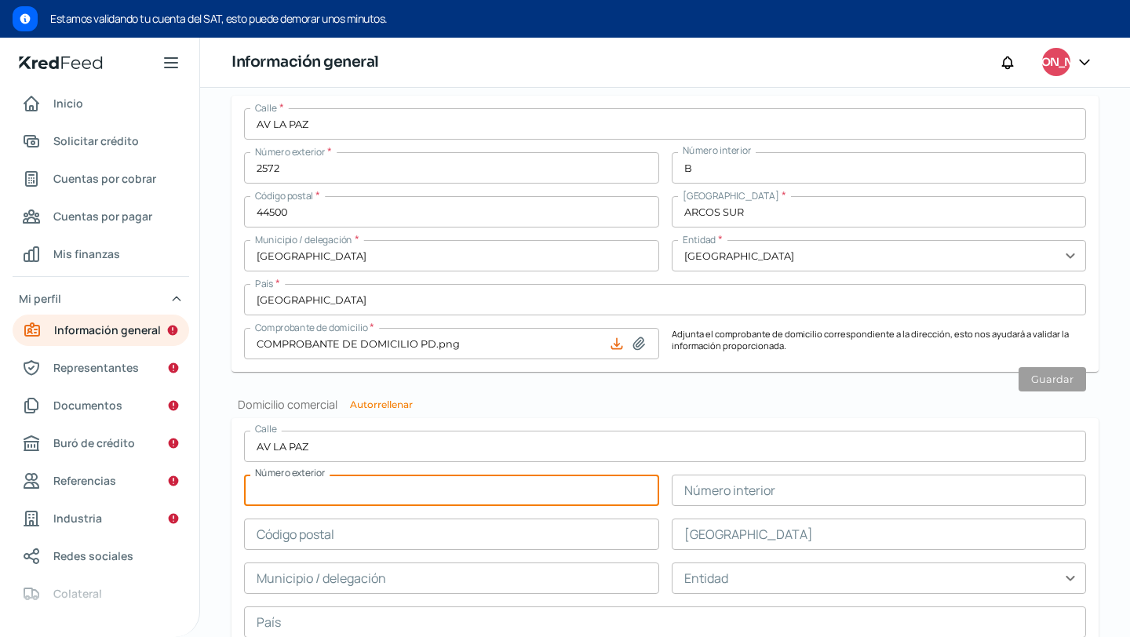
type input "2572"
click at [385, 540] on input "text" at bounding box center [451, 534] width 415 height 31
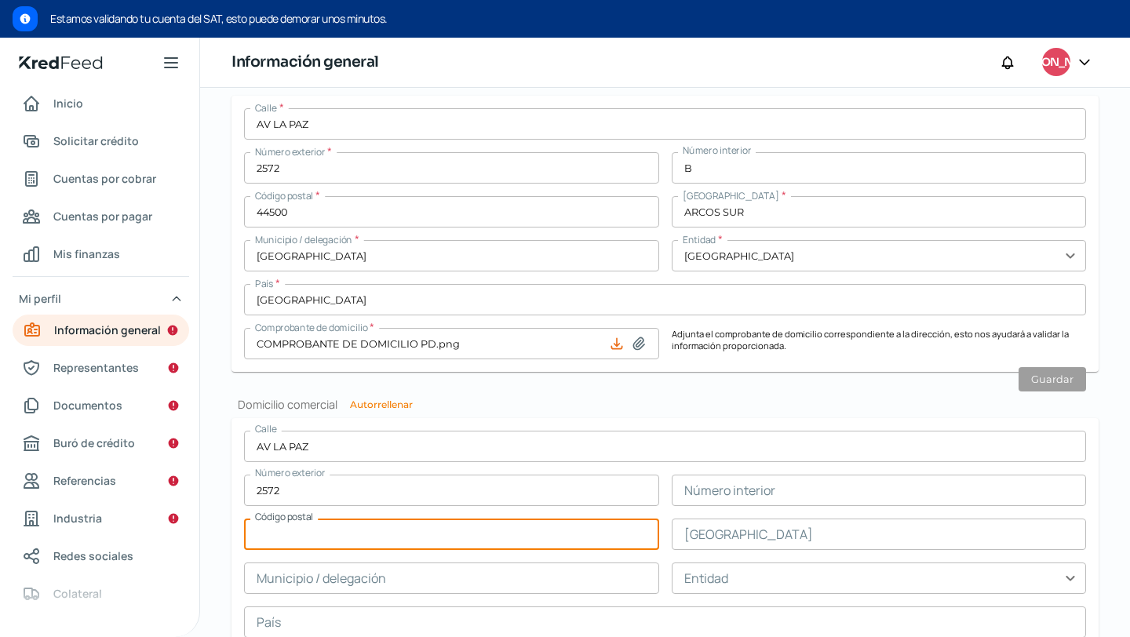
type input "44500"
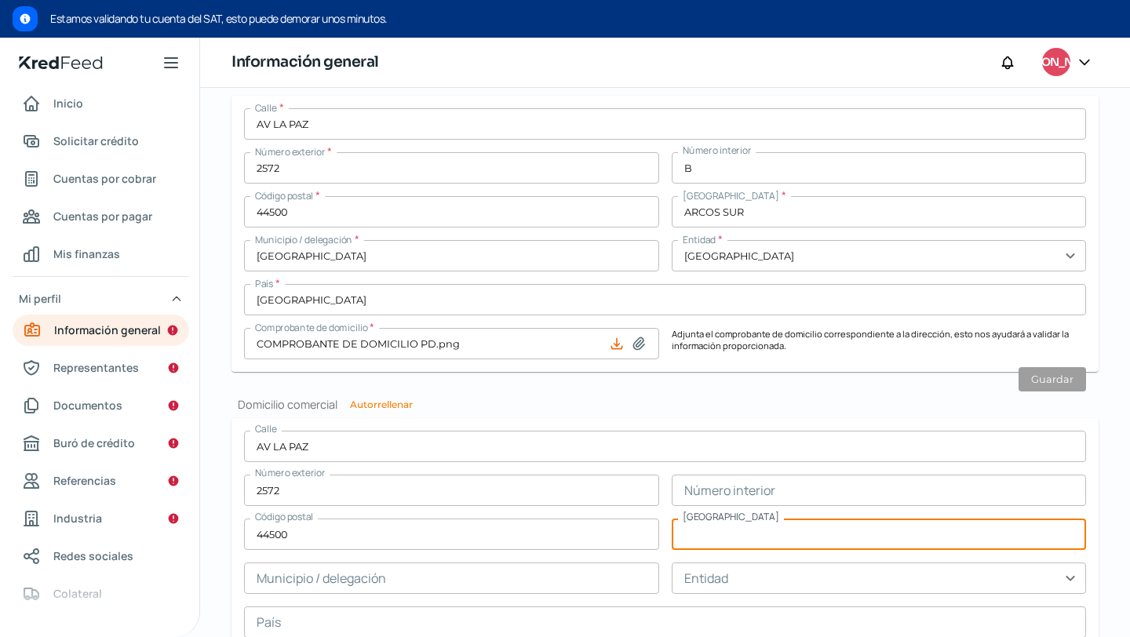
click at [719, 536] on input "text" at bounding box center [879, 534] width 415 height 31
type input "ARCOS SUR"
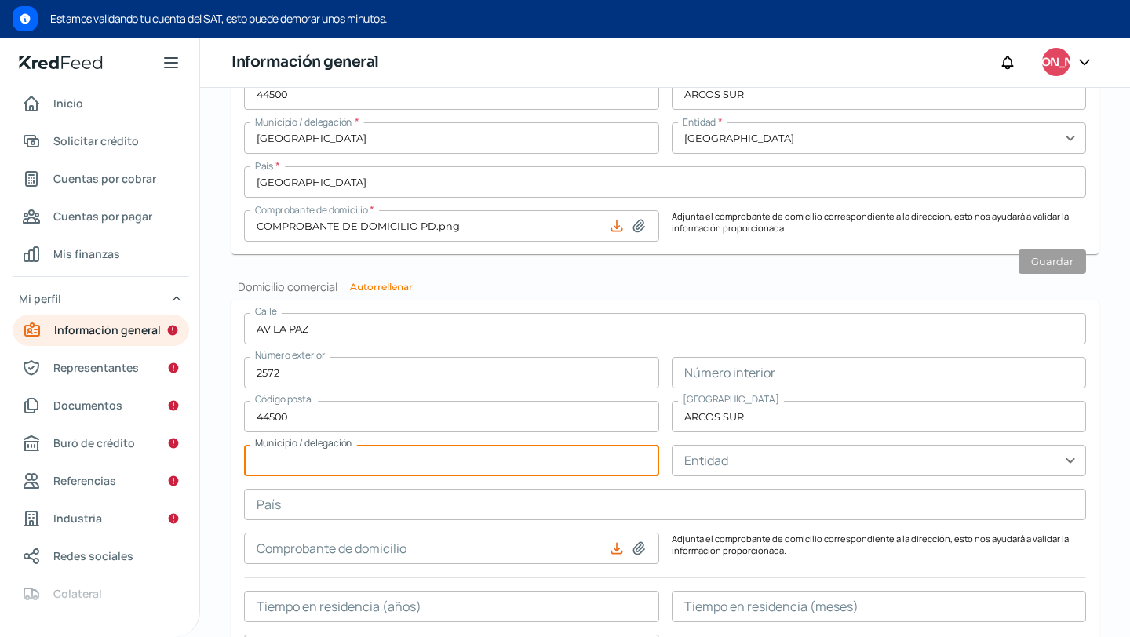
click at [488, 473] on input "text" at bounding box center [451, 460] width 415 height 31
type input "[GEOGRAPHIC_DATA]"
click at [706, 466] on input "text" at bounding box center [879, 460] width 415 height 31
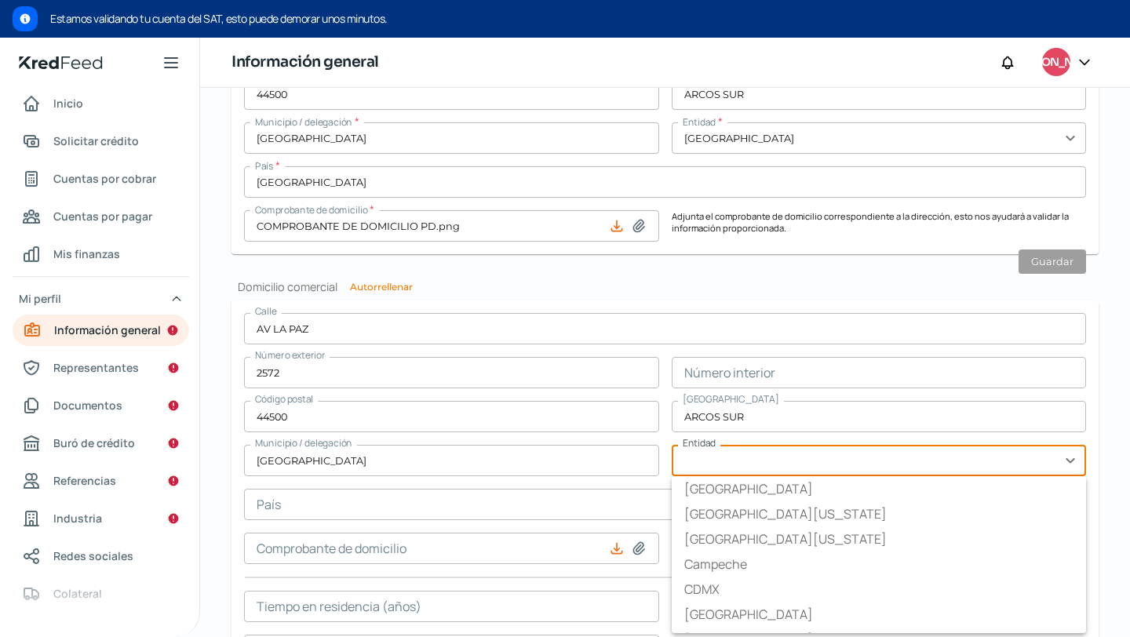
type input "[GEOGRAPHIC_DATA]"
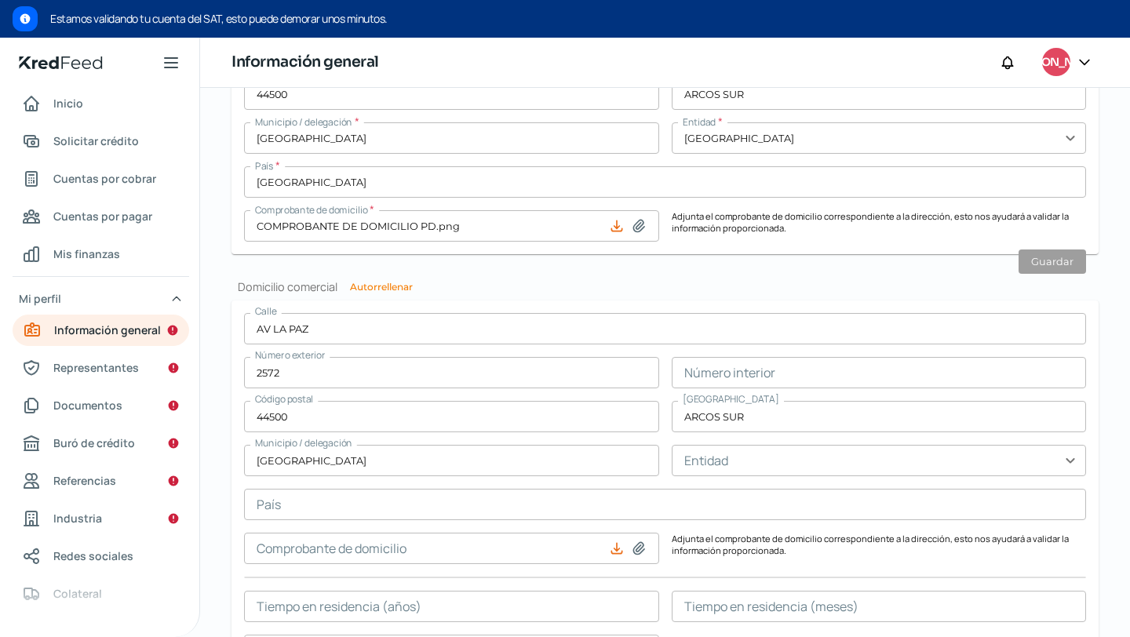
click at [471, 525] on div "[STREET_ADDRESS] Número interior Código postal 44500 [GEOGRAPHIC_DATA] / delega…" at bounding box center [665, 489] width 842 height 353
click at [495, 515] on input "text" at bounding box center [665, 504] width 842 height 31
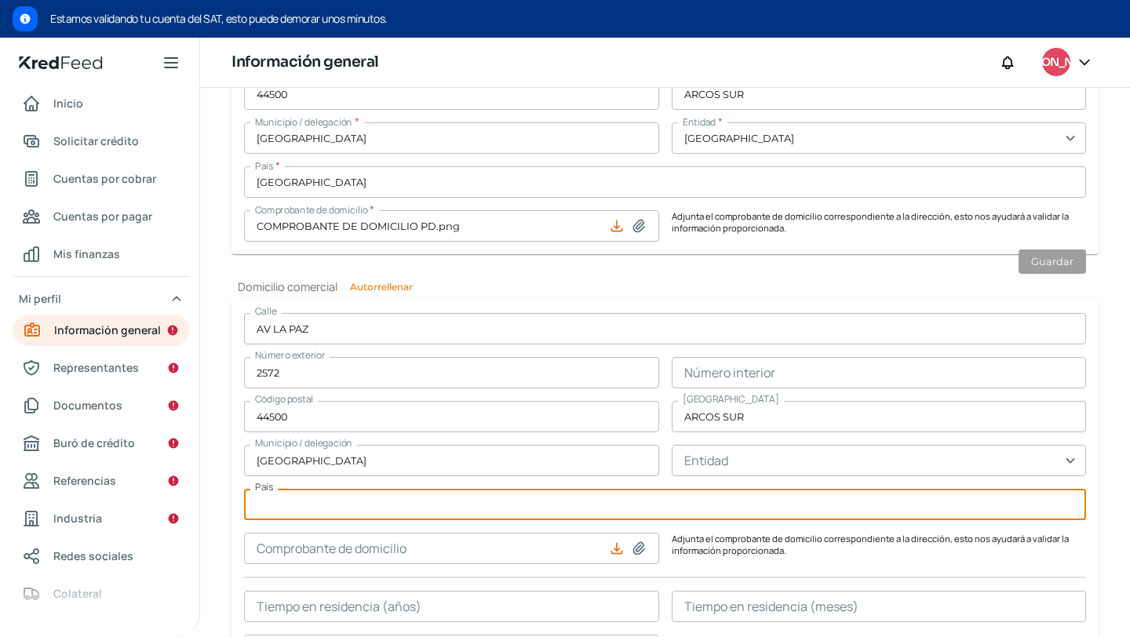
type input "[GEOGRAPHIC_DATA]"
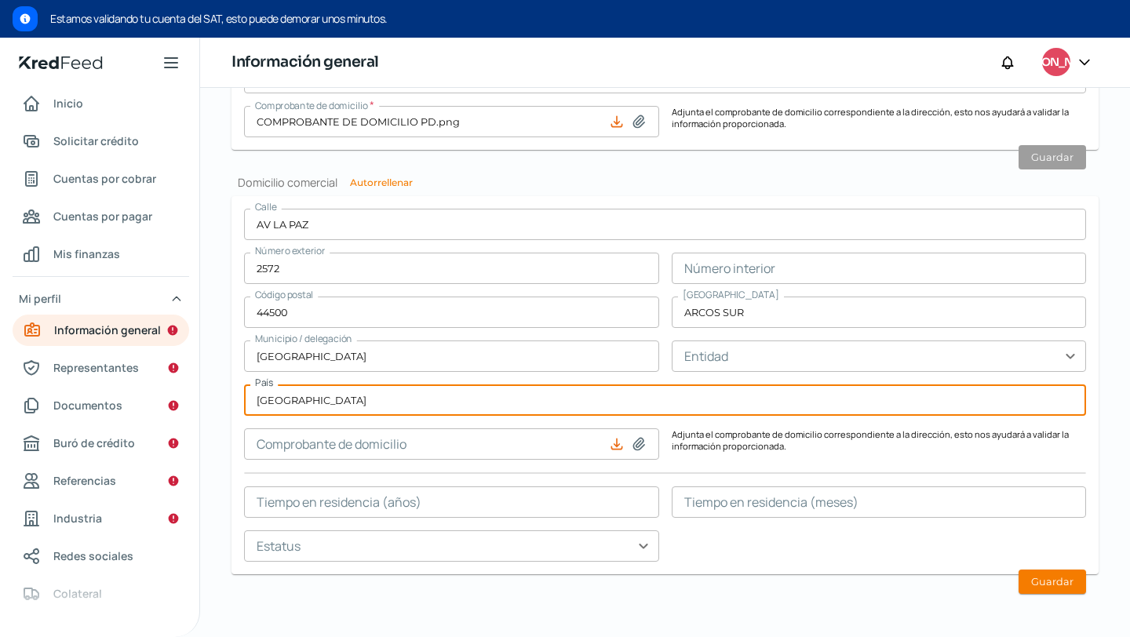
click at [587, 446] on input at bounding box center [451, 444] width 415 height 31
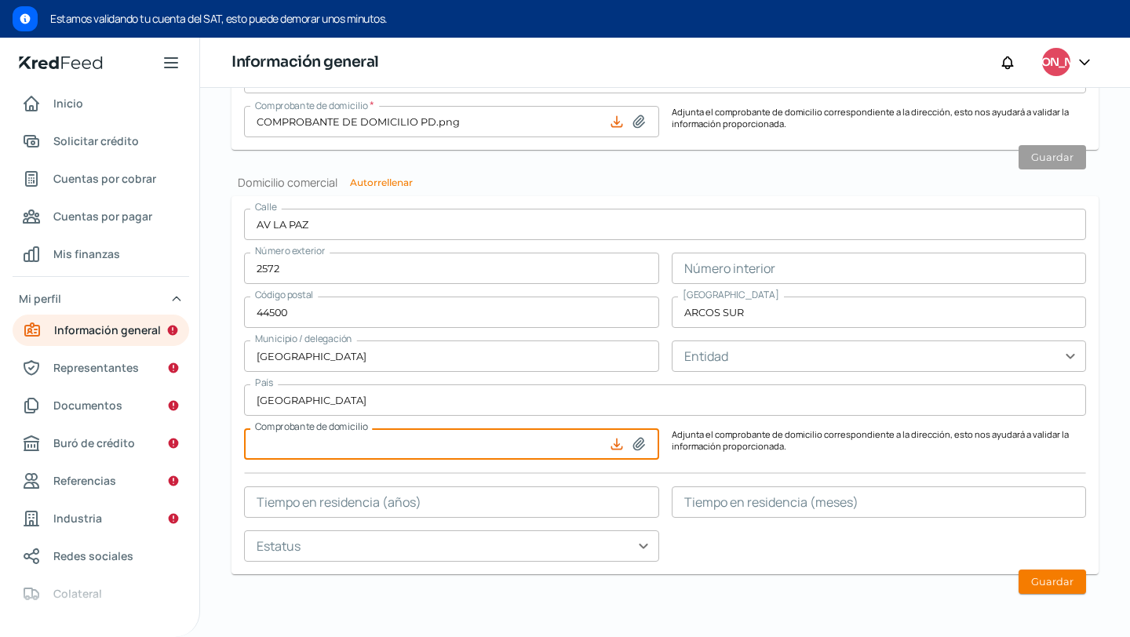
type input "C:\fakepath\COMPROBANTE DE DOMICILIO PD.png"
type input "COMPROBANTE DE DOMICILIO PD.png"
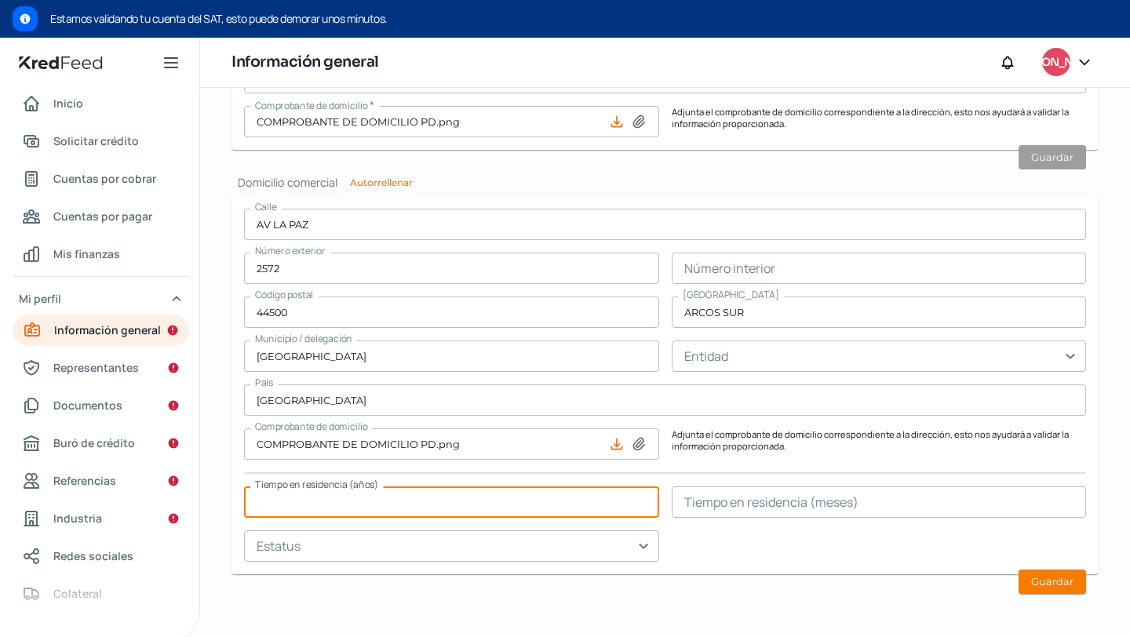
click at [589, 498] on input "text" at bounding box center [451, 502] width 415 height 31
type input "14"
click at [816, 498] on input "text" at bounding box center [879, 502] width 415 height 31
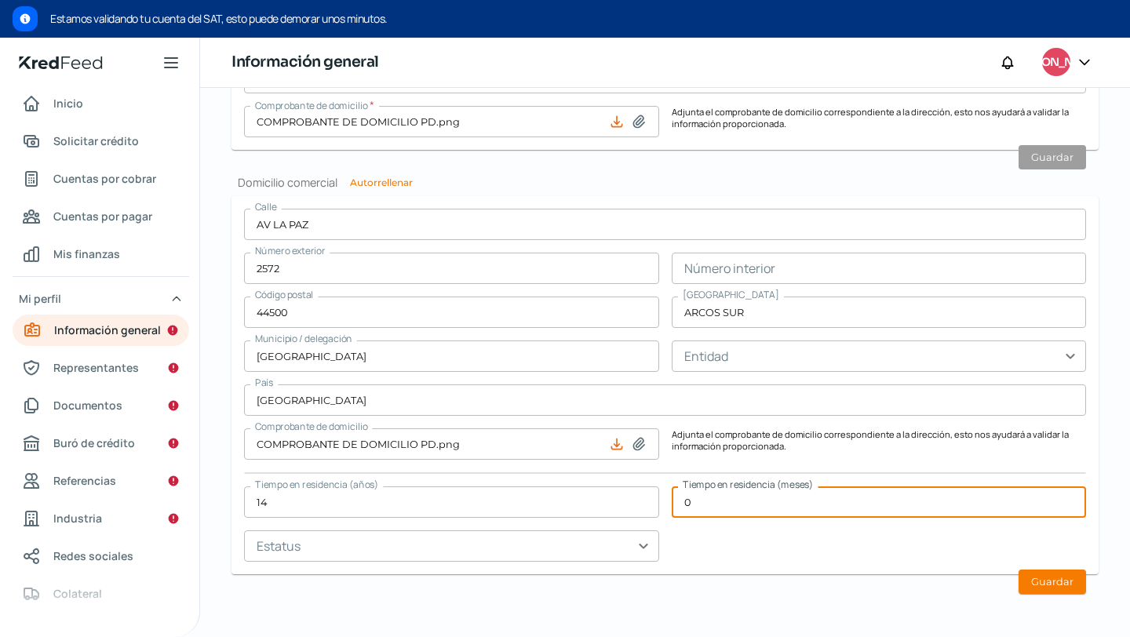
type input "0"
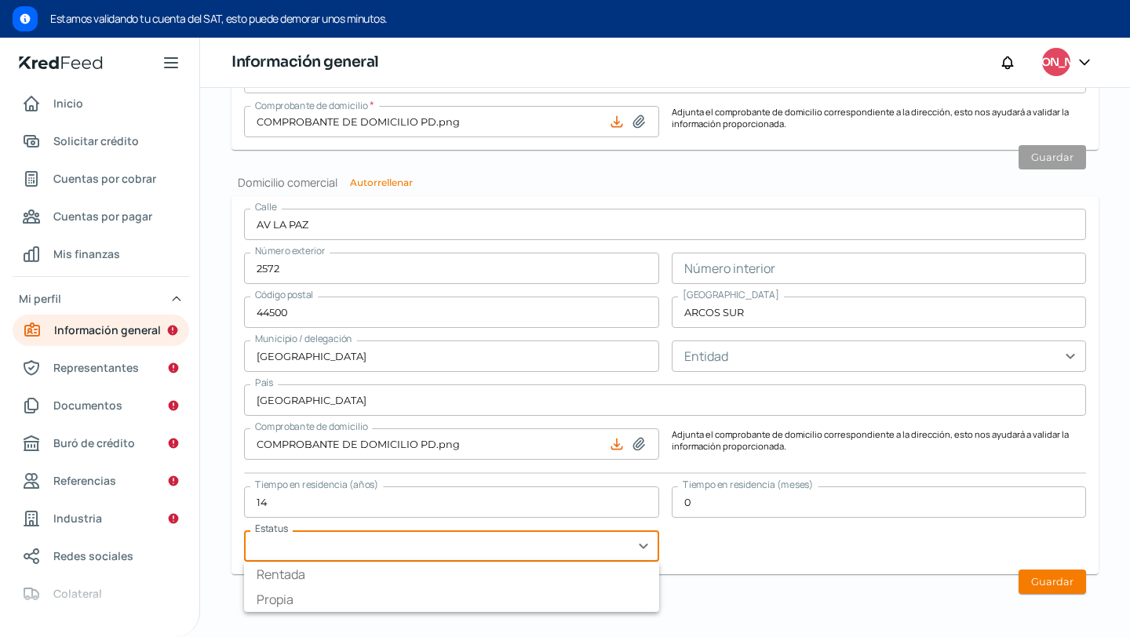
click at [607, 535] on input "text" at bounding box center [451, 546] width 415 height 31
click at [539, 578] on li "Rentada" at bounding box center [451, 574] width 415 height 25
type input "Rentada"
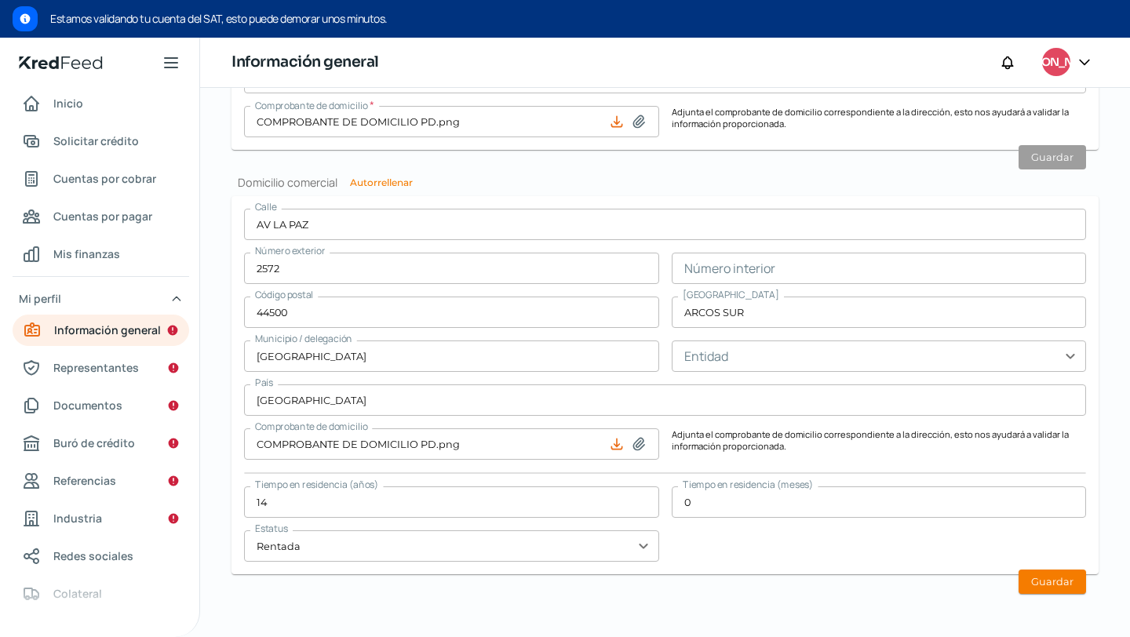
click at [717, 567] on form "[STREET_ADDRESS] Número interior Código postal 44500 [GEOGRAPHIC_DATA] / delega…" at bounding box center [665, 385] width 867 height 378
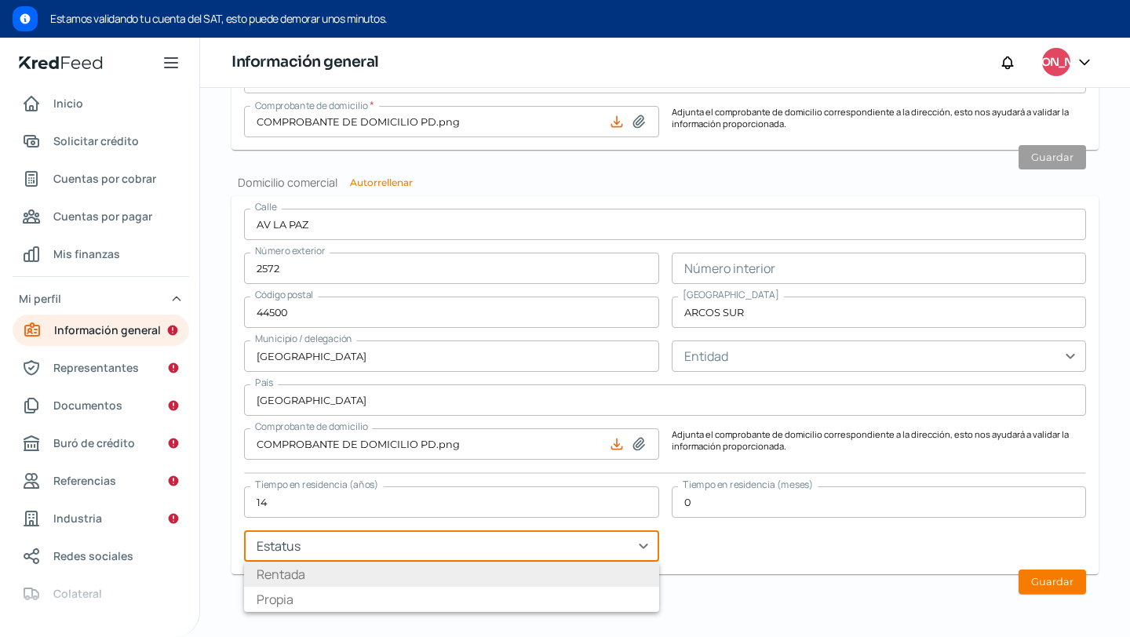
click at [612, 546] on input "text" at bounding box center [451, 546] width 415 height 31
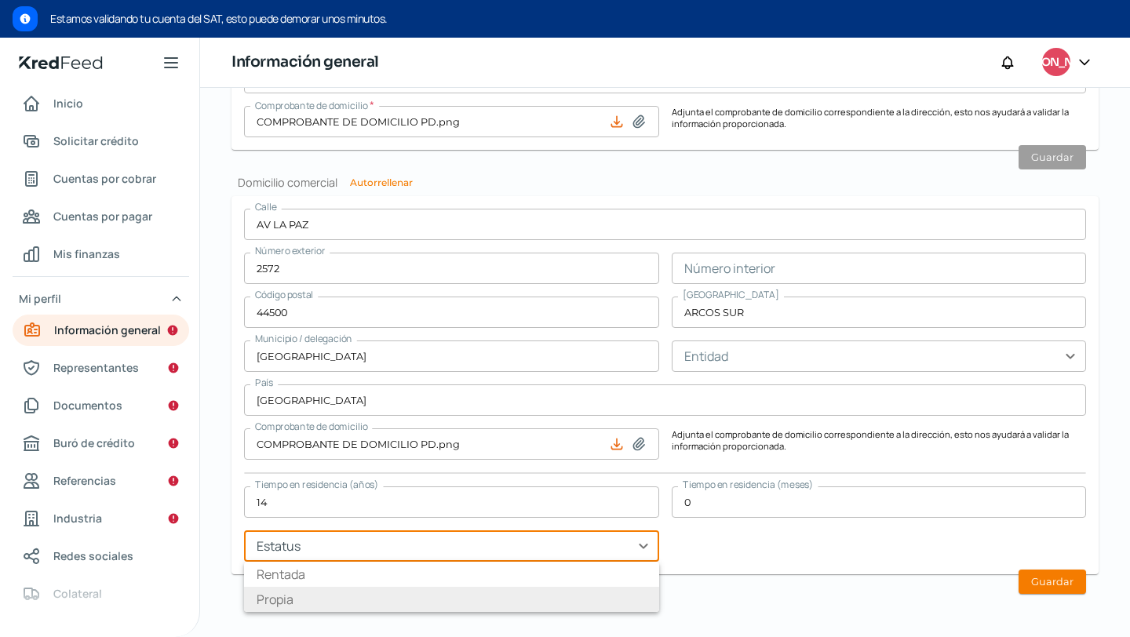
click at [520, 591] on li "Propia" at bounding box center [451, 599] width 415 height 25
type input "Propia"
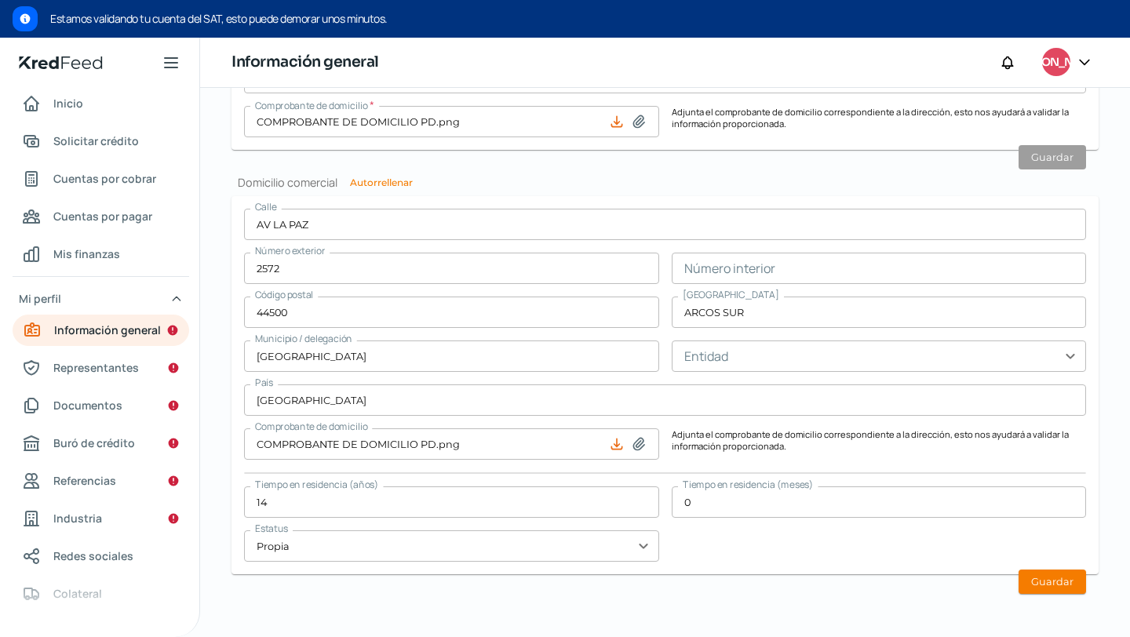
click at [697, 546] on div "[STREET_ADDRESS] Número interior Código postal 44500 [GEOGRAPHIC_DATA] / delega…" at bounding box center [665, 385] width 842 height 353
click at [1027, 573] on button "Guardar" at bounding box center [1053, 582] width 68 height 24
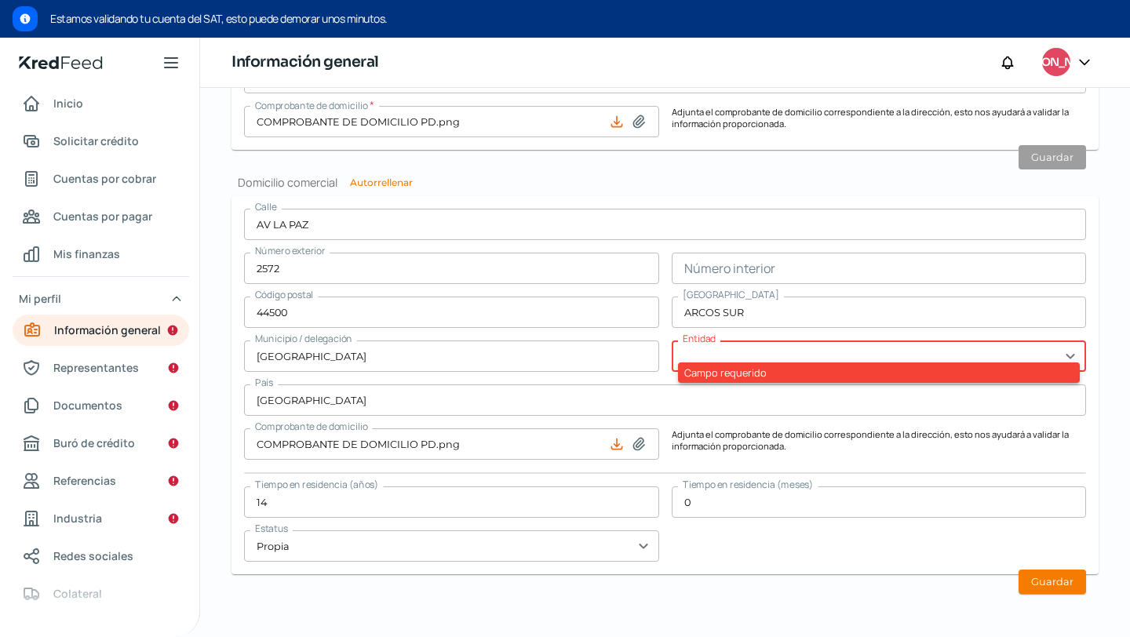
click at [772, 354] on input "text" at bounding box center [879, 356] width 415 height 31
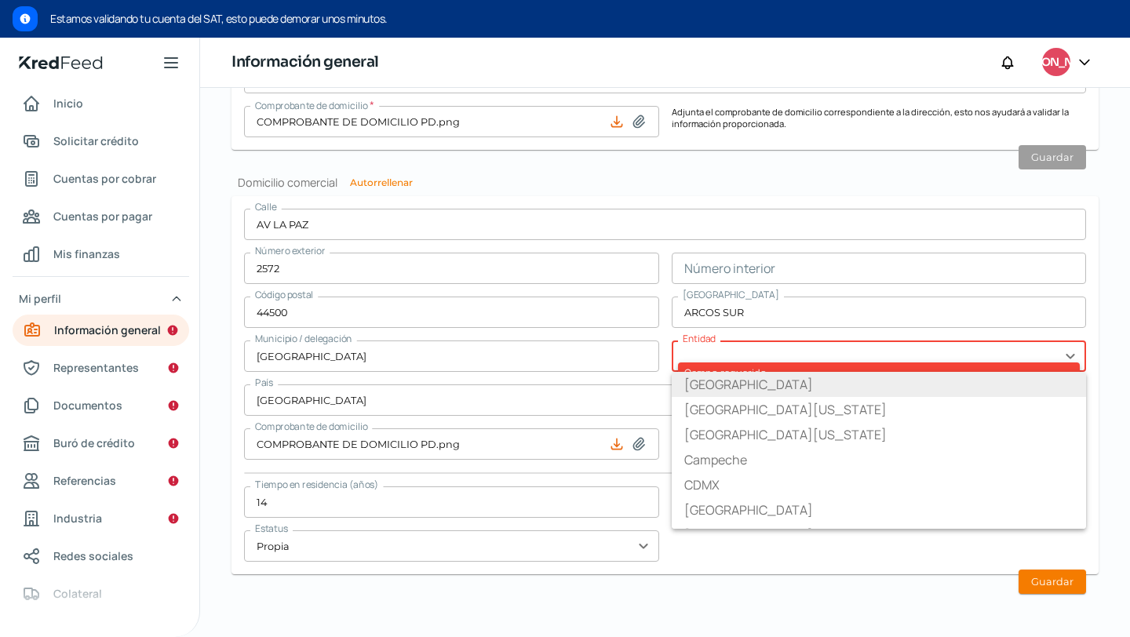
type input "[GEOGRAPHIC_DATA]"
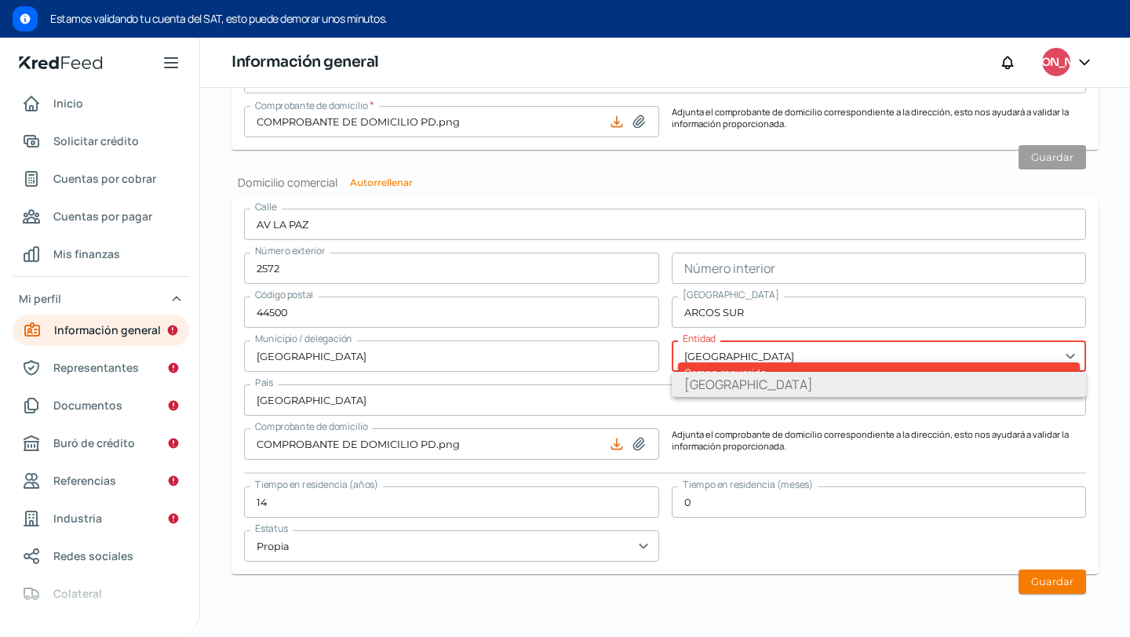
click at [710, 378] on li "[GEOGRAPHIC_DATA]" at bounding box center [879, 384] width 415 height 25
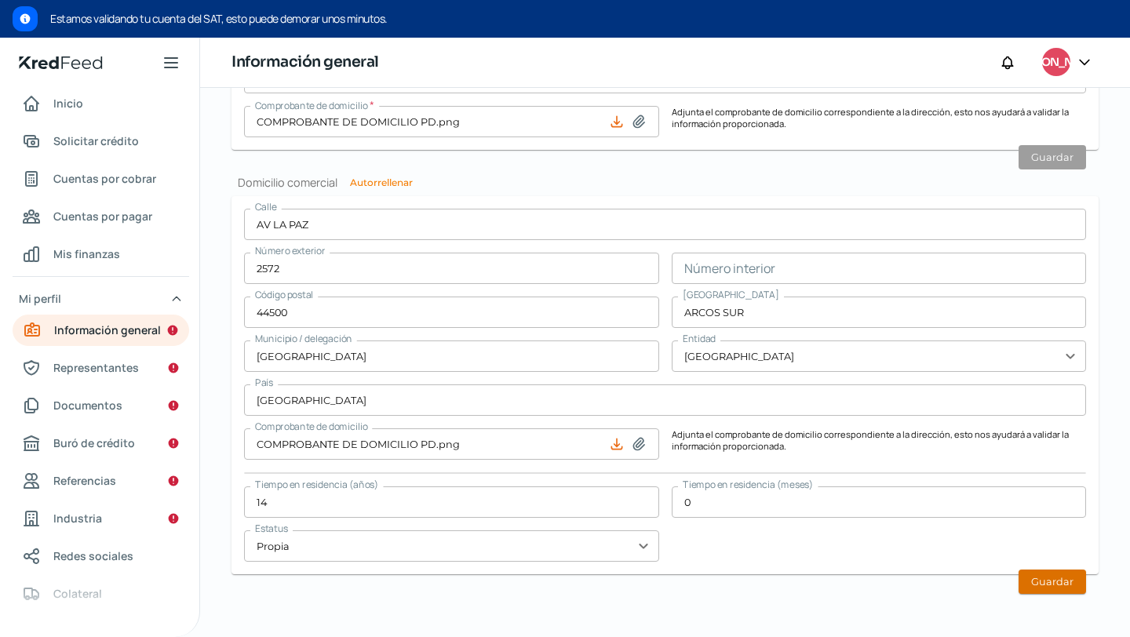
click at [1048, 579] on button "Guardar" at bounding box center [1053, 582] width 68 height 24
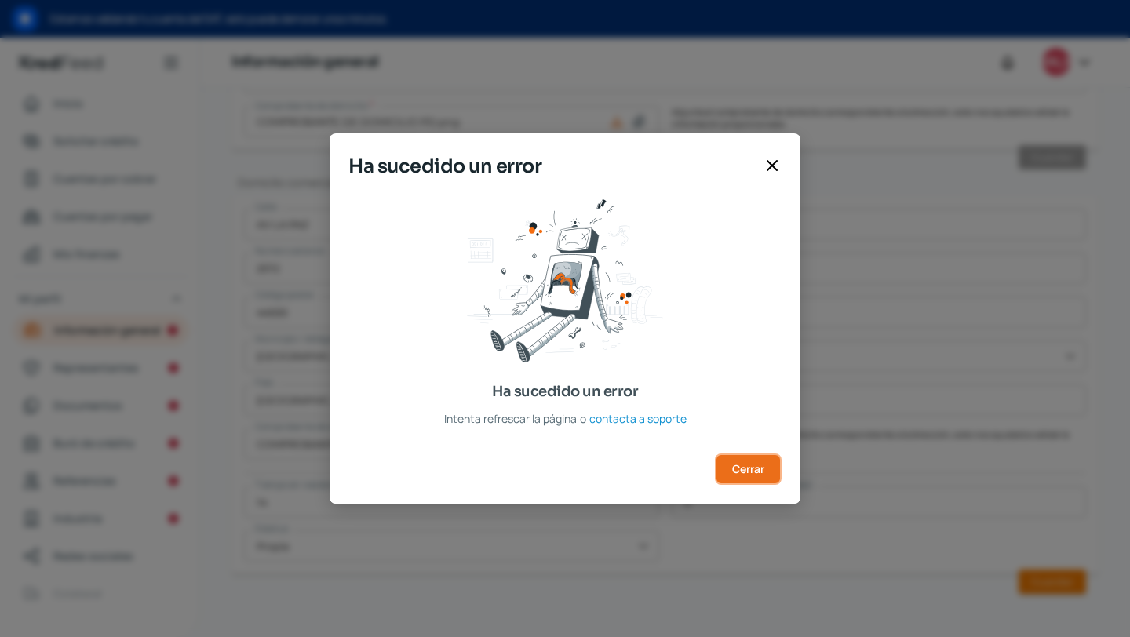
click at [754, 473] on span "Cerrar" at bounding box center [748, 469] width 32 height 11
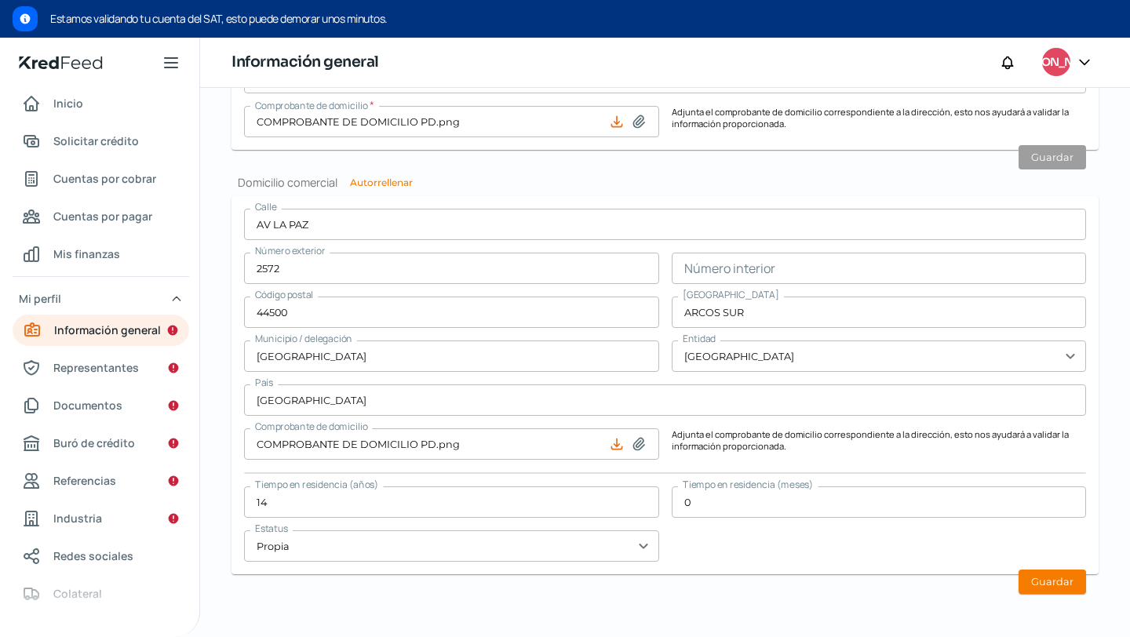
click at [1006, 565] on form "[STREET_ADDRESS] Número interior Código postal 44500 [GEOGRAPHIC_DATA] / delega…" at bounding box center [665, 385] width 867 height 378
click at [1040, 572] on button "Guardar" at bounding box center [1053, 582] width 68 height 24
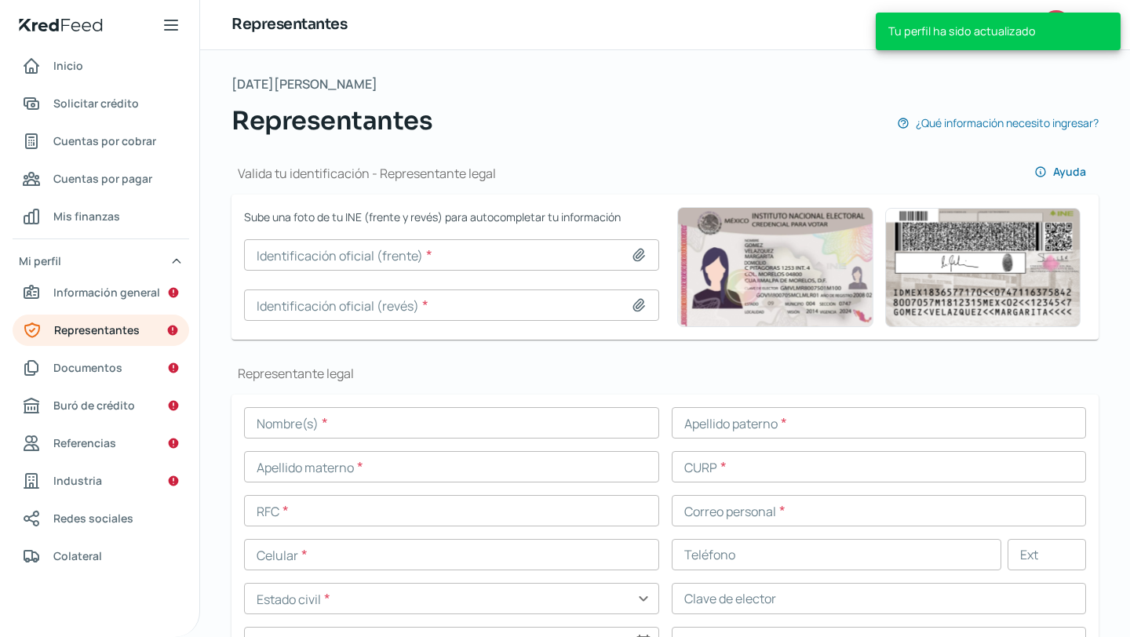
scroll to position [71, 0]
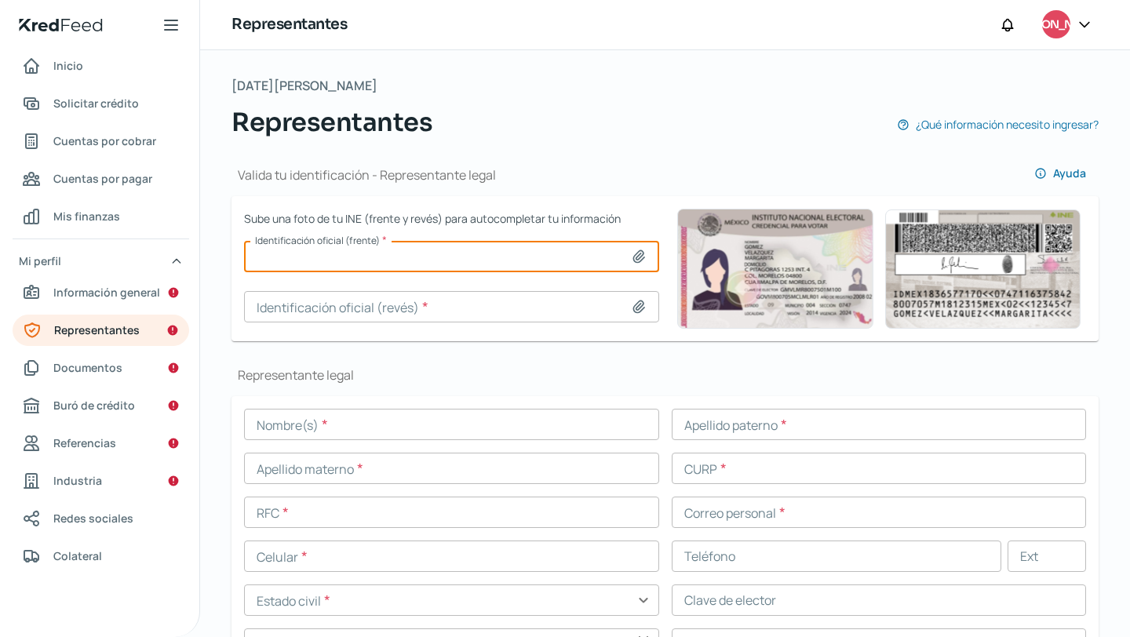
click at [543, 257] on input at bounding box center [451, 256] width 415 height 31
type input "C:\fakepath\Captura de Pantalla [DATE] a la(s) [DATE].png"
type input "Captura de Pantalla [DATE] a la(s) [DATE].png"
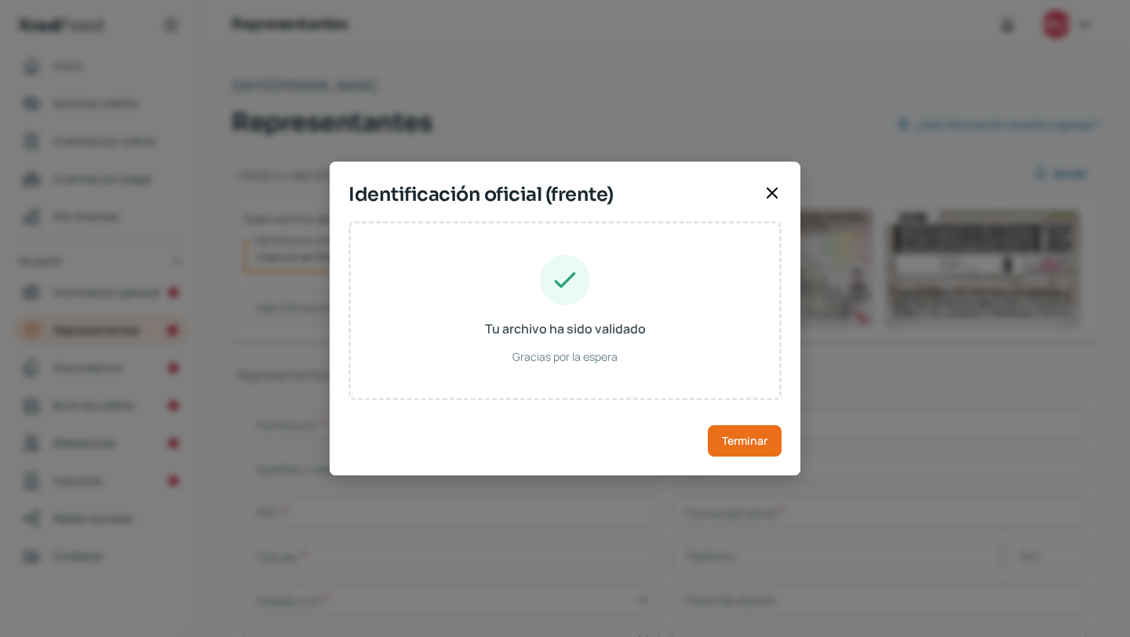
type input "[PERSON_NAME]"
type input "ROAD770121MJCDLN08"
type input "RDALDN77012114M001"
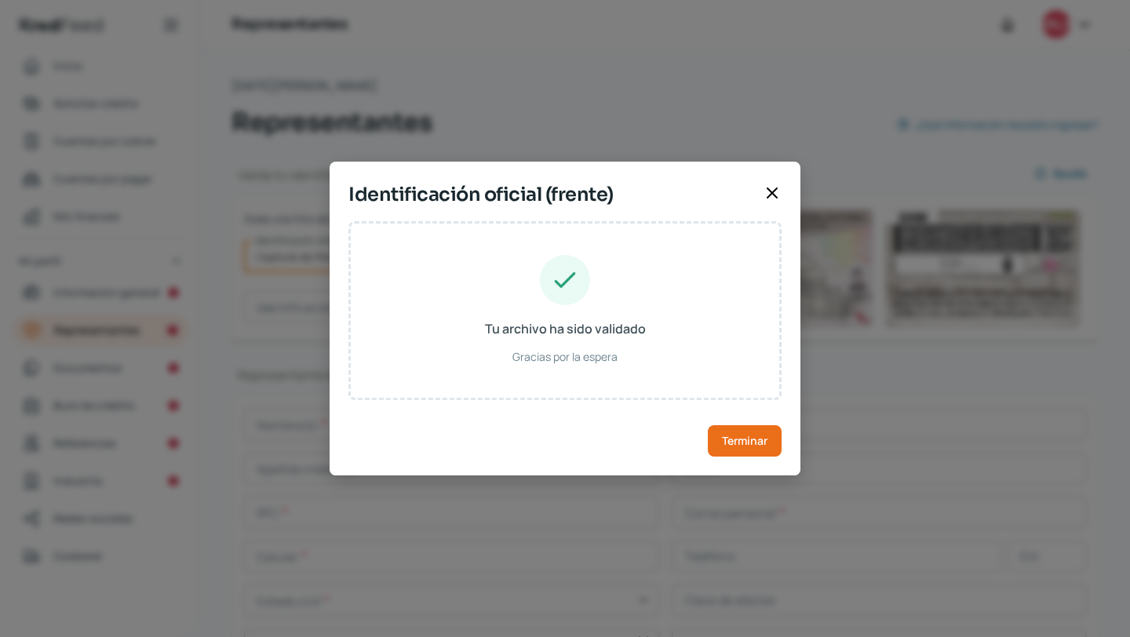
type input "[DATE]"
type input "Mujer"
click at [739, 442] on span "Terminar" at bounding box center [745, 441] width 46 height 11
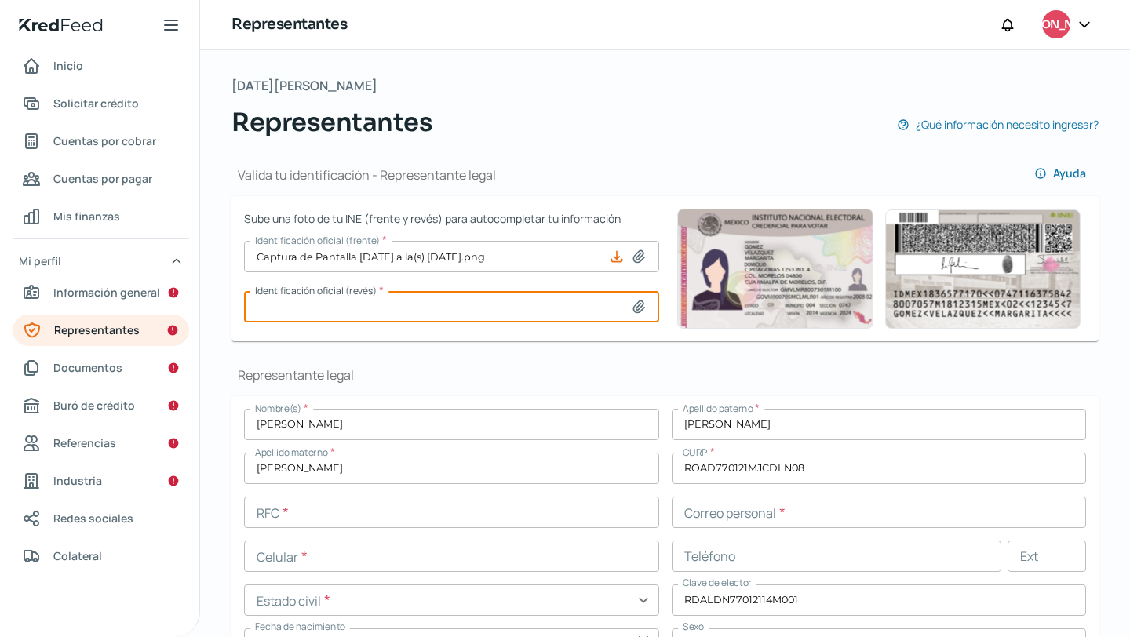
click at [465, 316] on input at bounding box center [451, 306] width 415 height 31
type input "C:\fakepath\Captura de Pantalla [DATE] a la(s) [DATE].png"
type input "Captura de Pantalla [DATE] a la(s) [DATE].png"
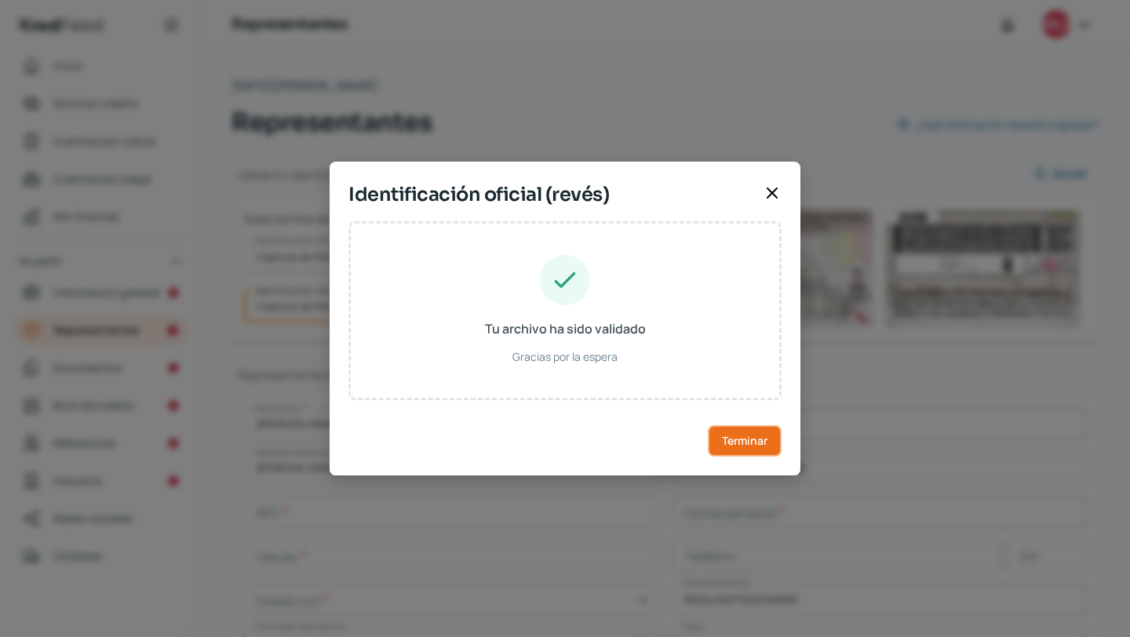
click at [745, 451] on button "Terminar" at bounding box center [745, 440] width 74 height 31
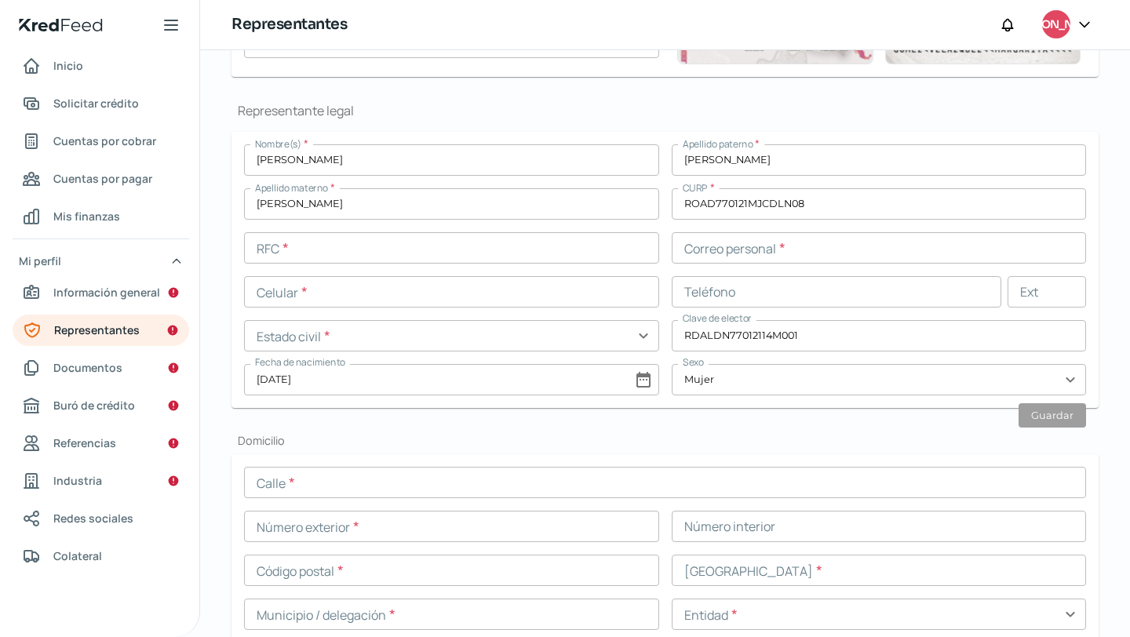
scroll to position [228, 0]
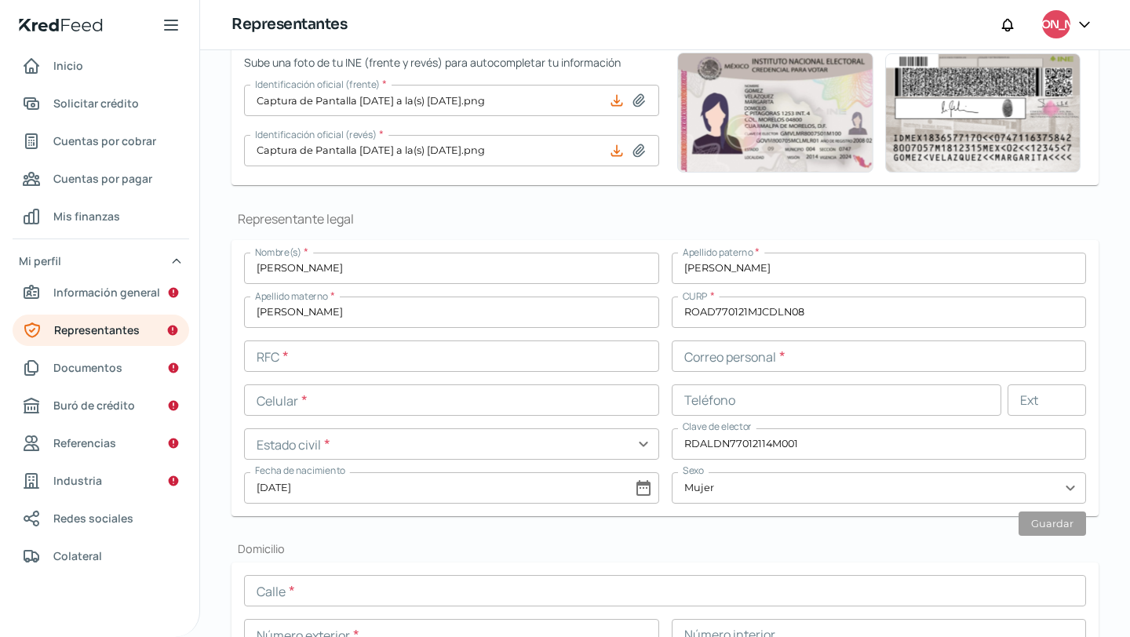
click at [356, 357] on input "text" at bounding box center [451, 356] width 415 height 31
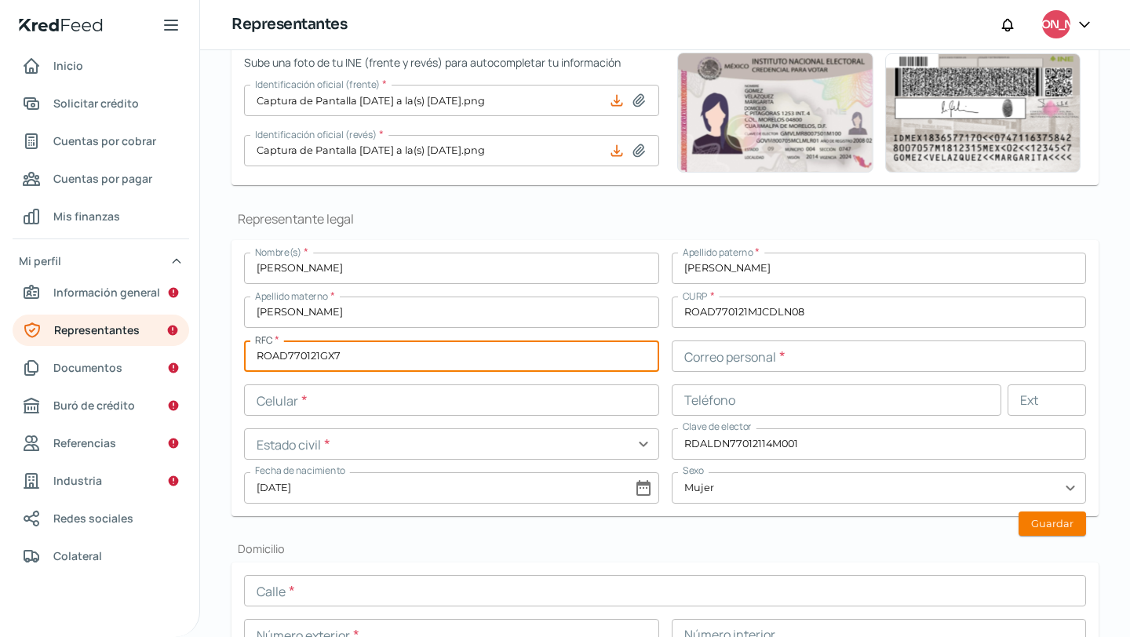
type input "ROAD770121GX7"
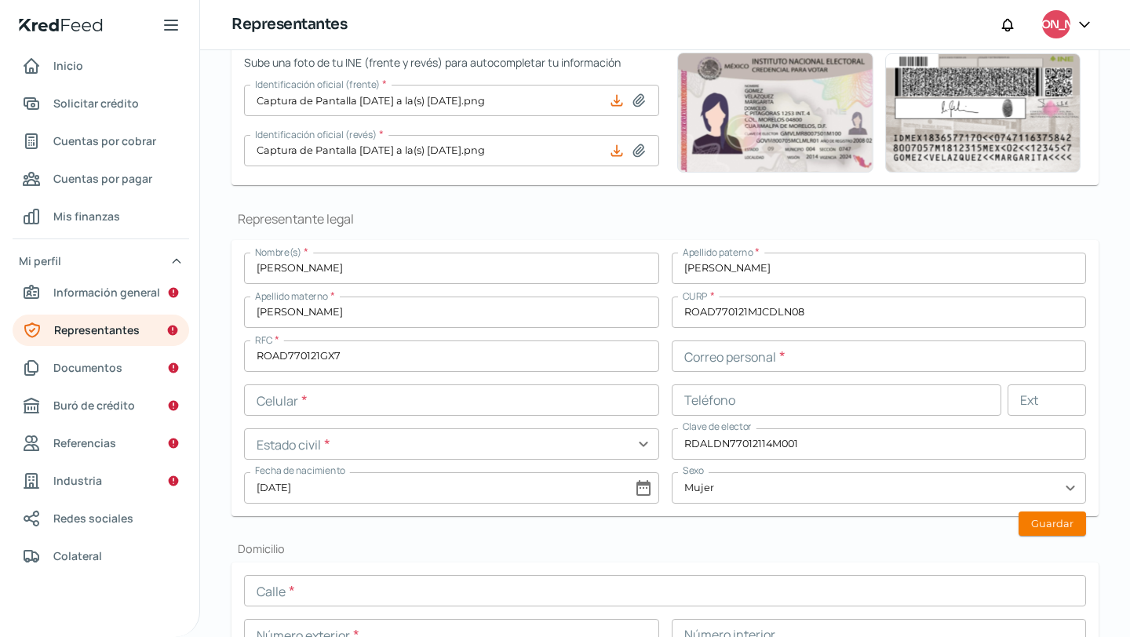
click at [781, 339] on div "Nombre(s) * [PERSON_NAME] paterno * [PERSON_NAME] materno * [PERSON_NAME] CURP …" at bounding box center [665, 378] width 842 height 251
click at [779, 345] on input "text" at bounding box center [879, 356] width 415 height 31
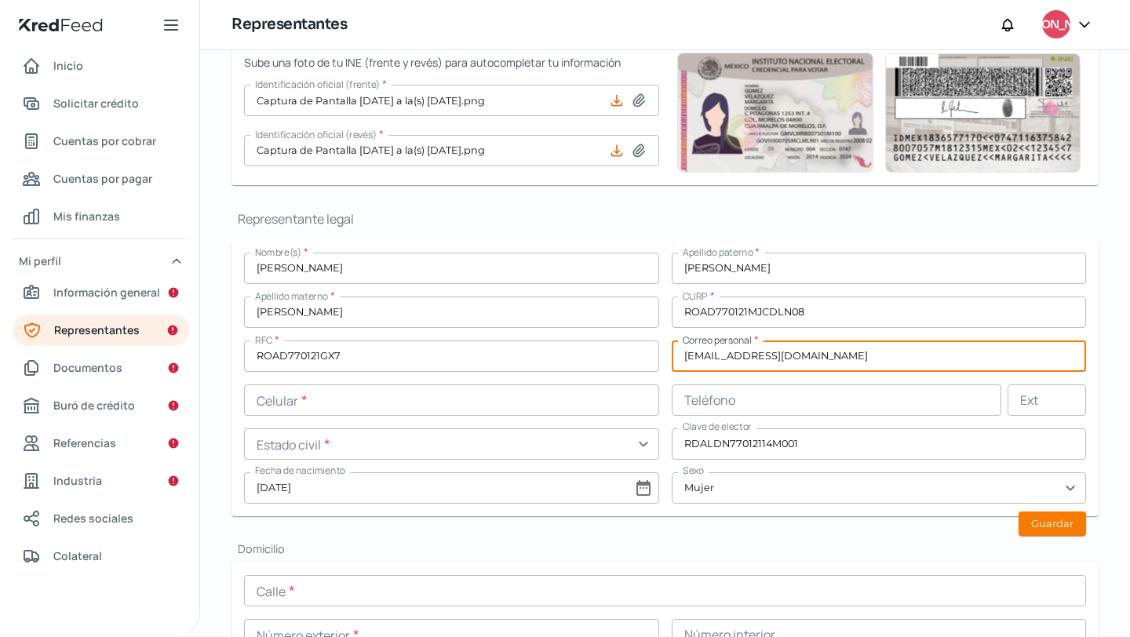
type input "[EMAIL_ADDRESS][DOMAIN_NAME]"
click at [600, 400] on input "text" at bounding box center [451, 400] width 415 height 31
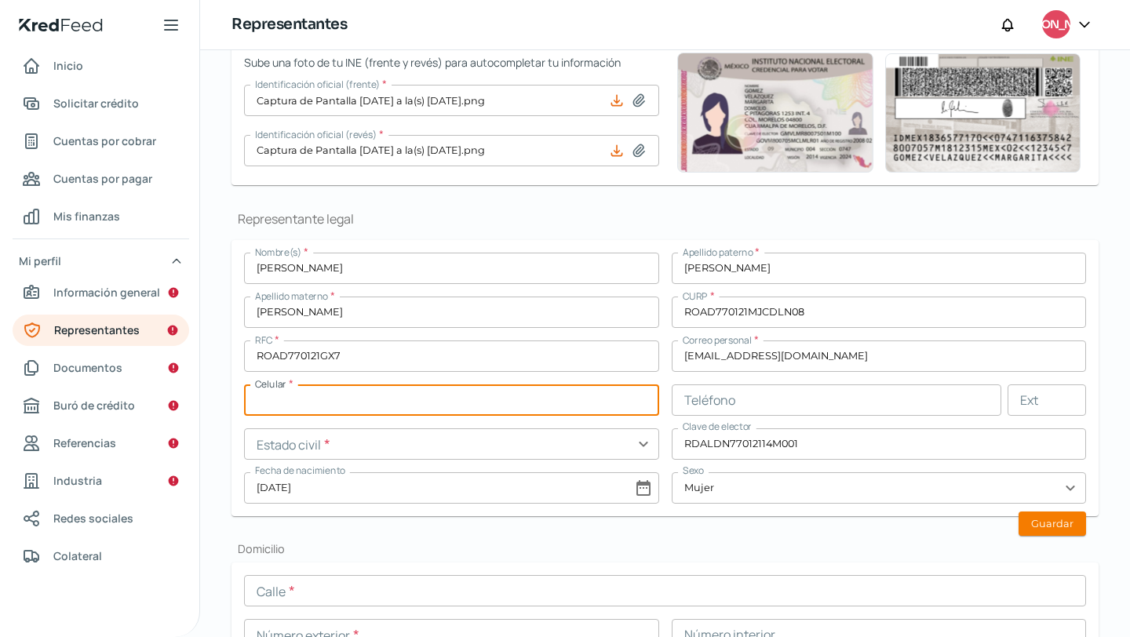
paste input "33 - 3952 - 1680"
type input "33 - 3952 - 1680"
click at [596, 449] on input "text" at bounding box center [451, 444] width 415 height 31
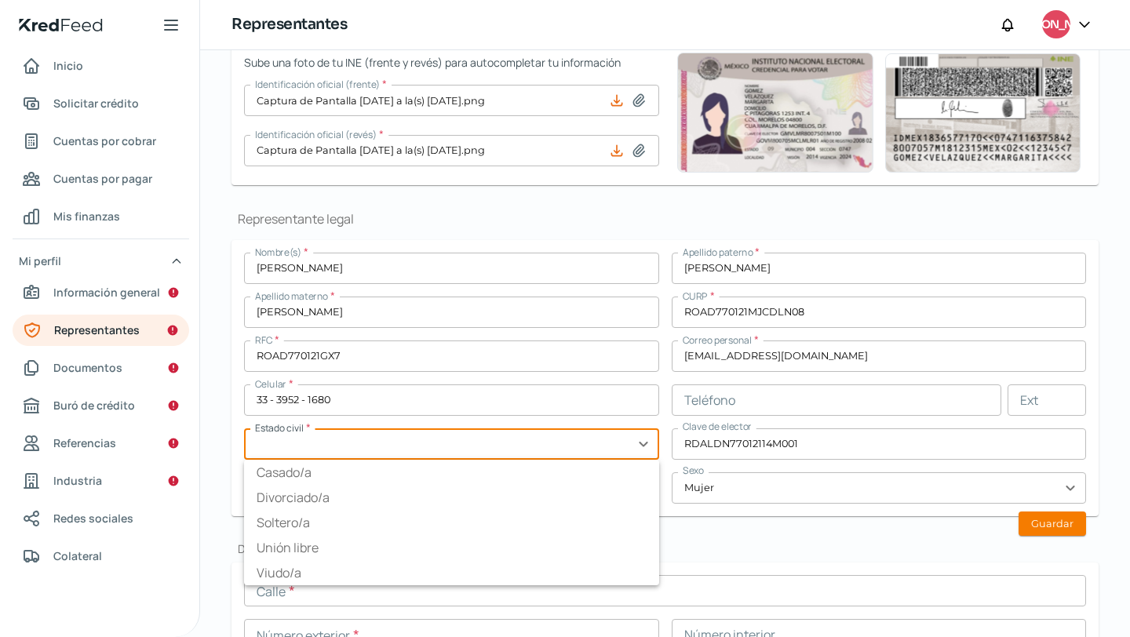
click at [712, 542] on h2 "Domicilio" at bounding box center [665, 549] width 867 height 15
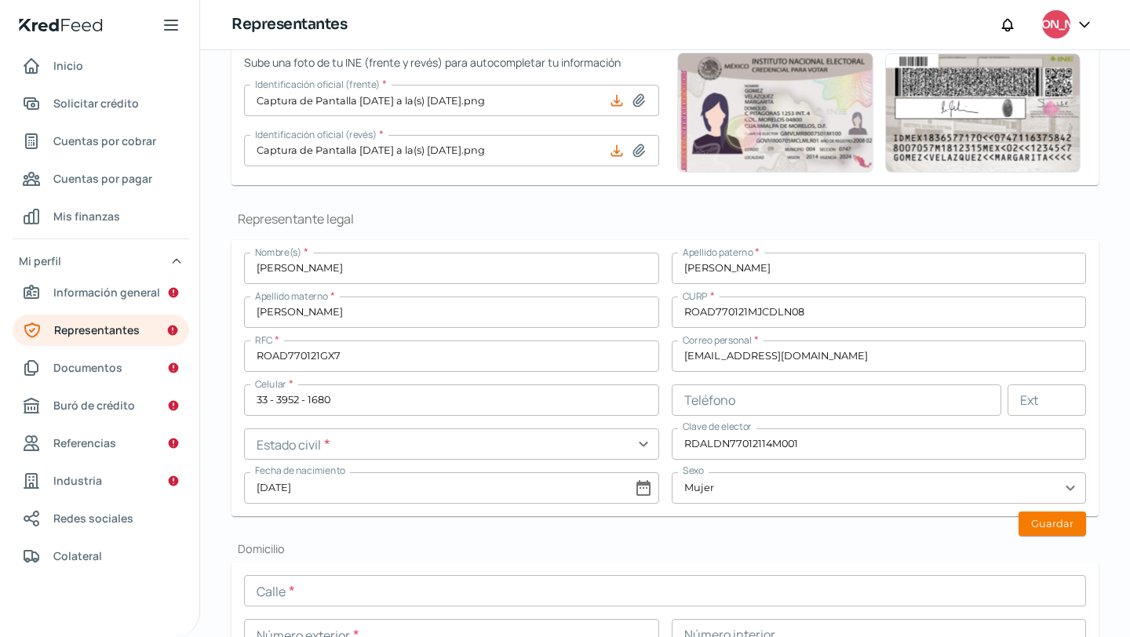
click at [610, 456] on input "text" at bounding box center [451, 444] width 415 height 31
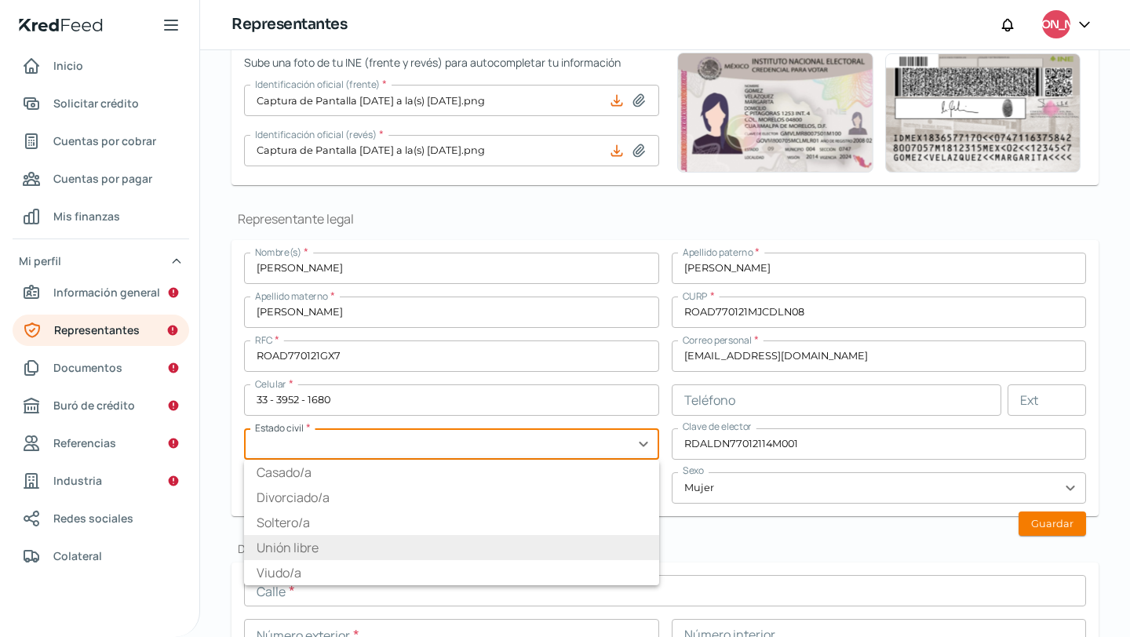
click at [367, 557] on li "Unión libre" at bounding box center [451, 547] width 415 height 25
type input "Unión libre"
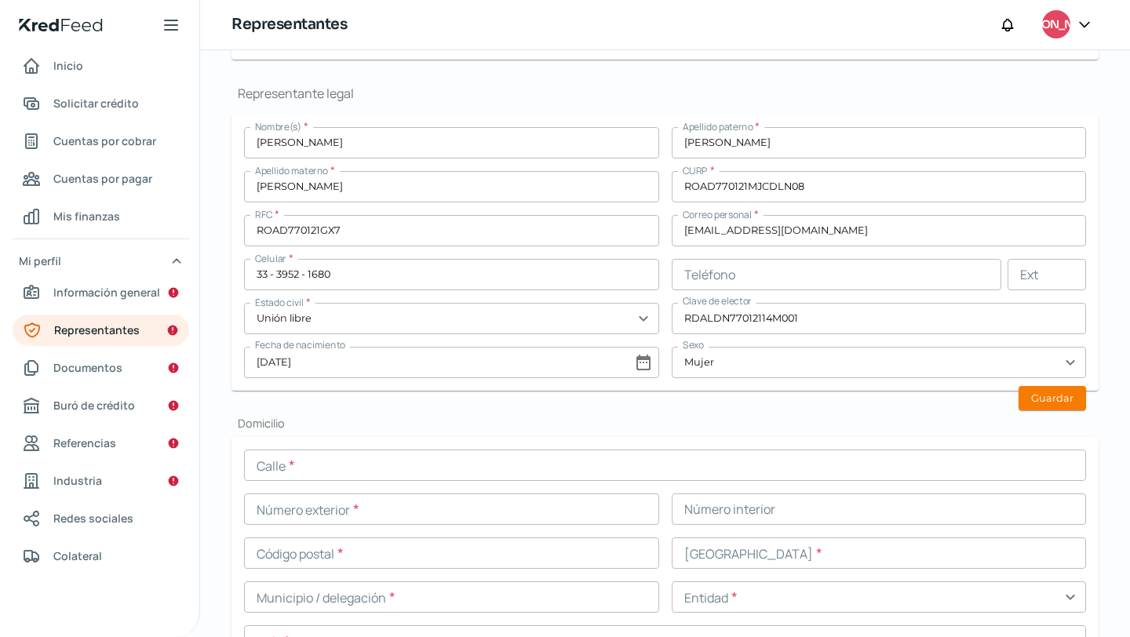
scroll to position [369, 0]
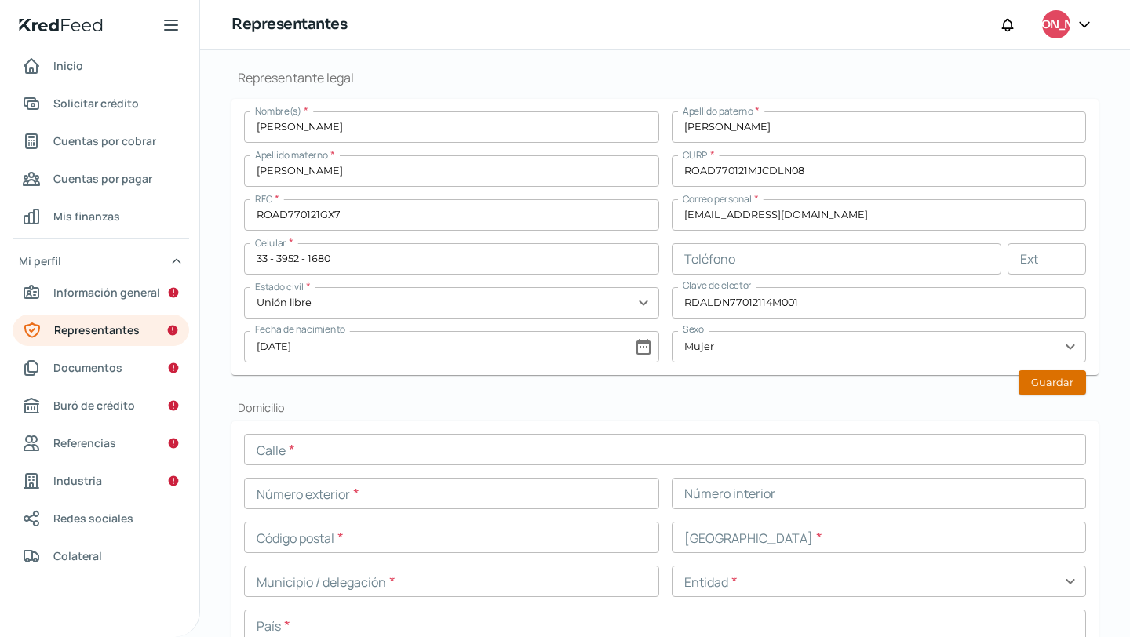
click at [1047, 388] on button "Guardar" at bounding box center [1053, 382] width 68 height 24
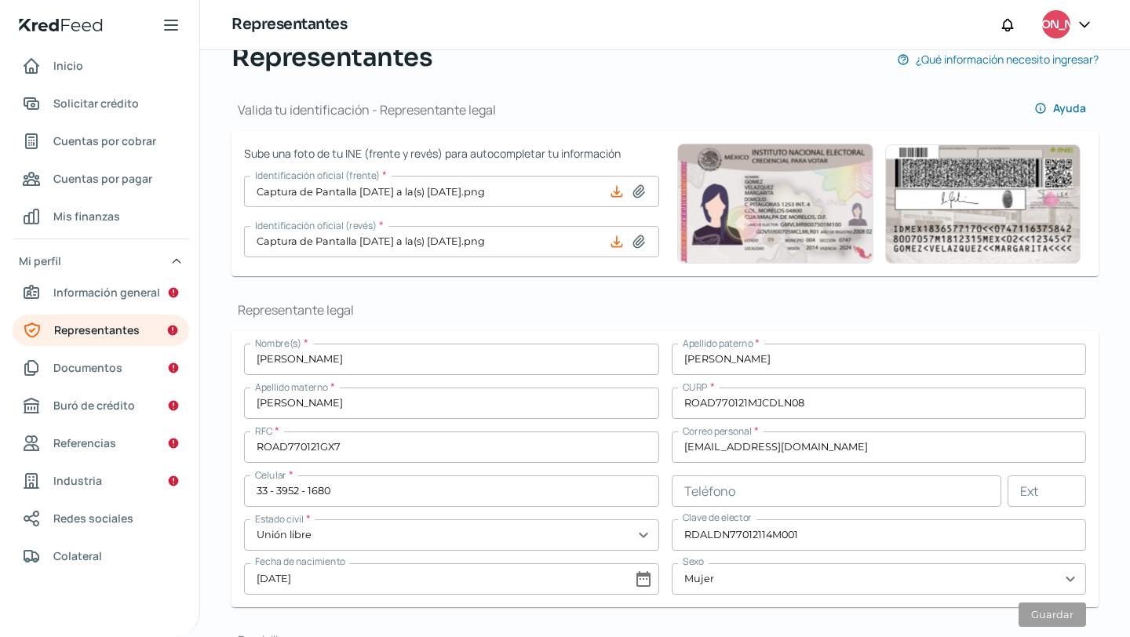
scroll to position [133, 0]
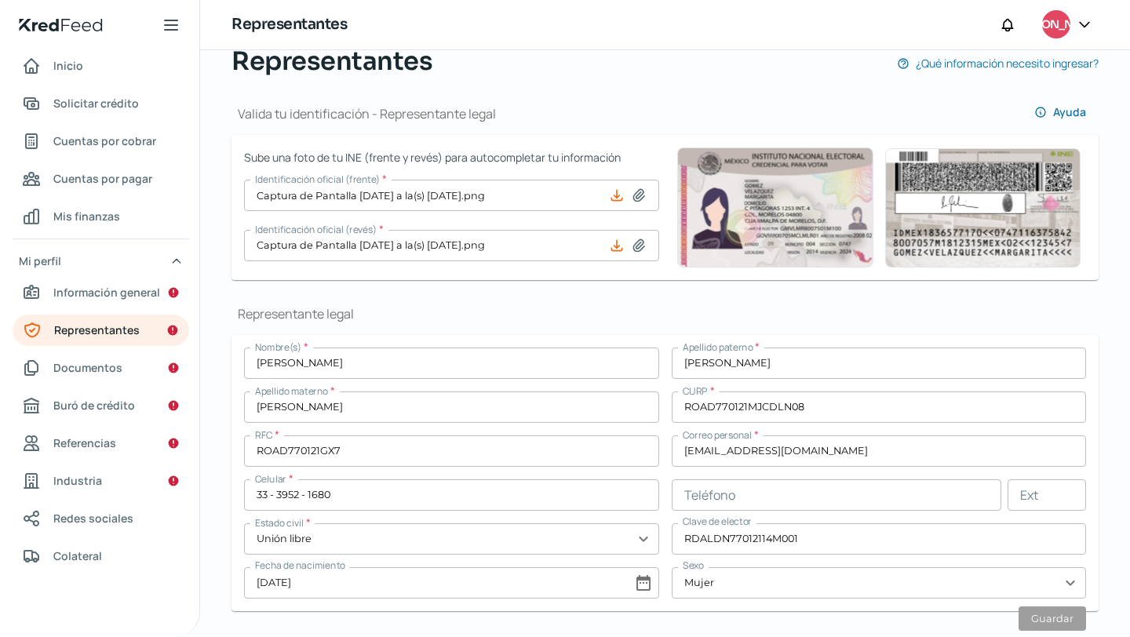
click at [827, 469] on div "Nombre(s) * [PERSON_NAME] paterno * [PERSON_NAME] materno * [PERSON_NAME] CURP …" at bounding box center [665, 473] width 842 height 251
click at [827, 492] on input "text" at bounding box center [837, 495] width 330 height 31
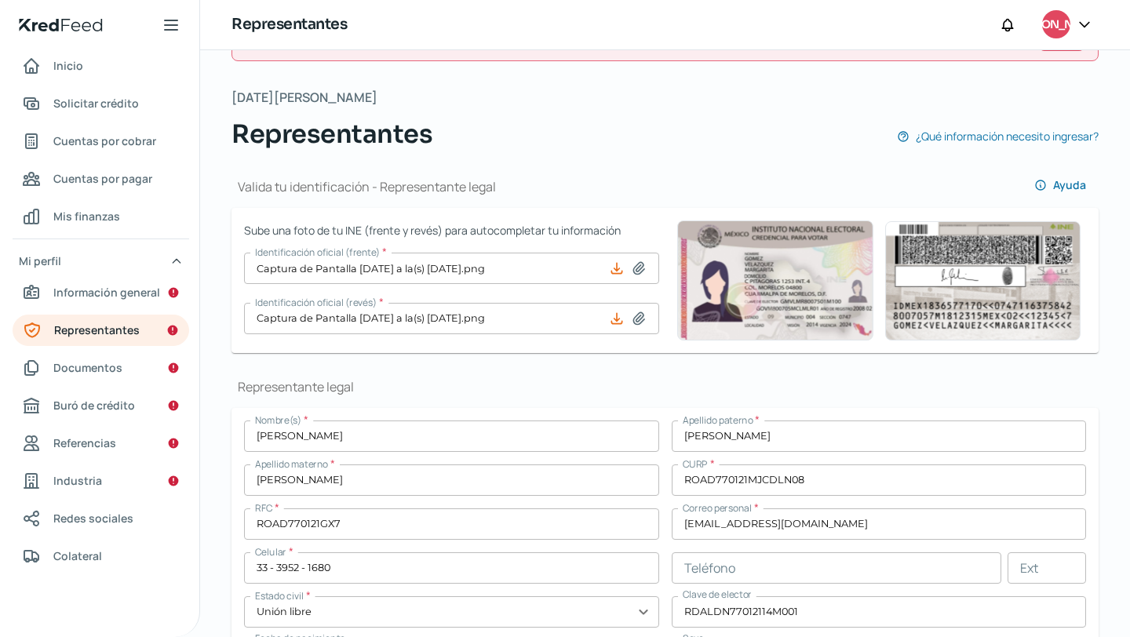
scroll to position [188, 0]
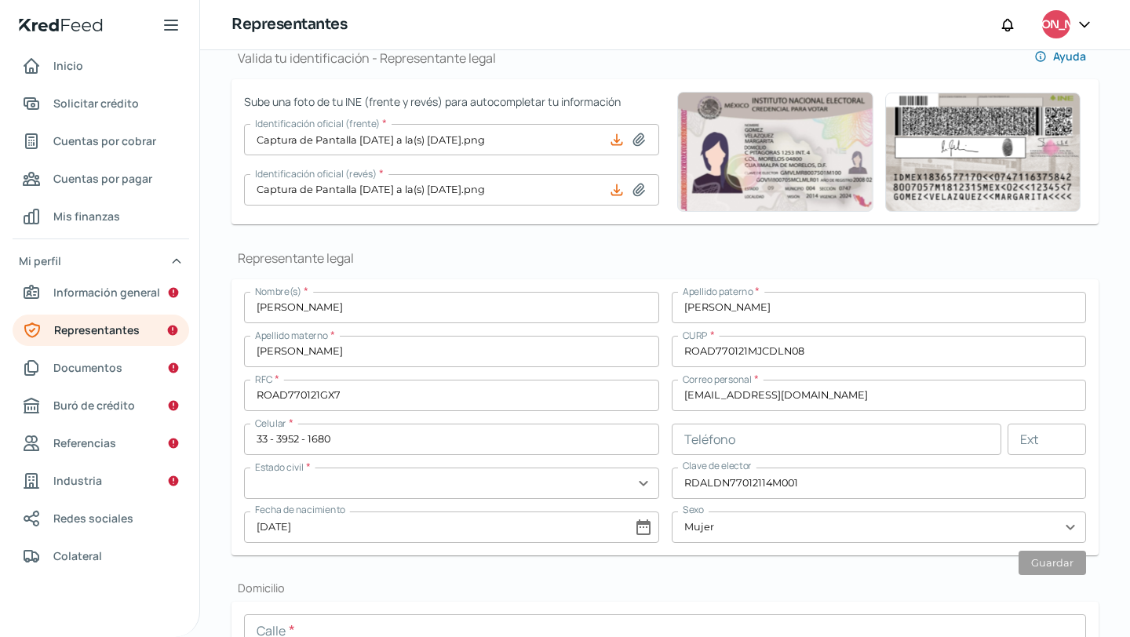
click at [560, 476] on input "text" at bounding box center [451, 483] width 415 height 31
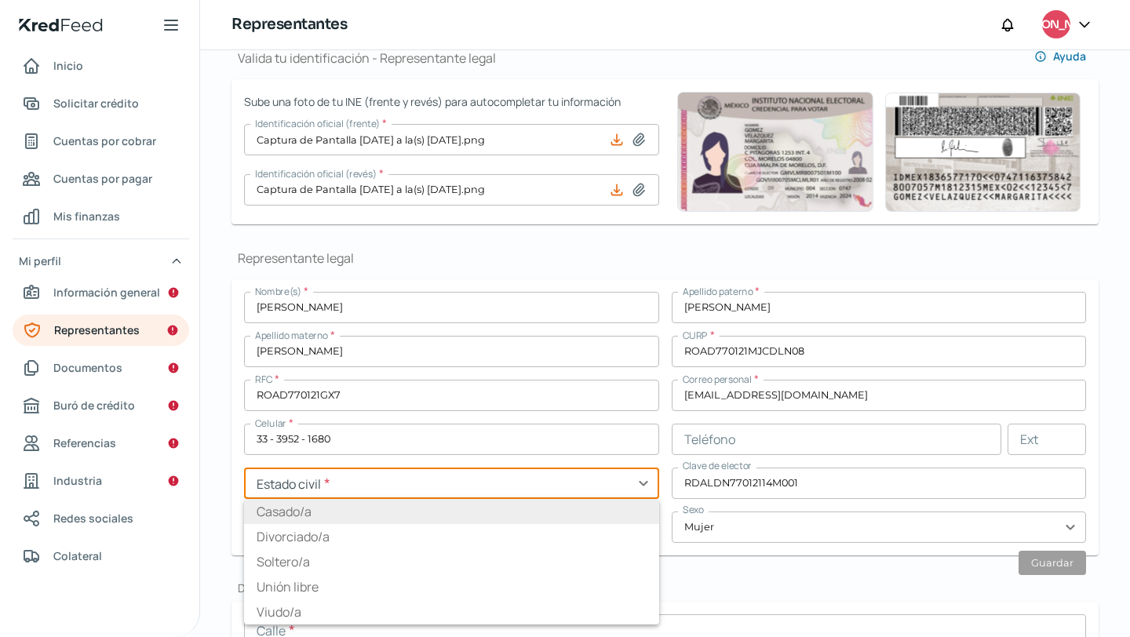
click at [559, 501] on li "Casado/a" at bounding box center [451, 511] width 415 height 25
type input "Casado/a"
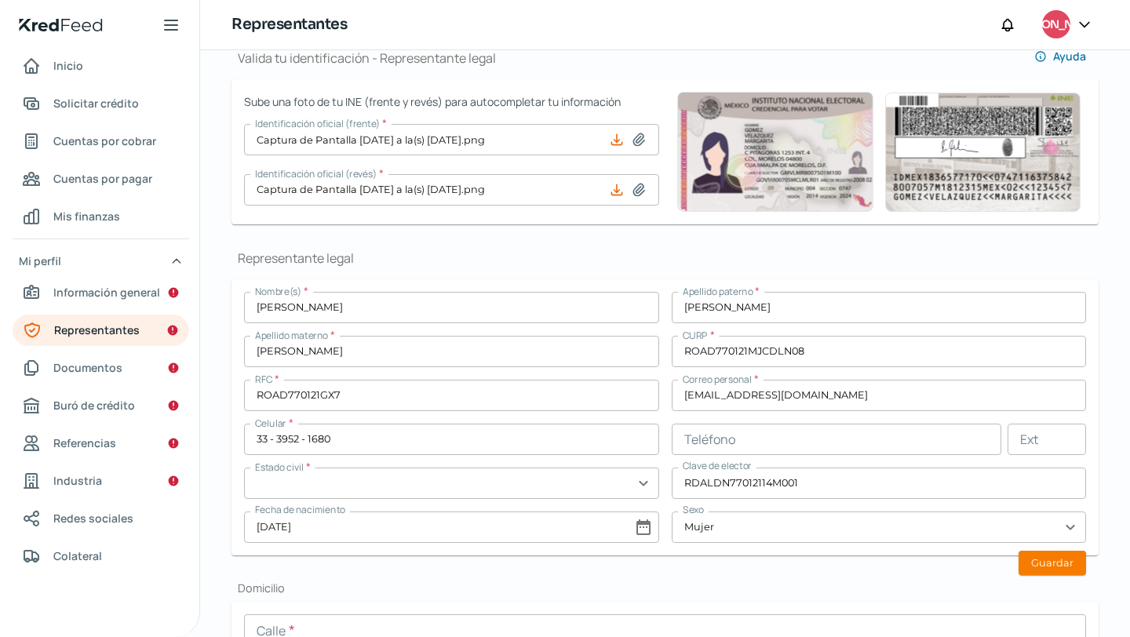
click at [575, 473] on input "text" at bounding box center [451, 483] width 415 height 31
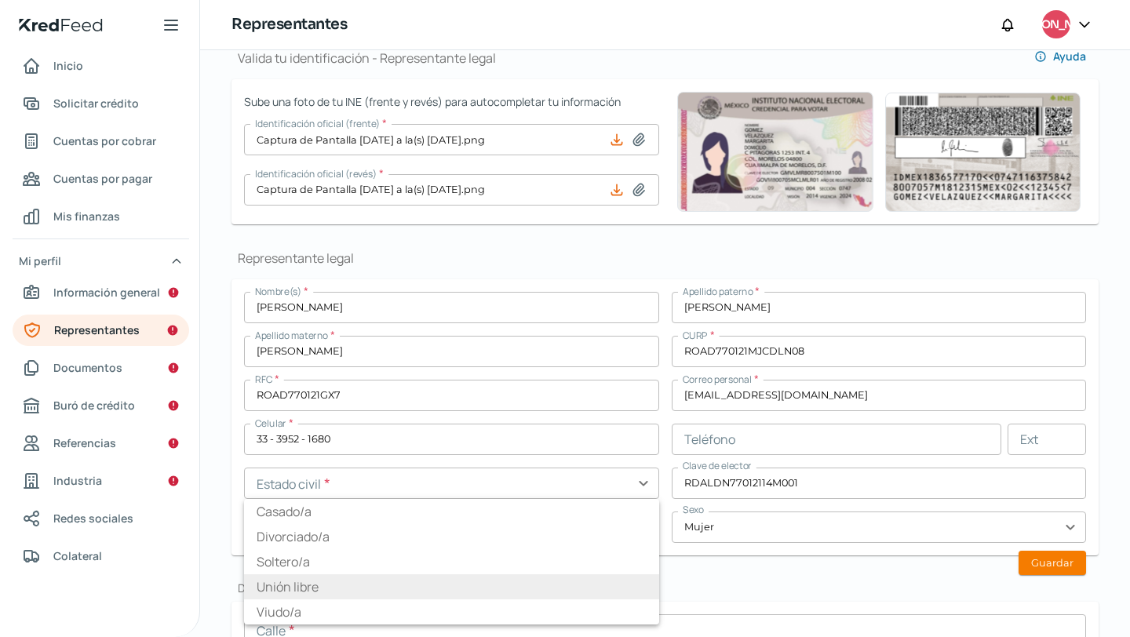
click at [539, 577] on li "Unión libre" at bounding box center [451, 587] width 415 height 25
type input "Unión libre"
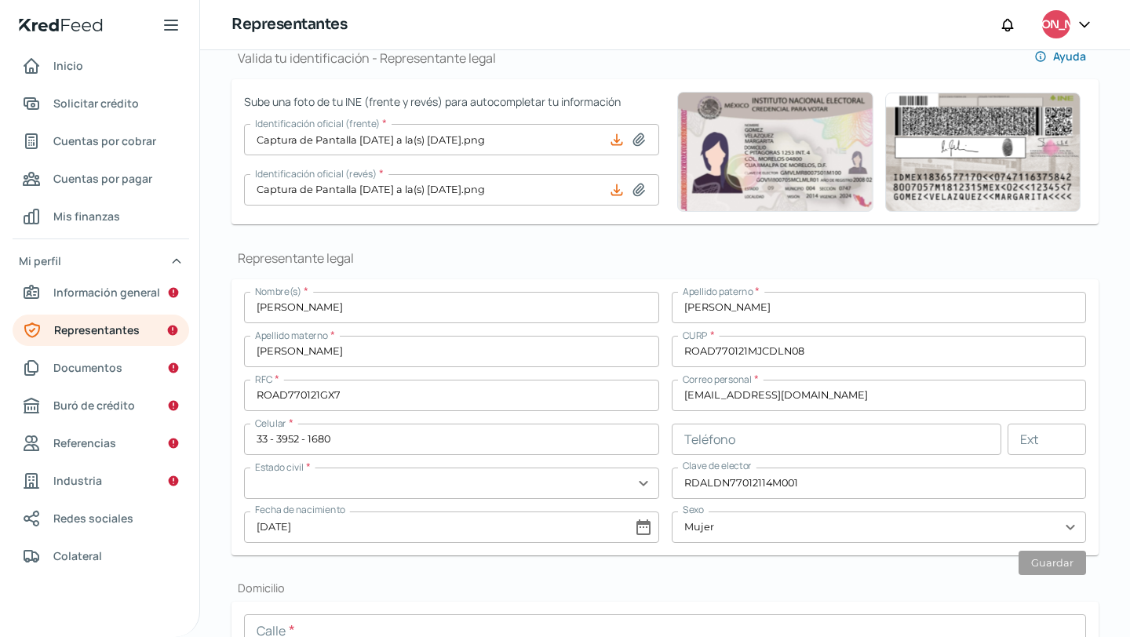
click at [558, 476] on input "text" at bounding box center [451, 483] width 415 height 31
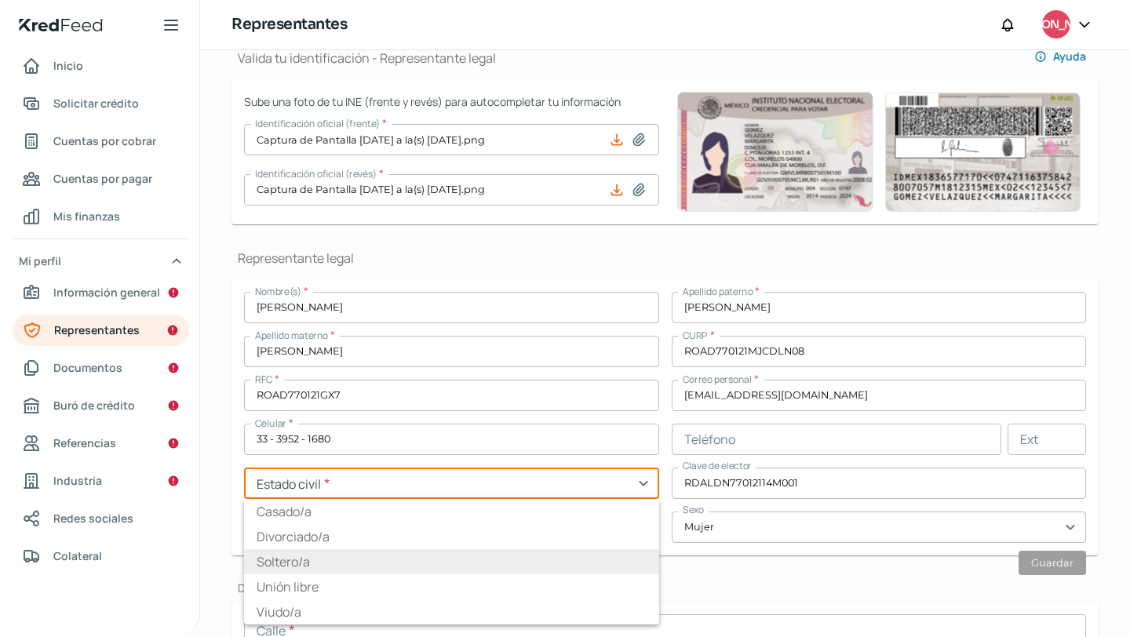
click at [524, 572] on li "Soltero/a" at bounding box center [451, 561] width 415 height 25
type input "Soltero/a"
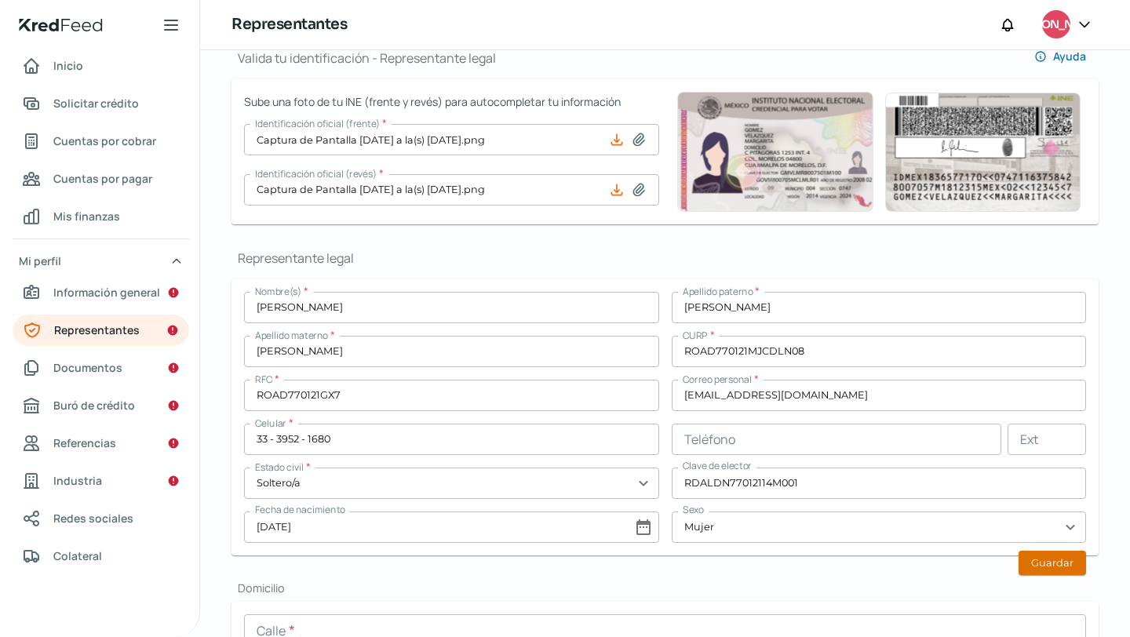
click at [1057, 571] on button "Guardar" at bounding box center [1053, 563] width 68 height 24
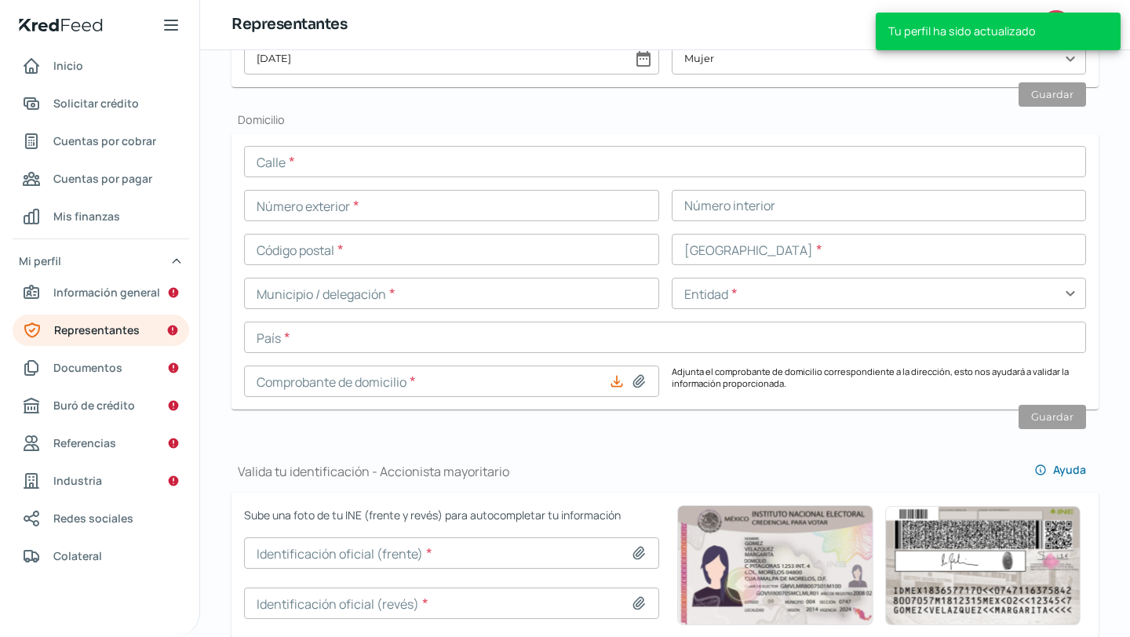
scroll to position [719, 0]
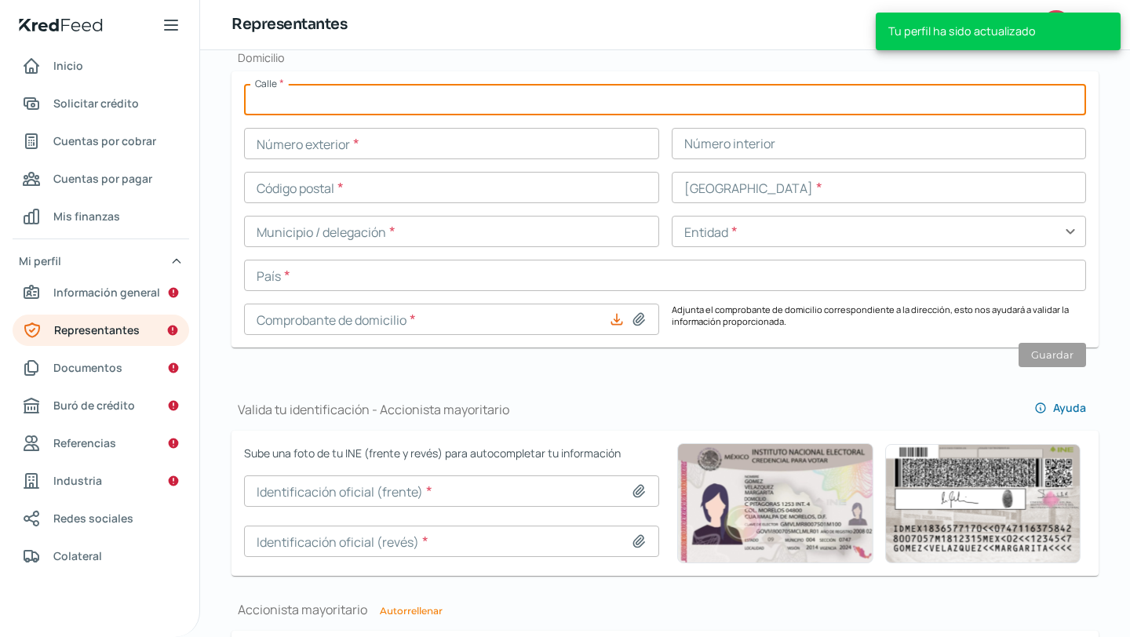
click at [382, 112] on input "text" at bounding box center [665, 99] width 842 height 31
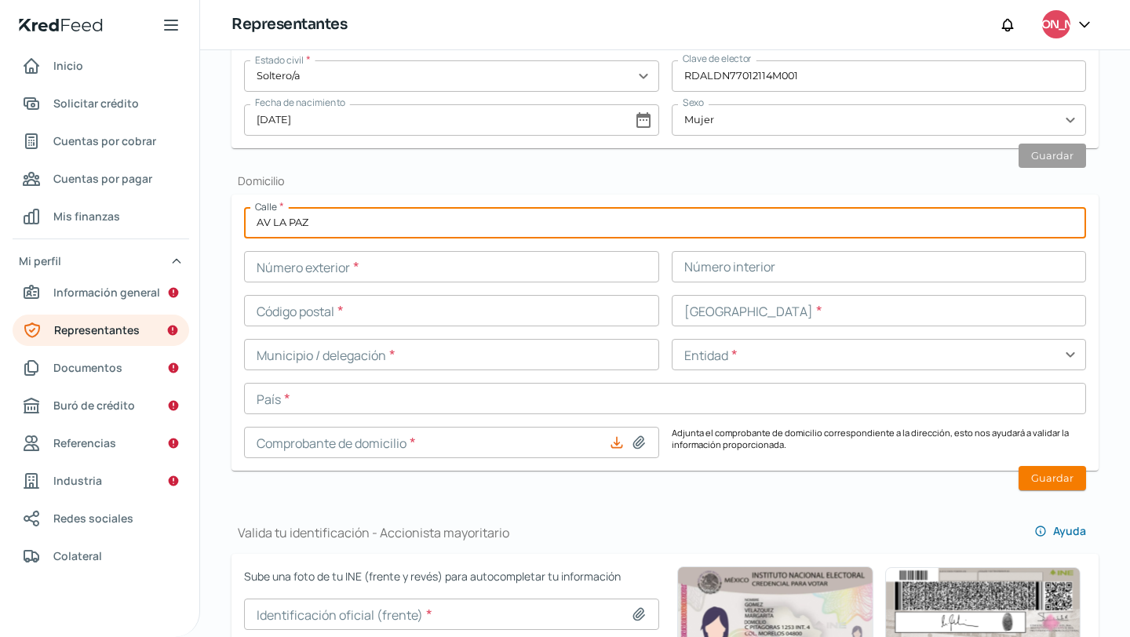
scroll to position [594, 0]
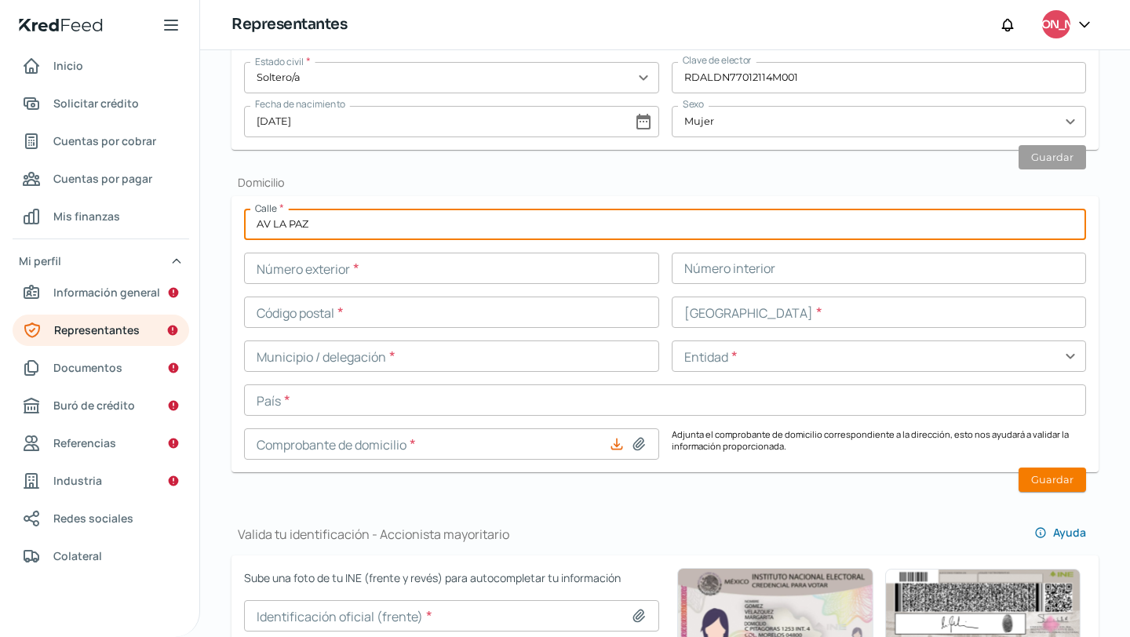
click at [368, 219] on input "AV LA PAZ" at bounding box center [665, 224] width 842 height 31
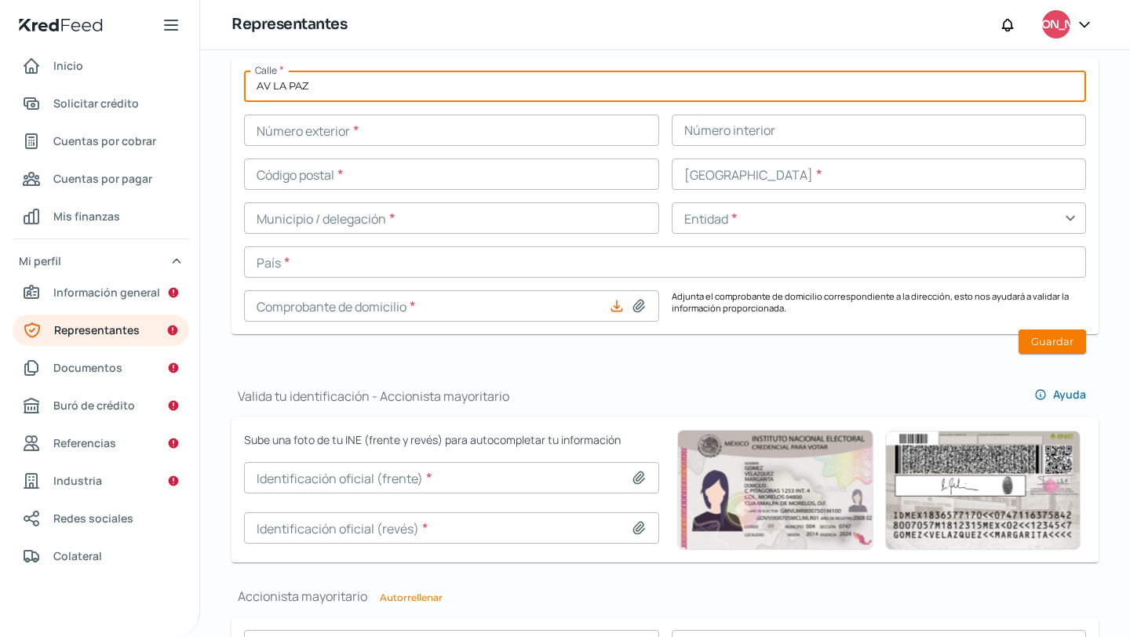
scroll to position [710, 0]
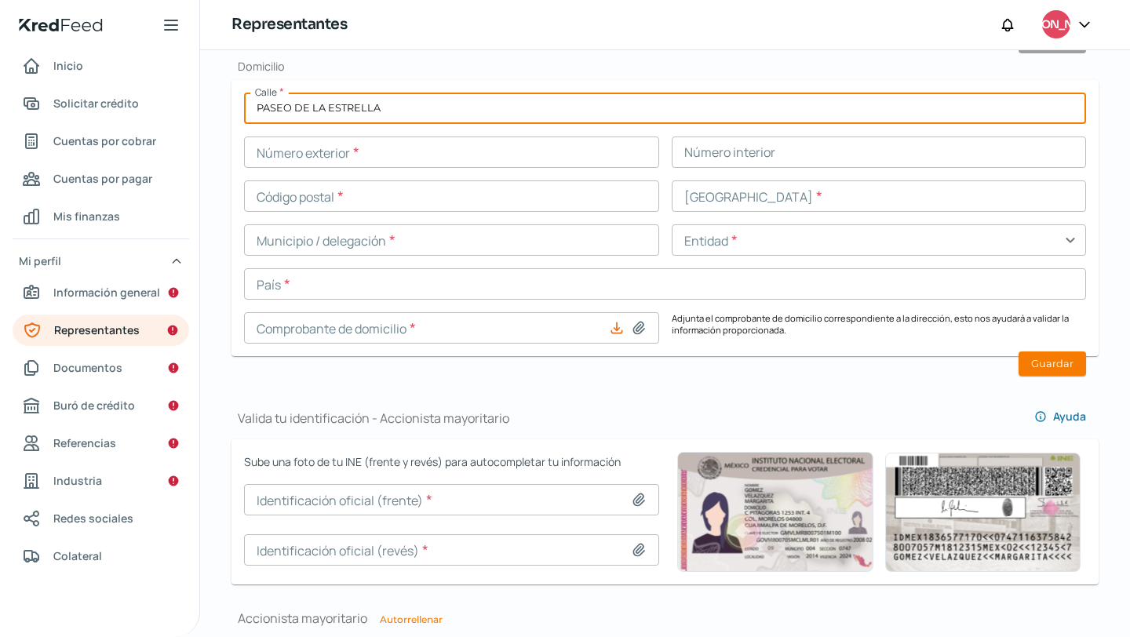
type input "PASEO DE LA ESTRELLA"
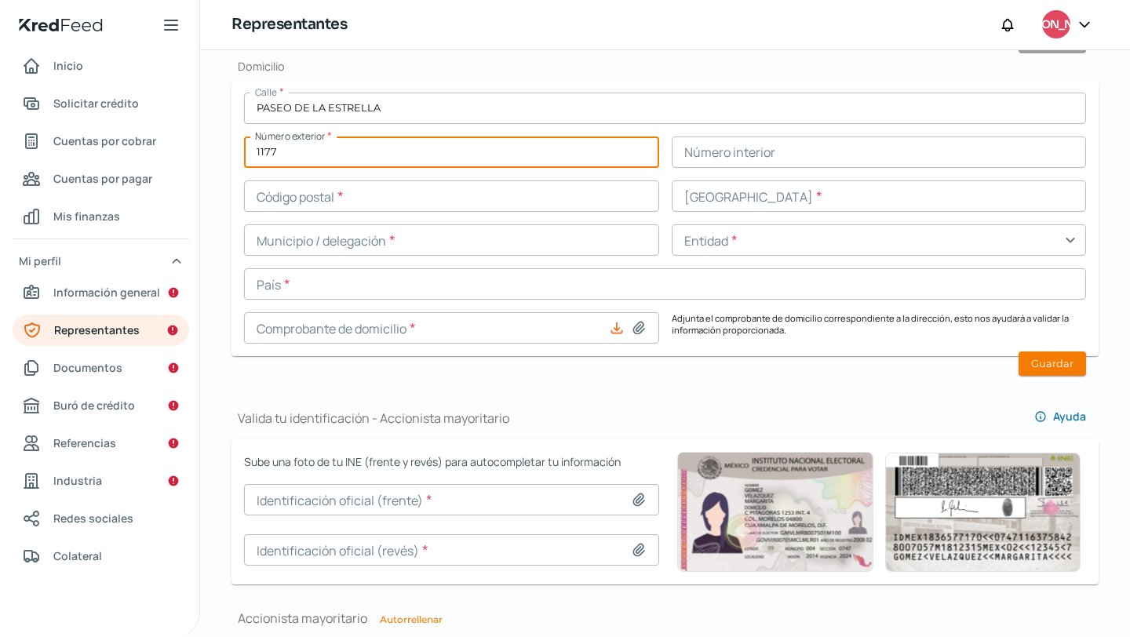
type input "1177"
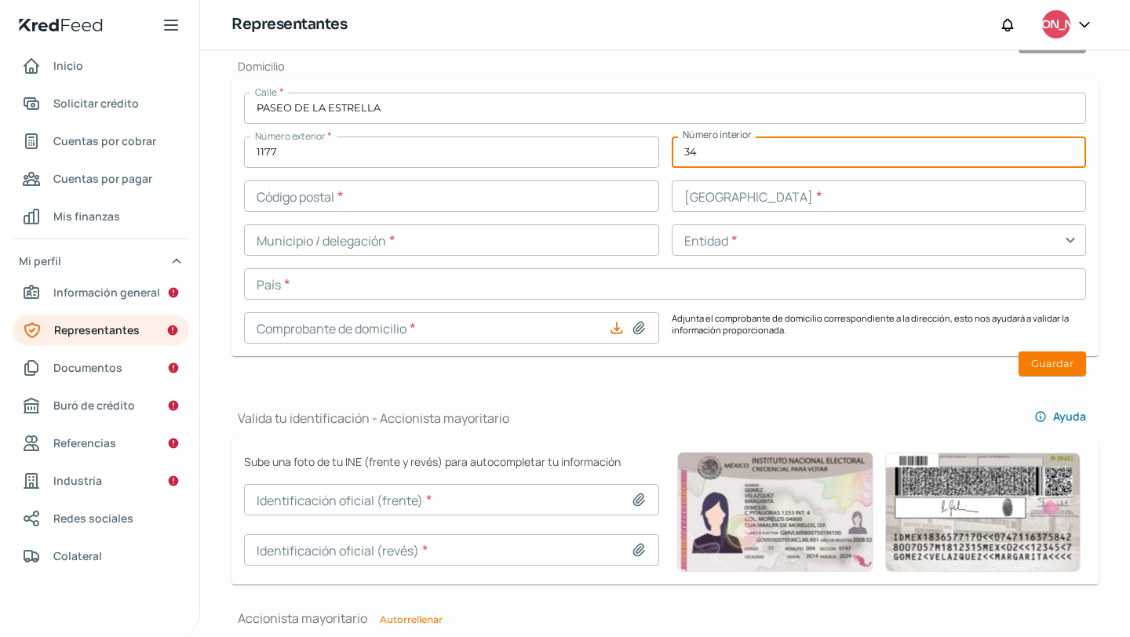
type input "34"
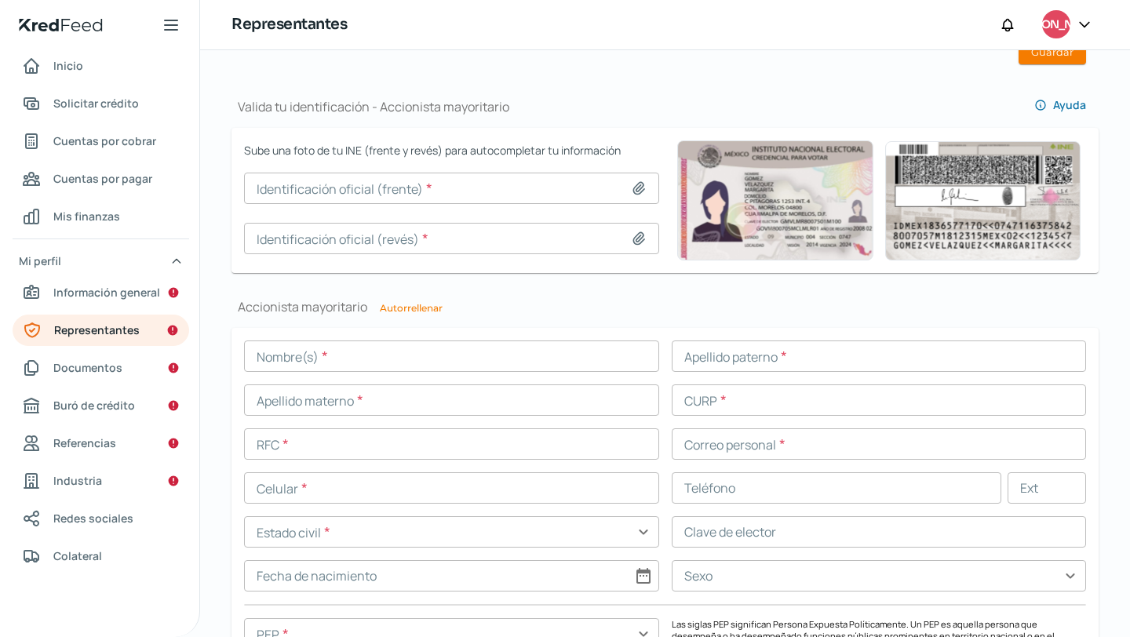
scroll to position [0, 0]
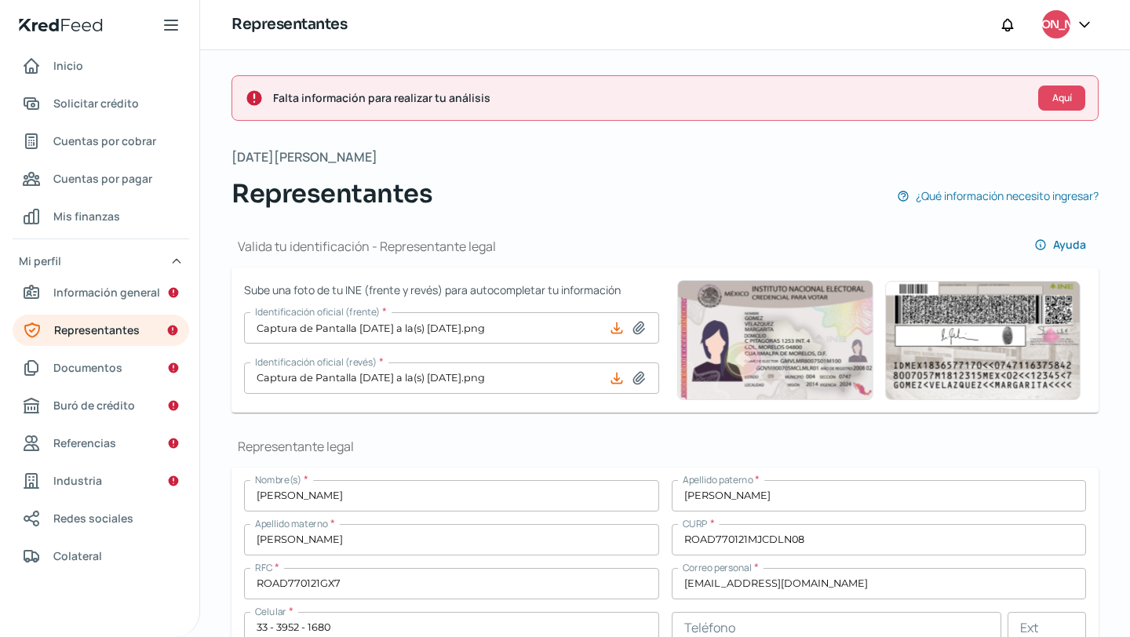
type input "45019"
